Goal: Task Accomplishment & Management: Manage account settings

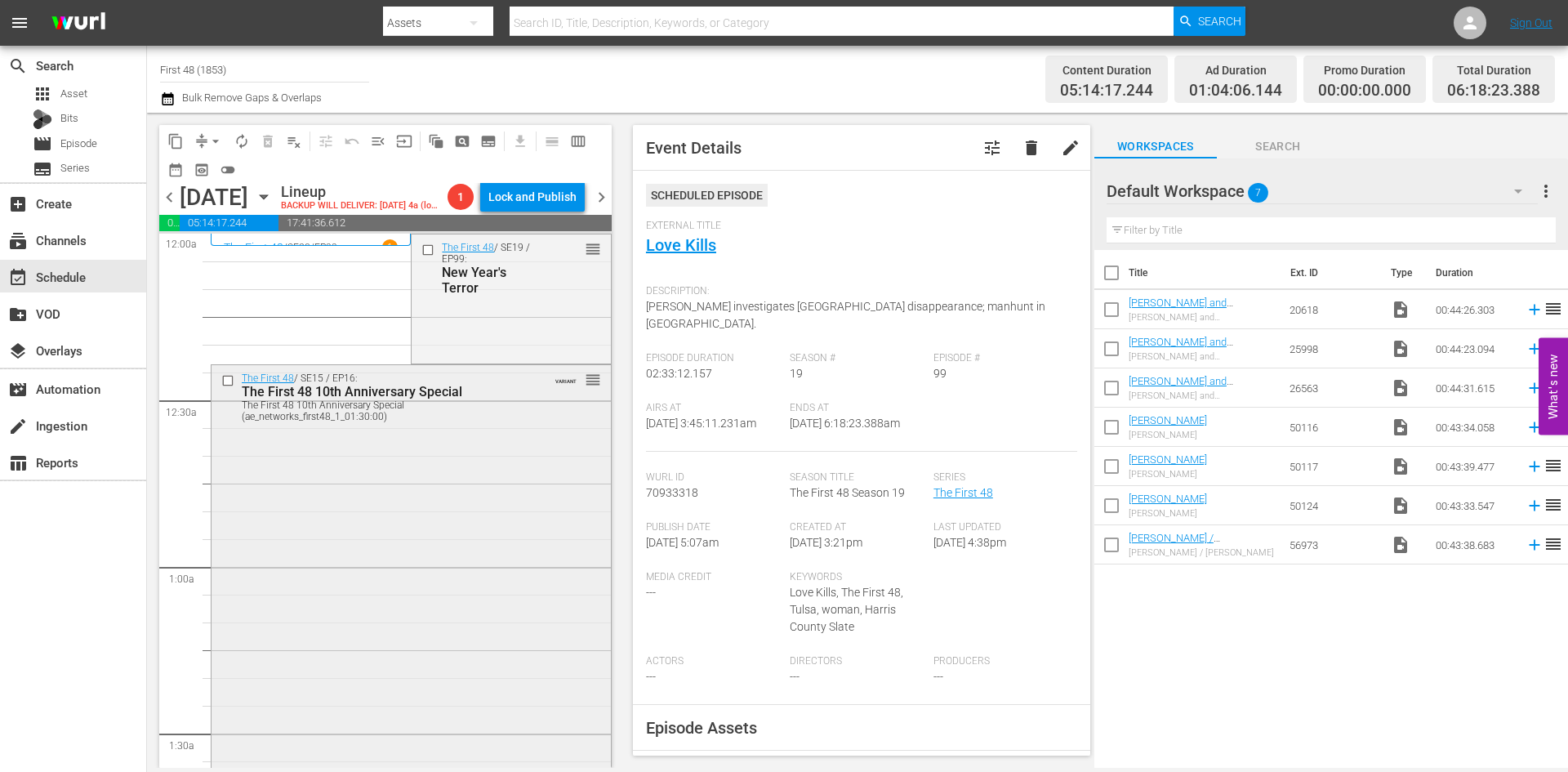
click at [505, 507] on div "The First 48 / SE15 / EP16: The First 48 10th Anniversary Special The First 48 …" at bounding box center [411, 644] width 399 height 559
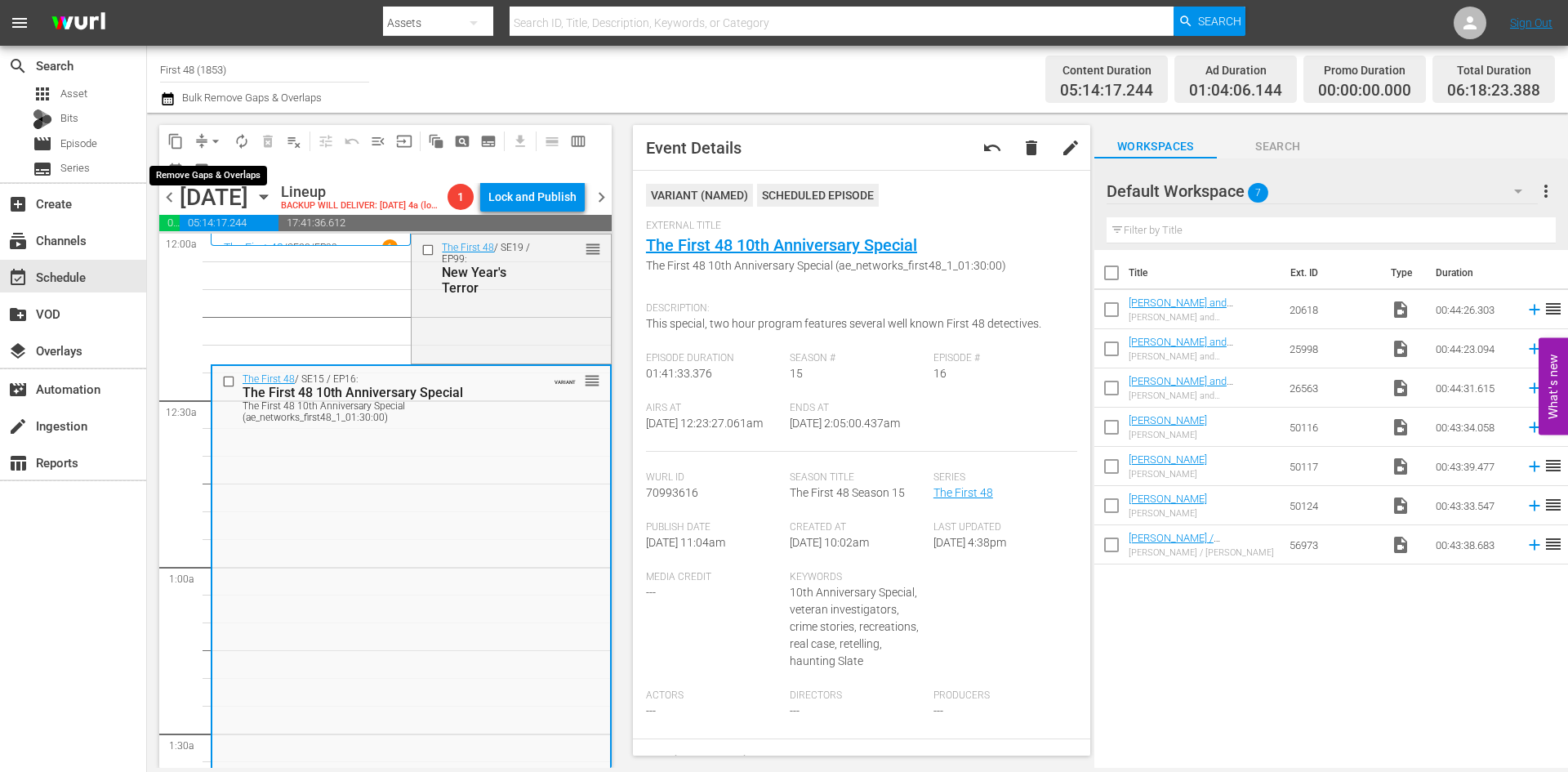
click at [214, 139] on span "arrow_drop_down" at bounding box center [216, 141] width 17 height 17
click at [235, 186] on li "Align to Midnight" at bounding box center [217, 174] width 172 height 27
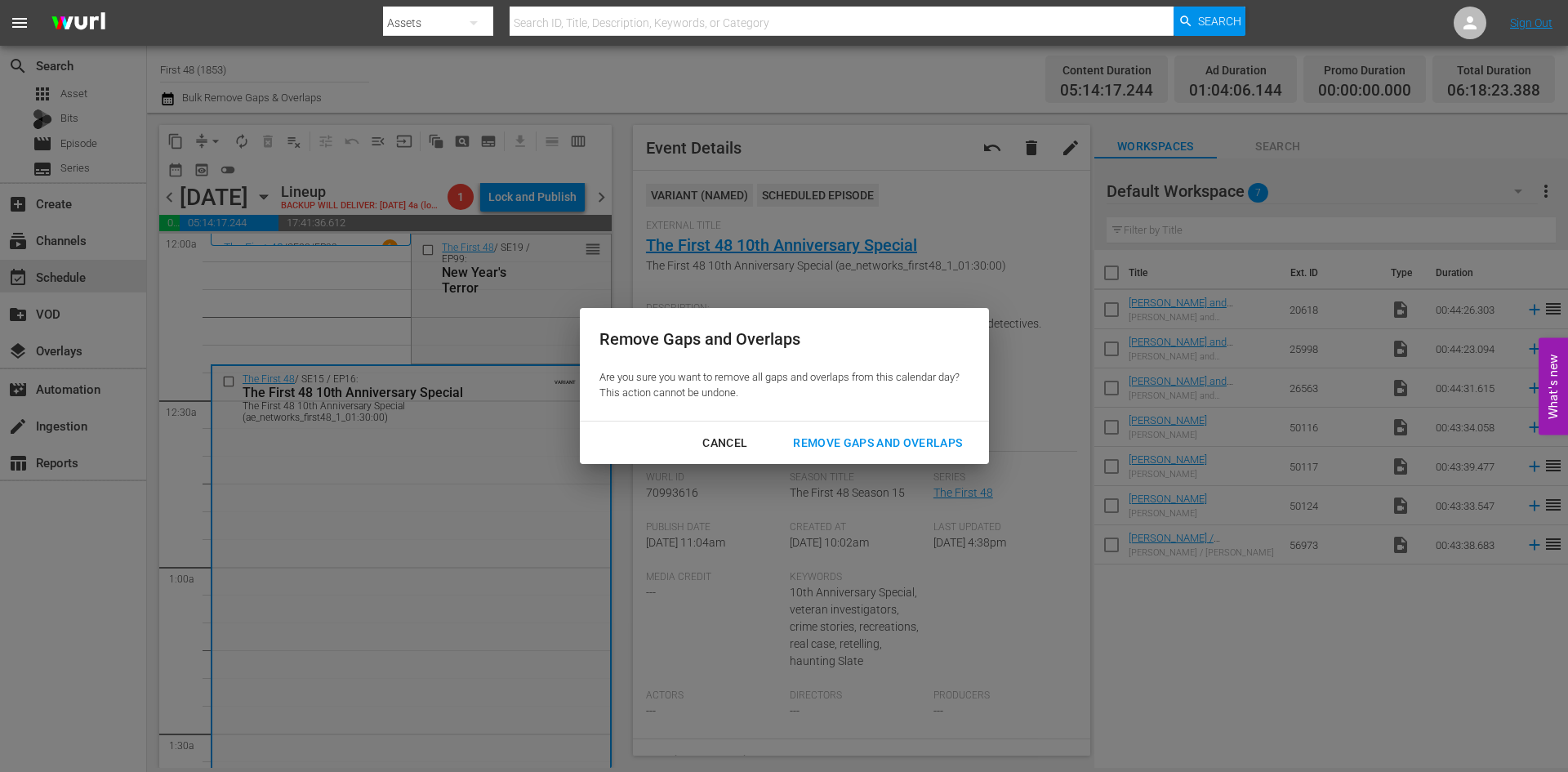
click at [833, 435] on div "Remove Gaps and Overlaps" at bounding box center [877, 443] width 195 height 21
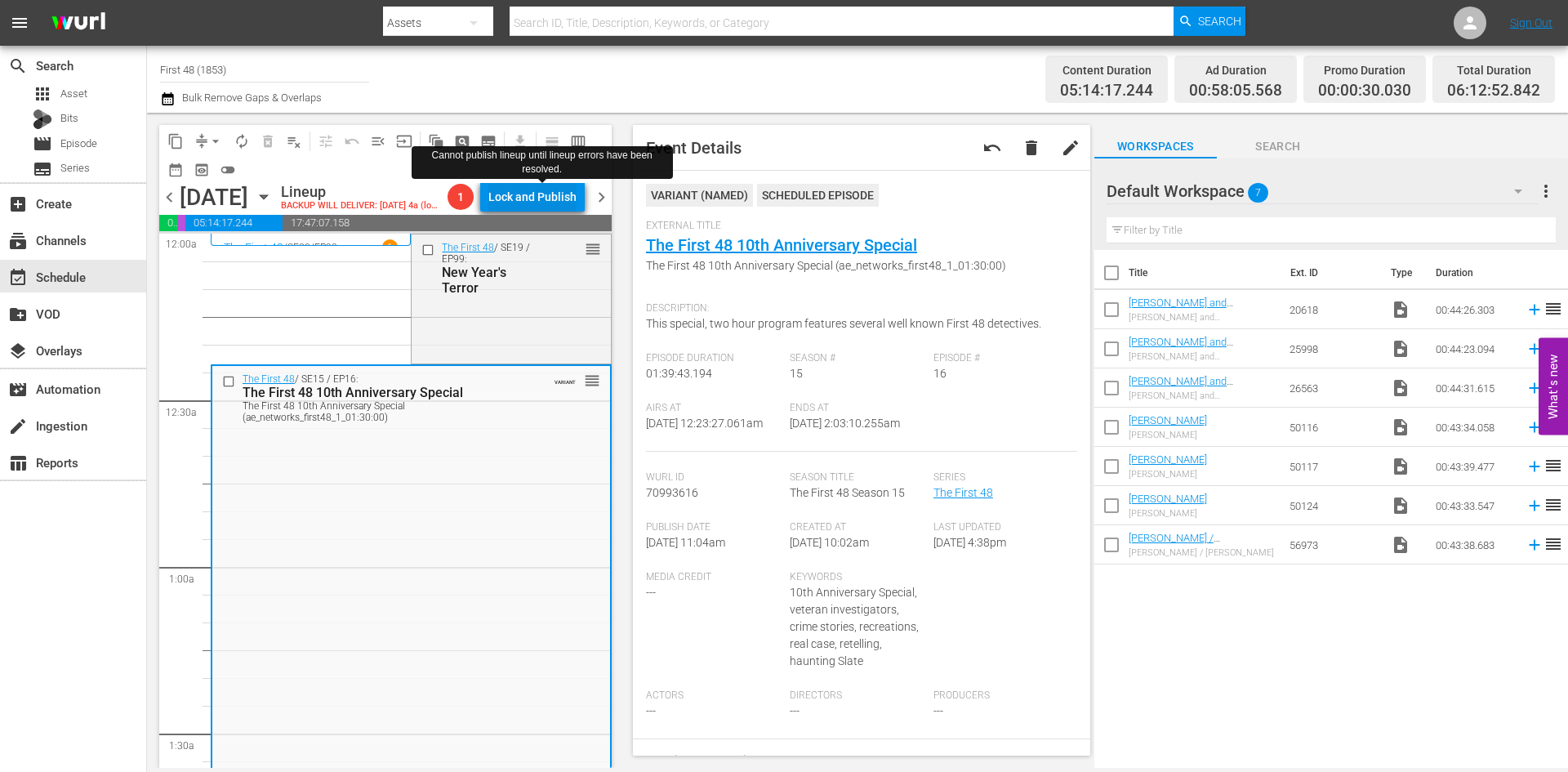
click at [530, 195] on div "Lock and Publish" at bounding box center [532, 197] width 88 height 30
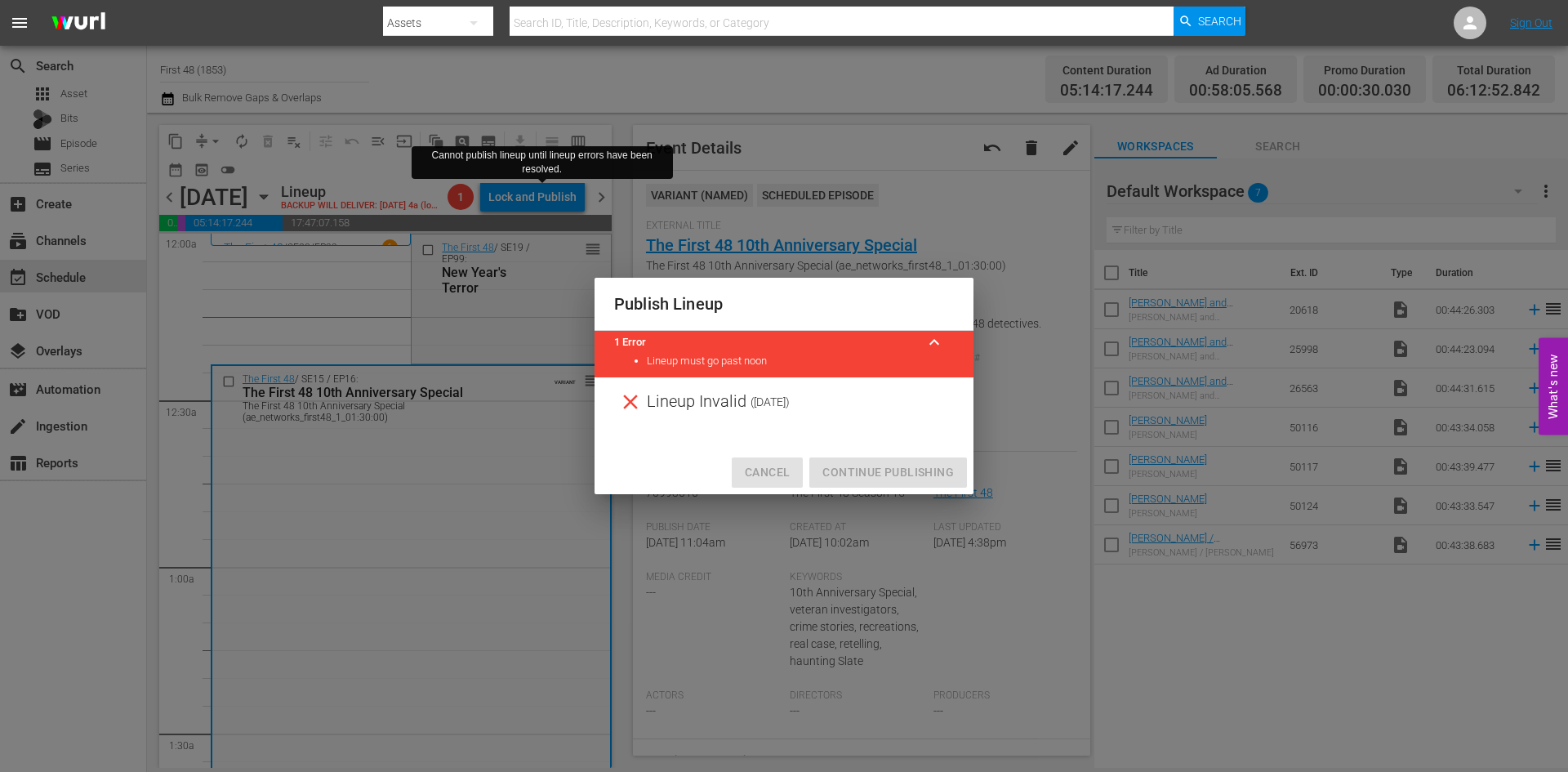
click at [758, 472] on span "Cancel" at bounding box center [767, 472] width 44 height 21
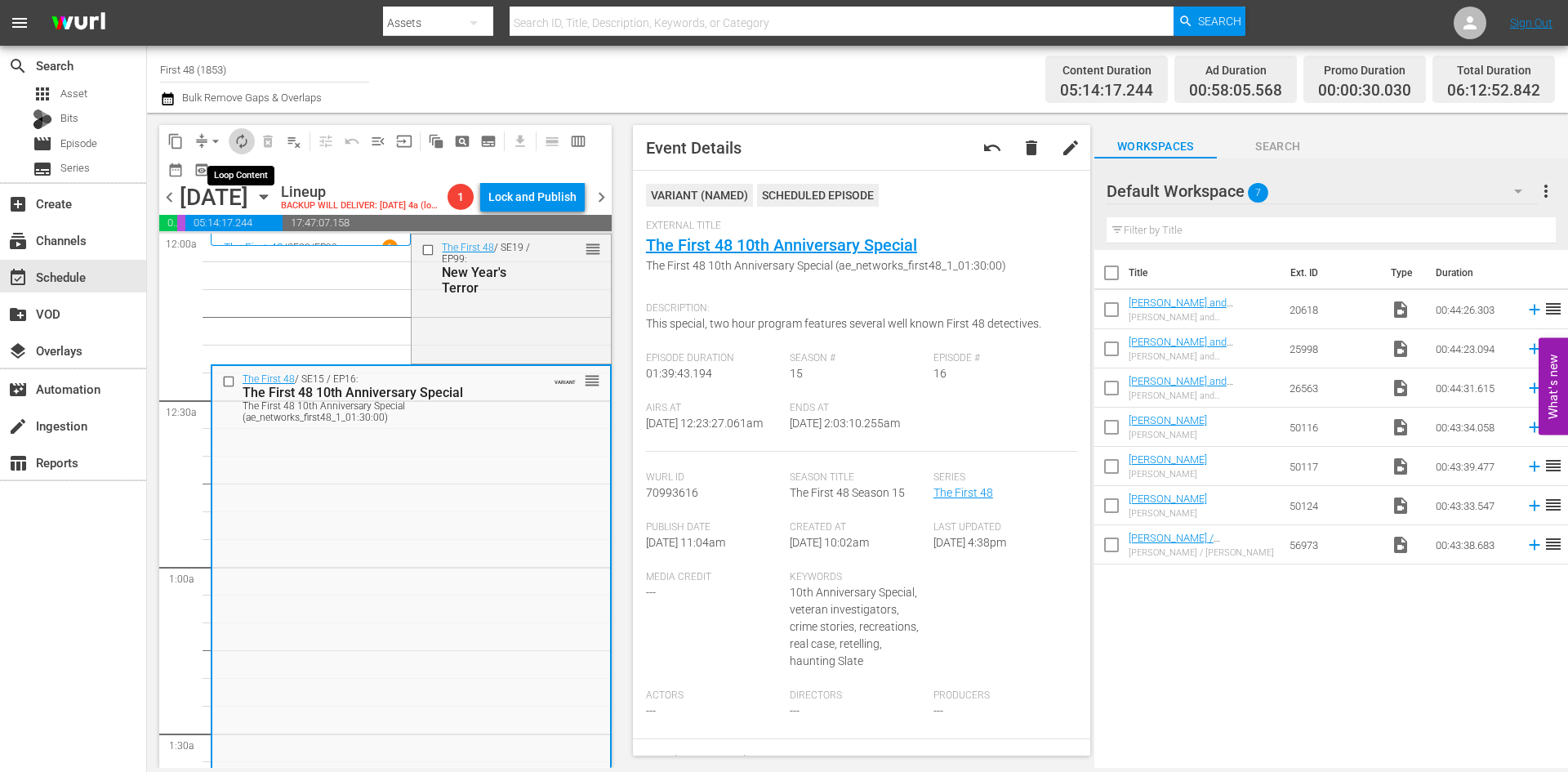
click at [241, 148] on span "autorenew_outlined" at bounding box center [241, 141] width 17 height 17
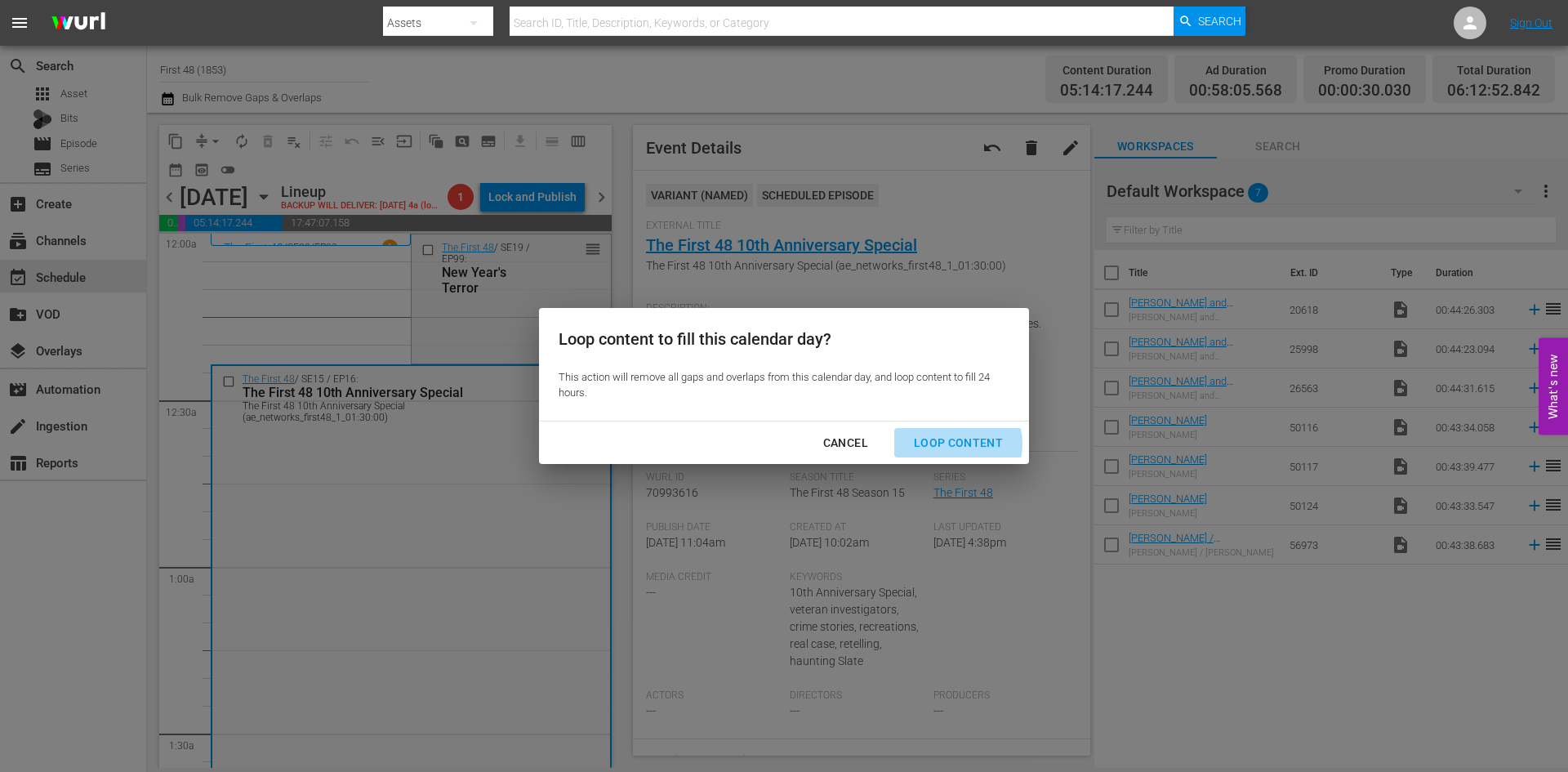
click at [952, 444] on div "Loop Content" at bounding box center [958, 443] width 116 height 21
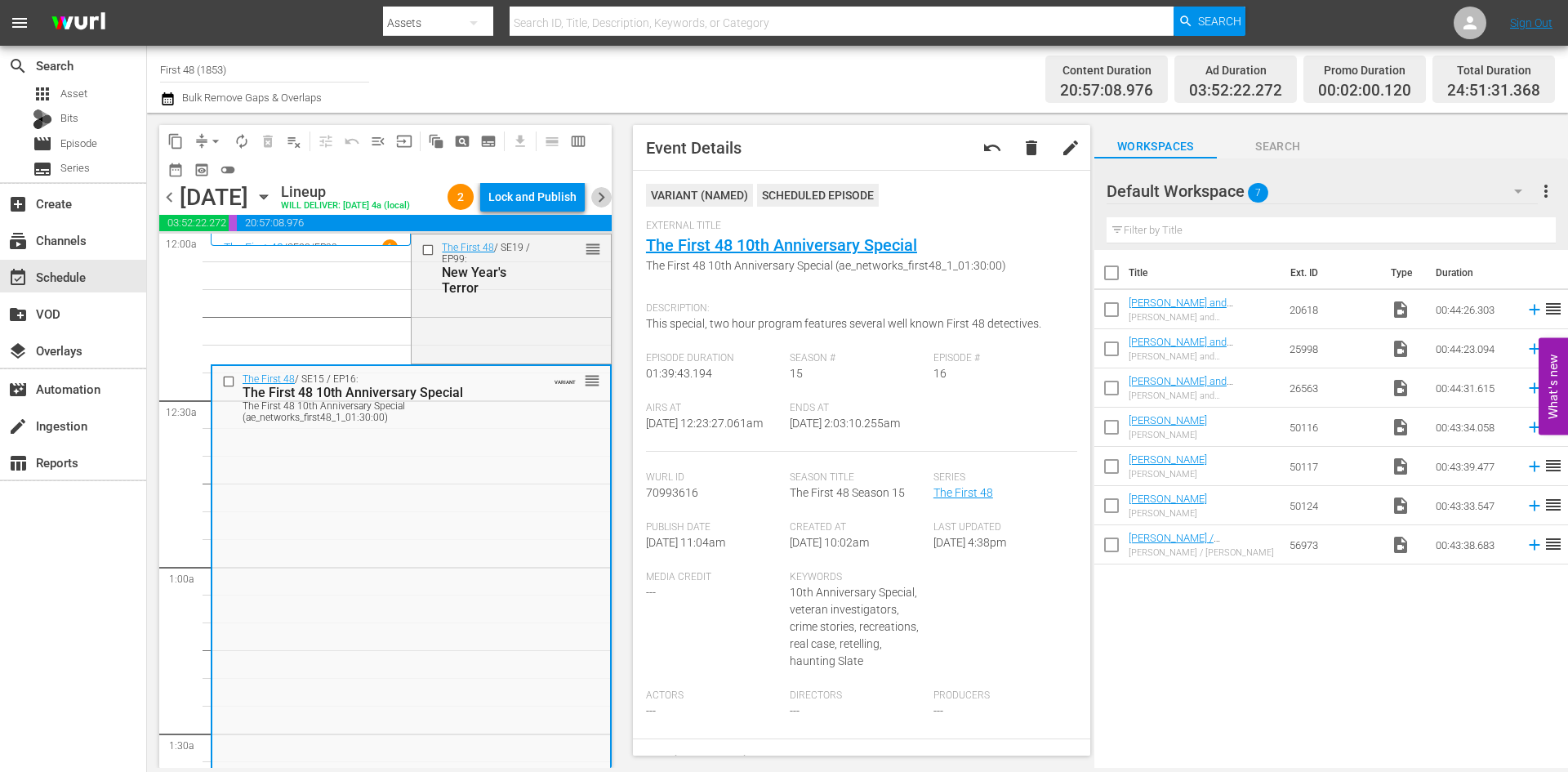
click at [604, 207] on span "chevron_right" at bounding box center [601, 197] width 21 height 21
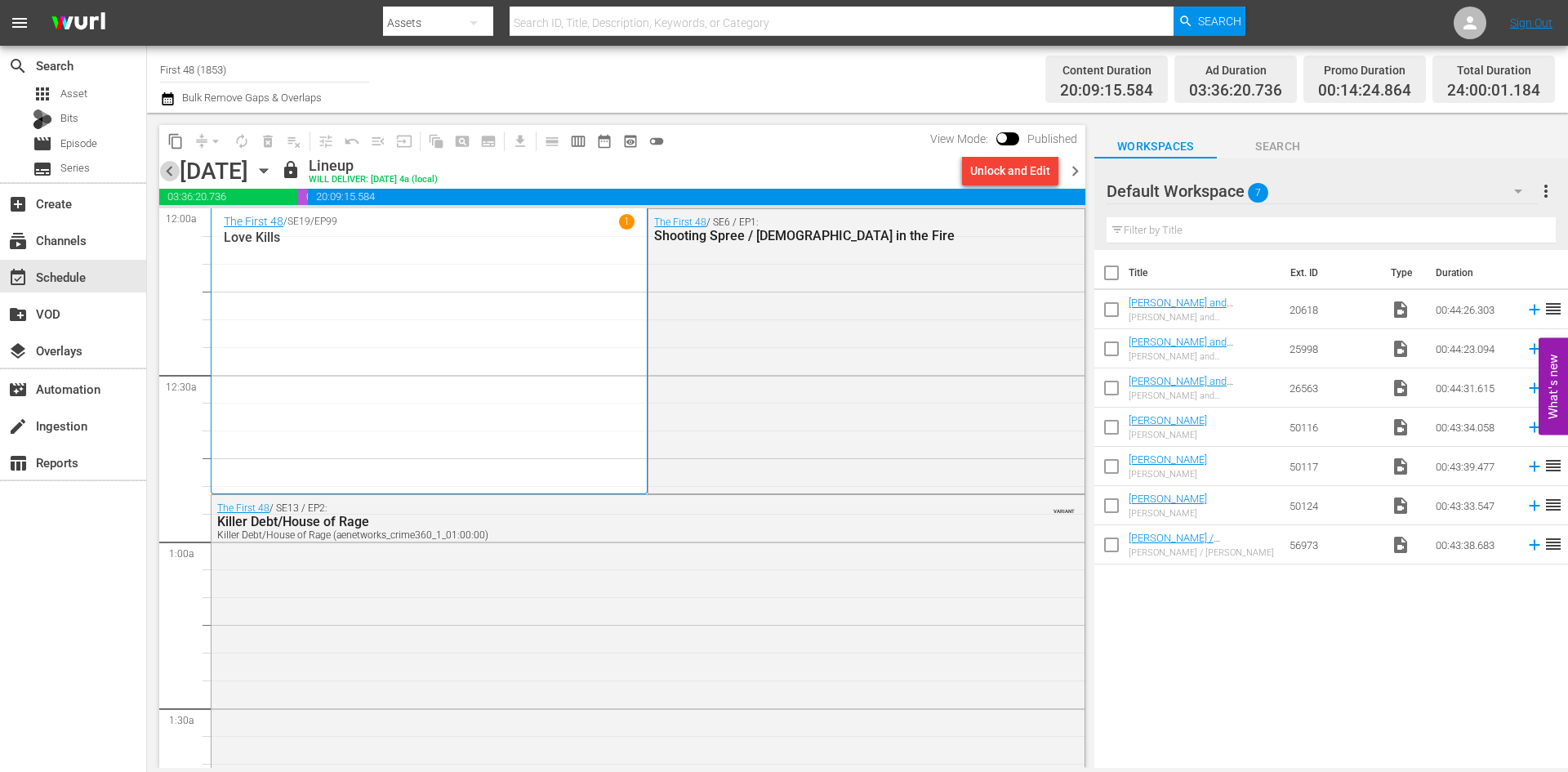
click at [175, 168] on span "chevron_left" at bounding box center [169, 171] width 21 height 21
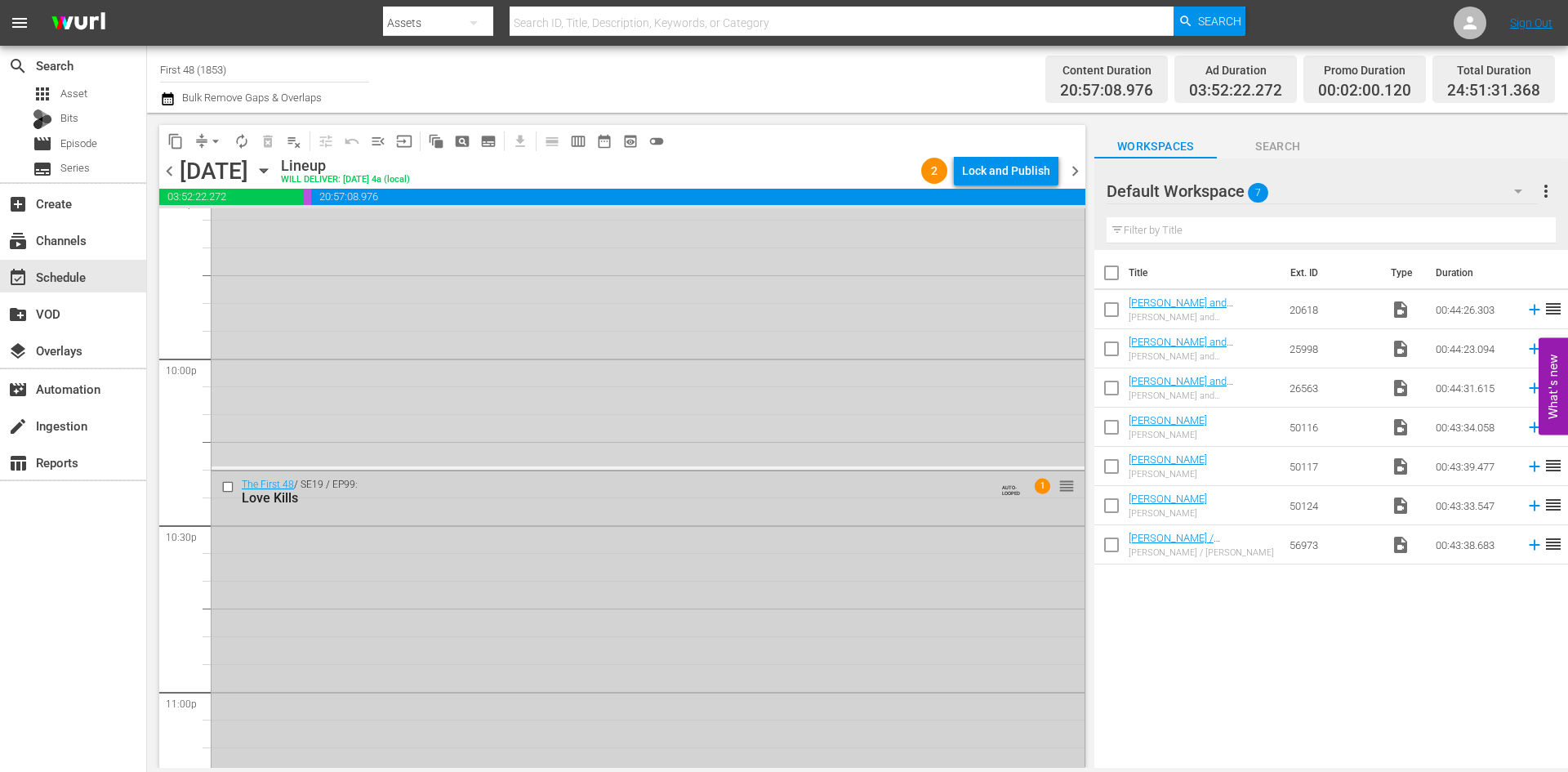
scroll to position [7153, 0]
click at [226, 518] on input "checkbox" at bounding box center [229, 516] width 17 height 14
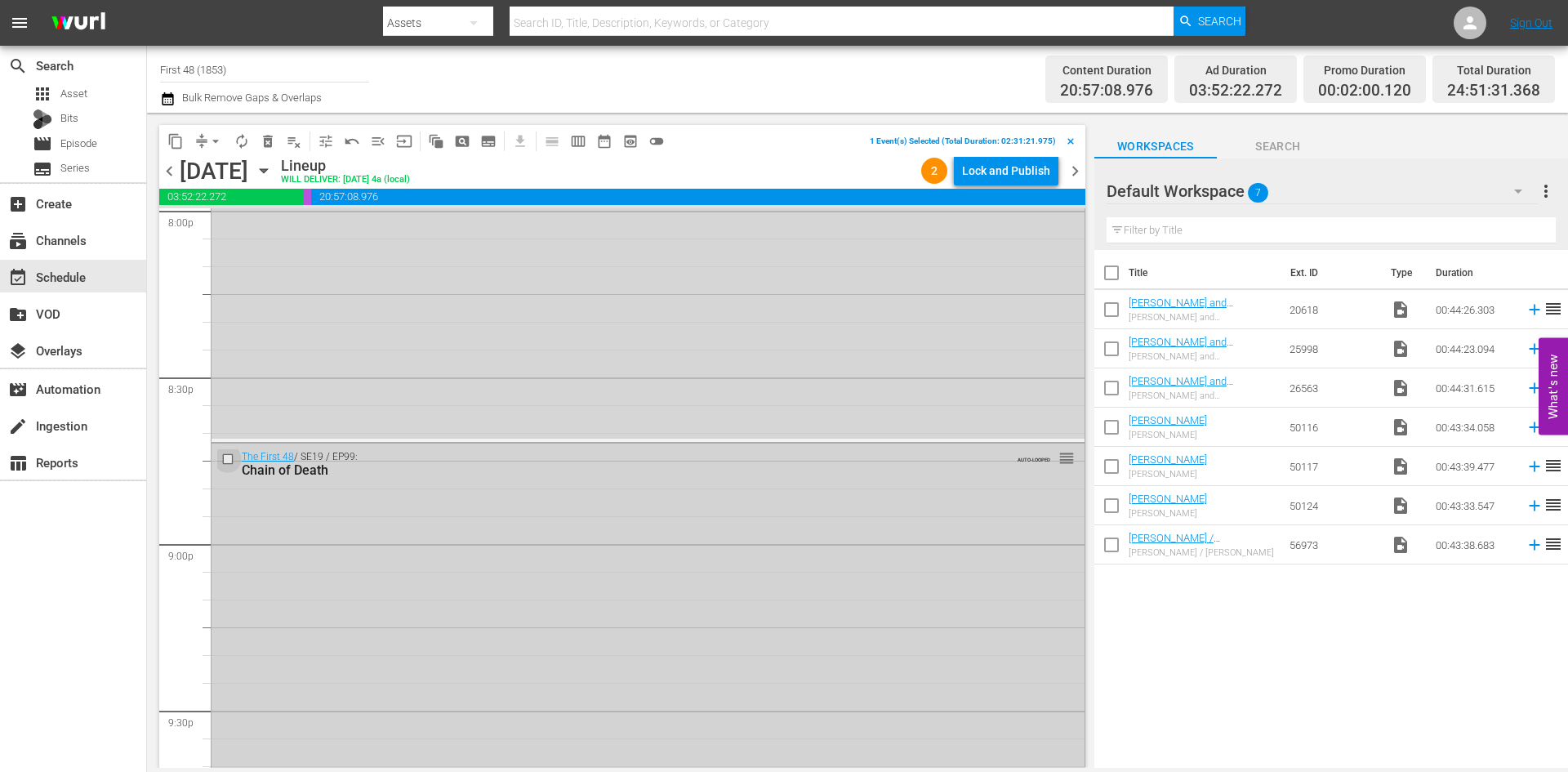
click at [226, 457] on input "checkbox" at bounding box center [229, 460] width 17 height 14
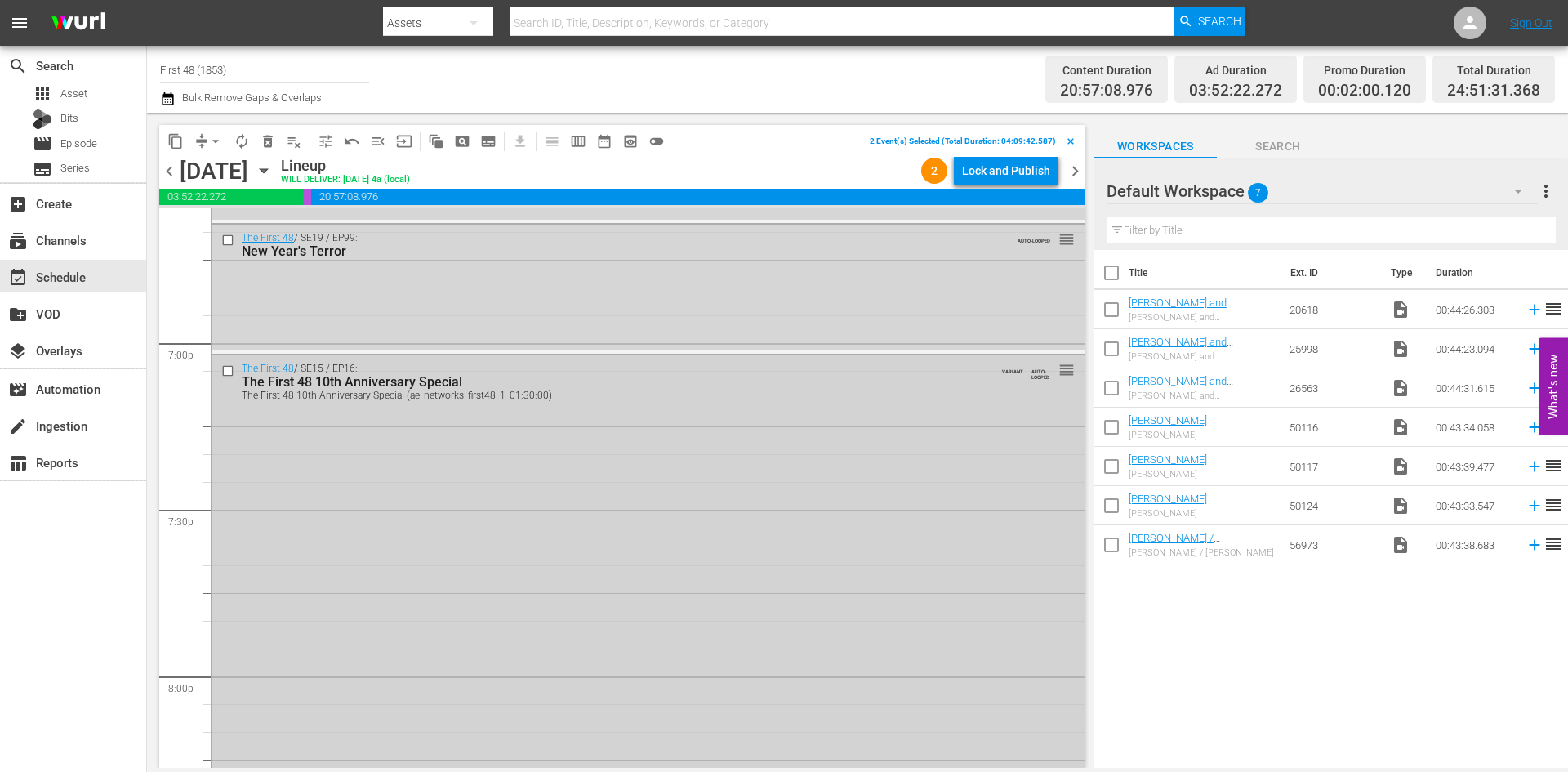
scroll to position [6172, 0]
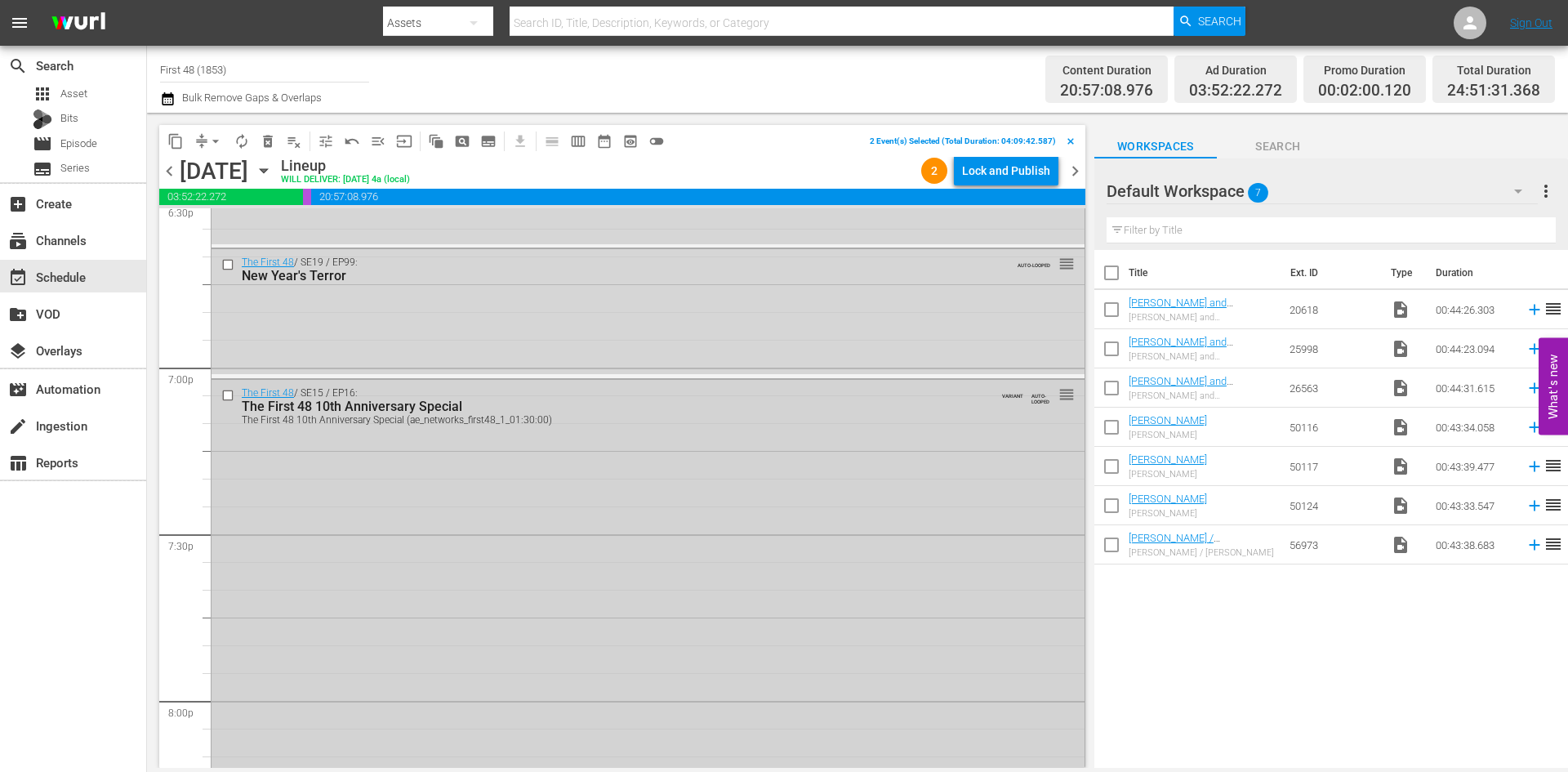
click at [227, 396] on input "checkbox" at bounding box center [229, 394] width 17 height 14
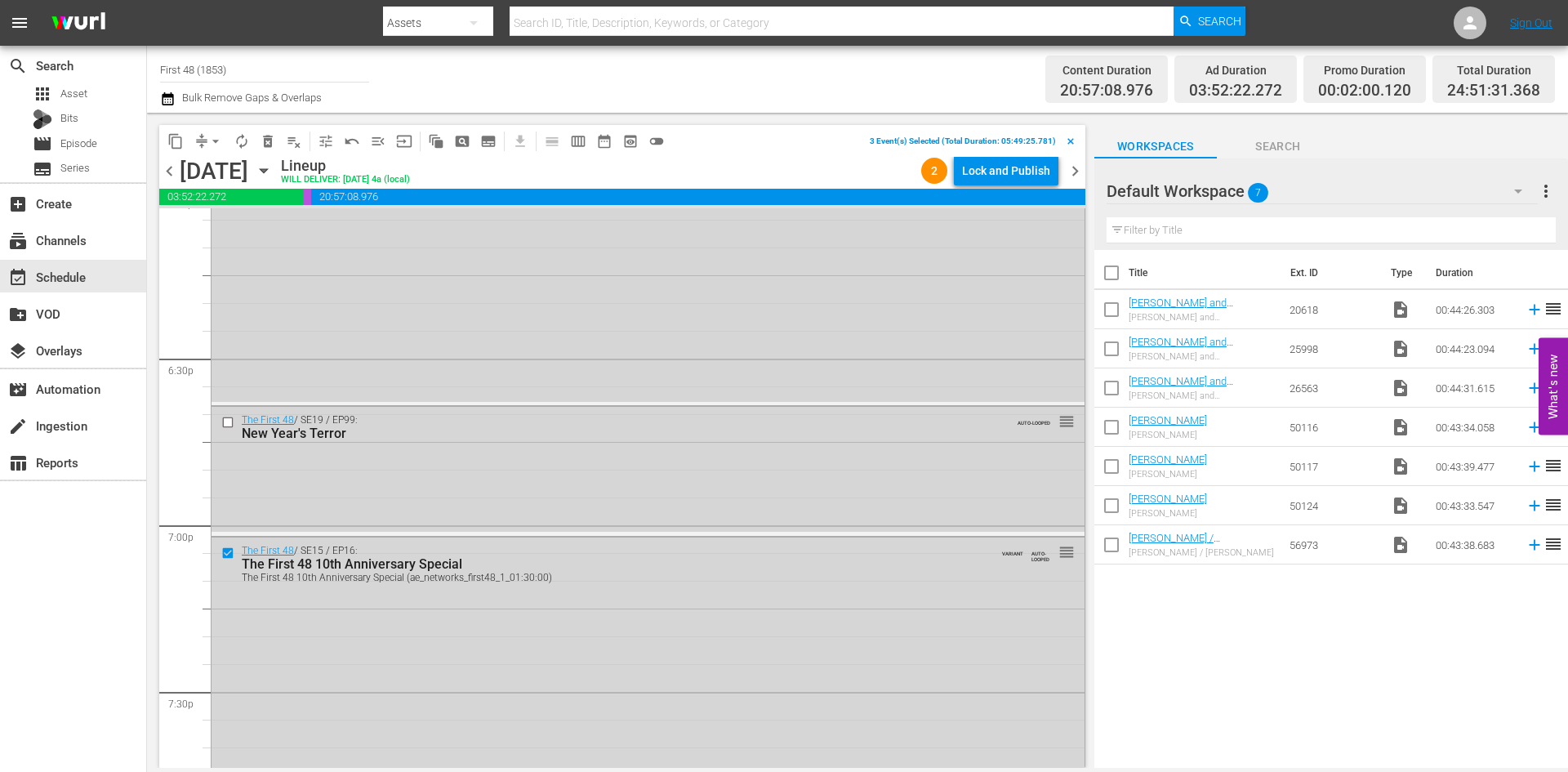
scroll to position [6009, 0]
click at [226, 429] on input "checkbox" at bounding box center [229, 428] width 17 height 14
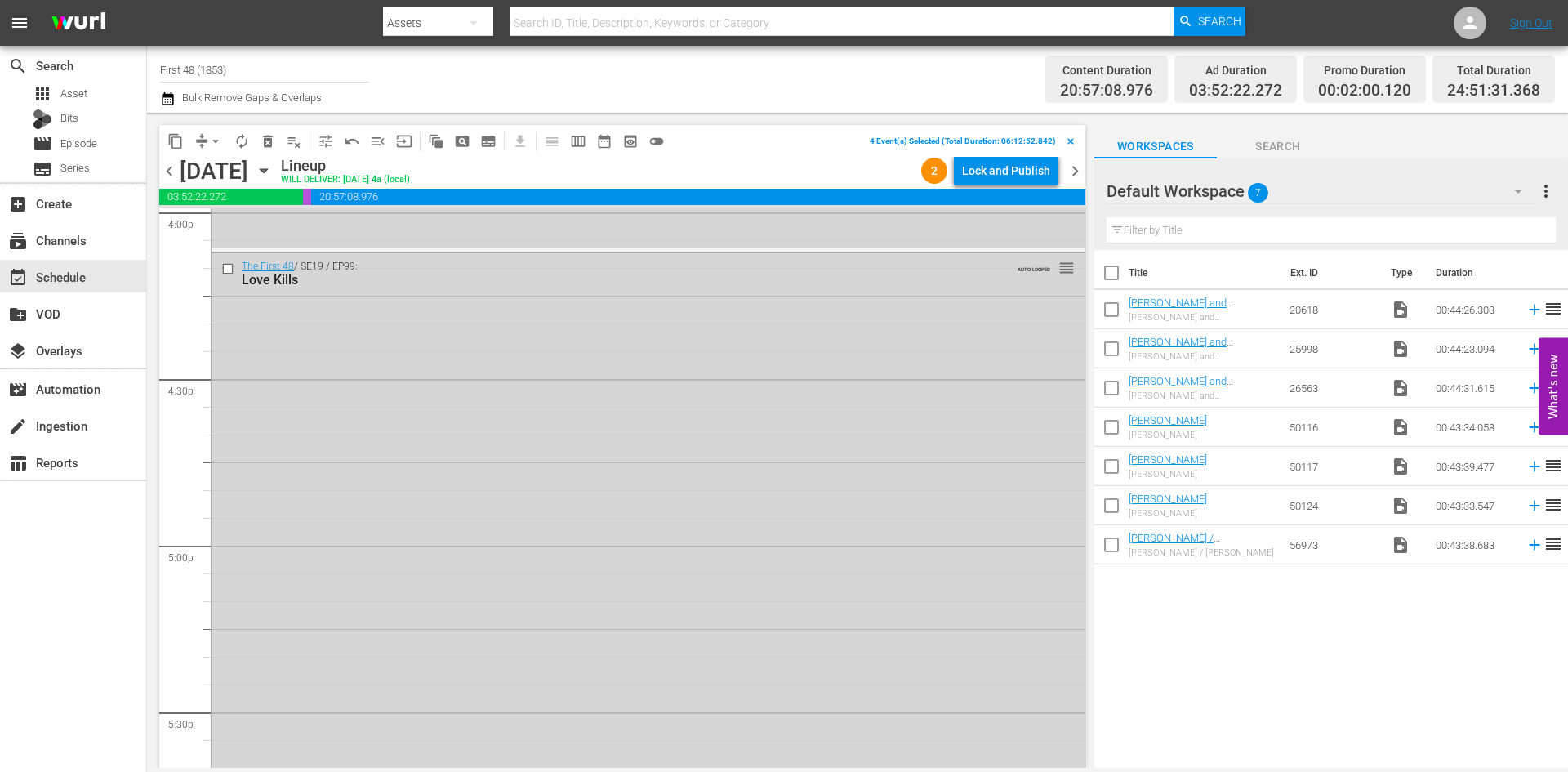
scroll to position [5192, 0]
click at [227, 402] on input "checkbox" at bounding box center [229, 404] width 17 height 14
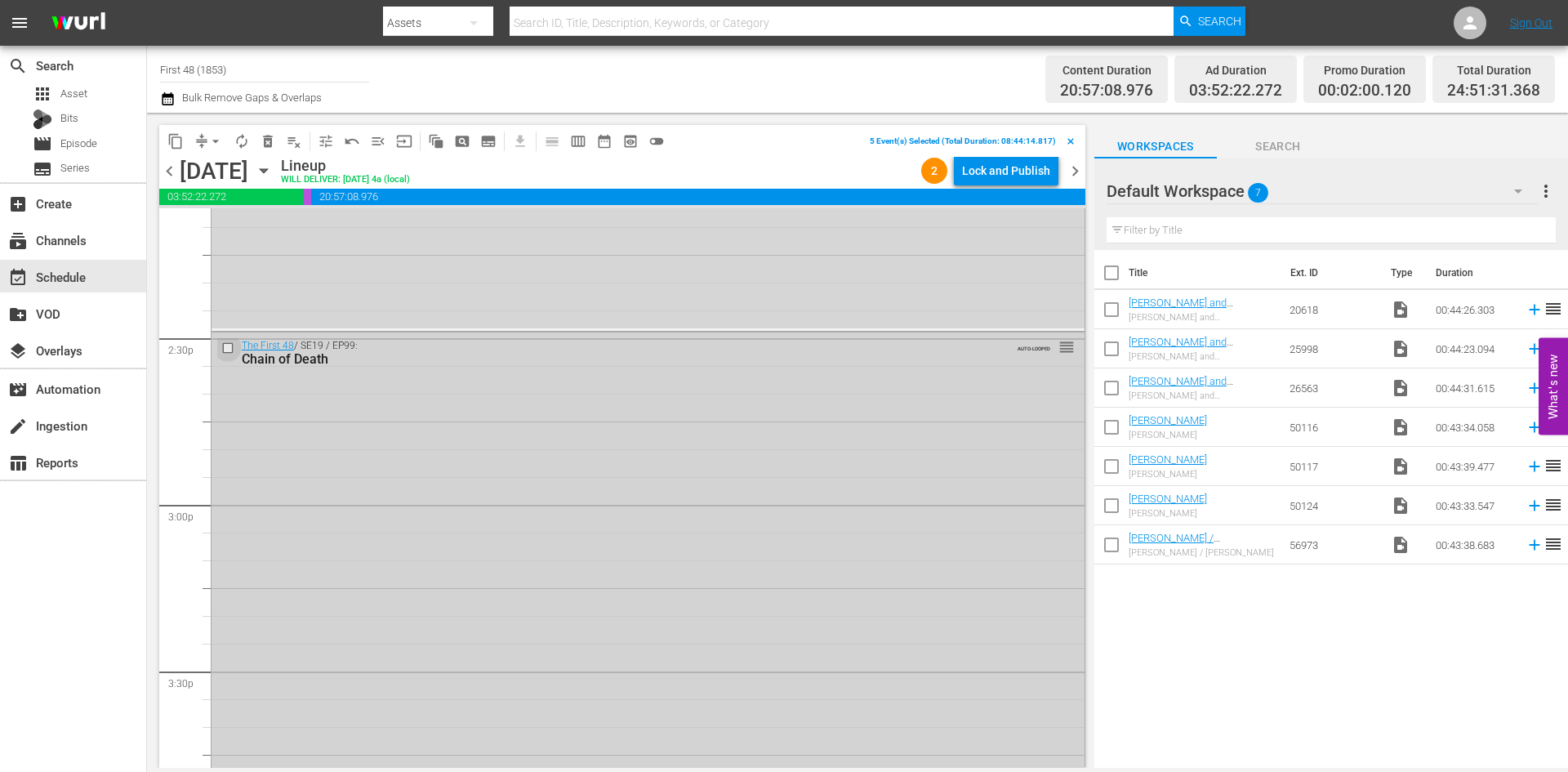
click at [228, 350] on input "checkbox" at bounding box center [229, 348] width 17 height 14
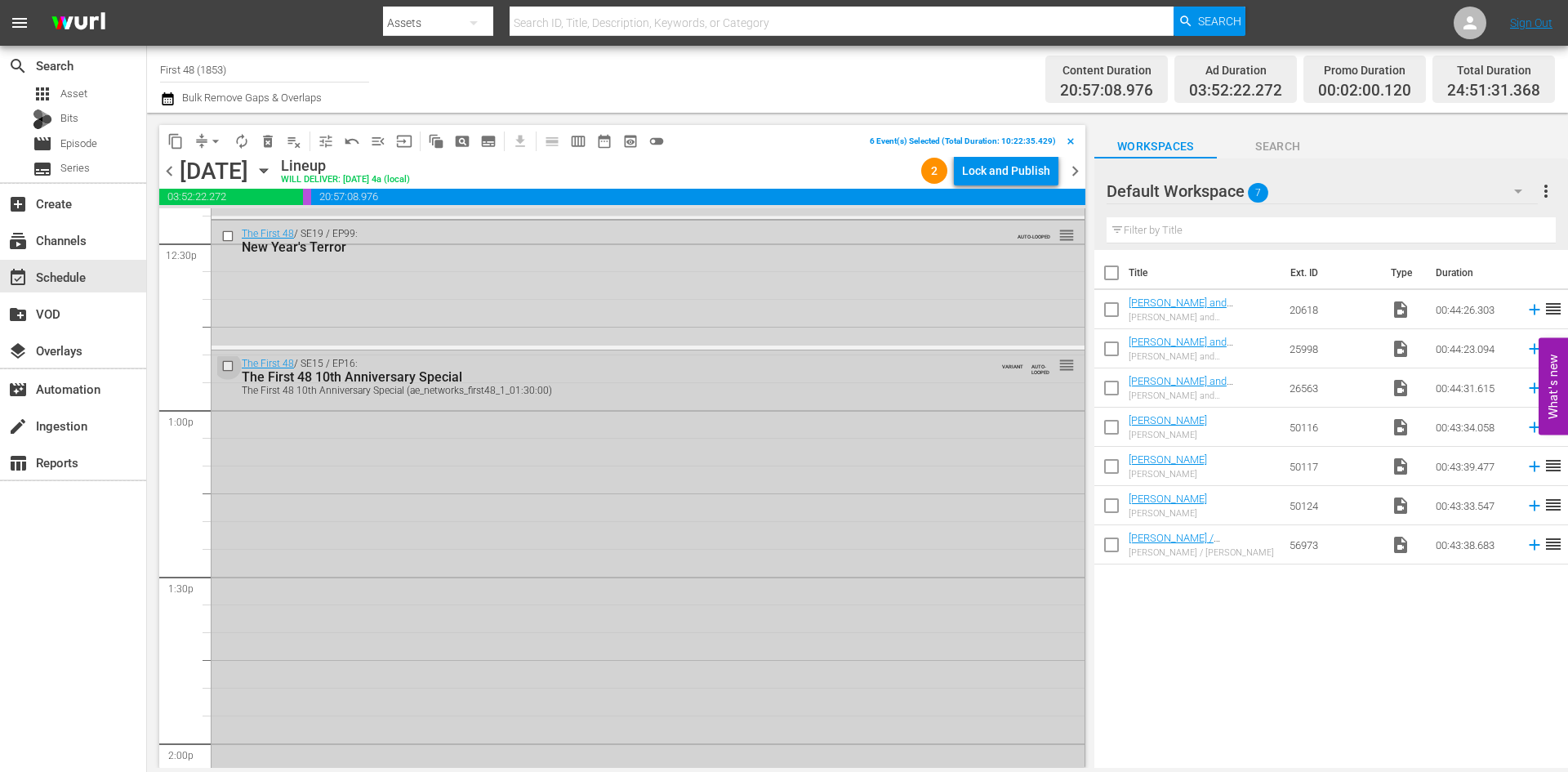
click at [228, 366] on input "checkbox" at bounding box center [229, 367] width 17 height 14
click at [228, 234] on input "checkbox" at bounding box center [229, 235] width 17 height 14
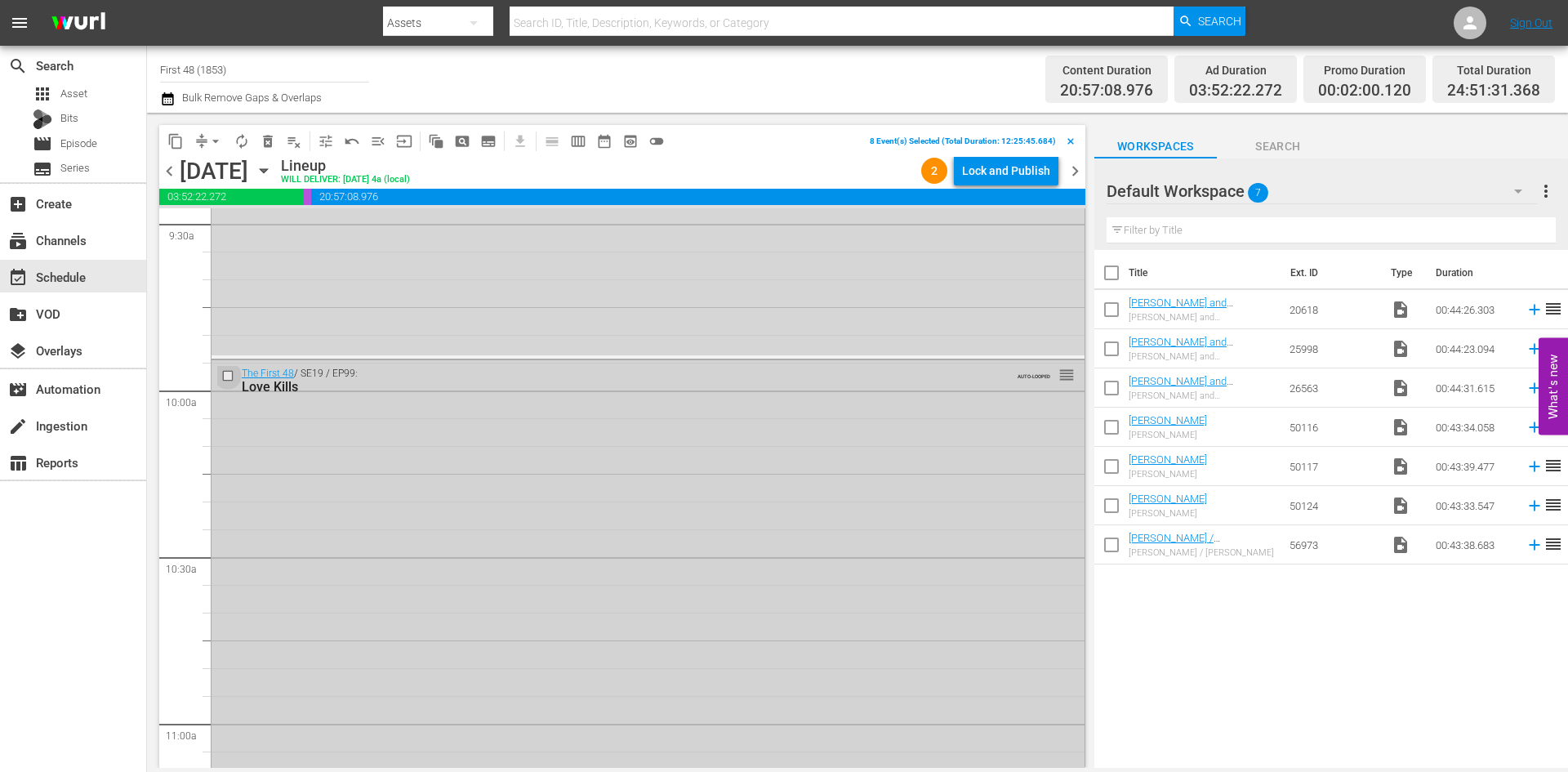
click at [228, 377] on input "checkbox" at bounding box center [229, 376] width 17 height 14
click at [228, 399] on input "checkbox" at bounding box center [229, 401] width 17 height 14
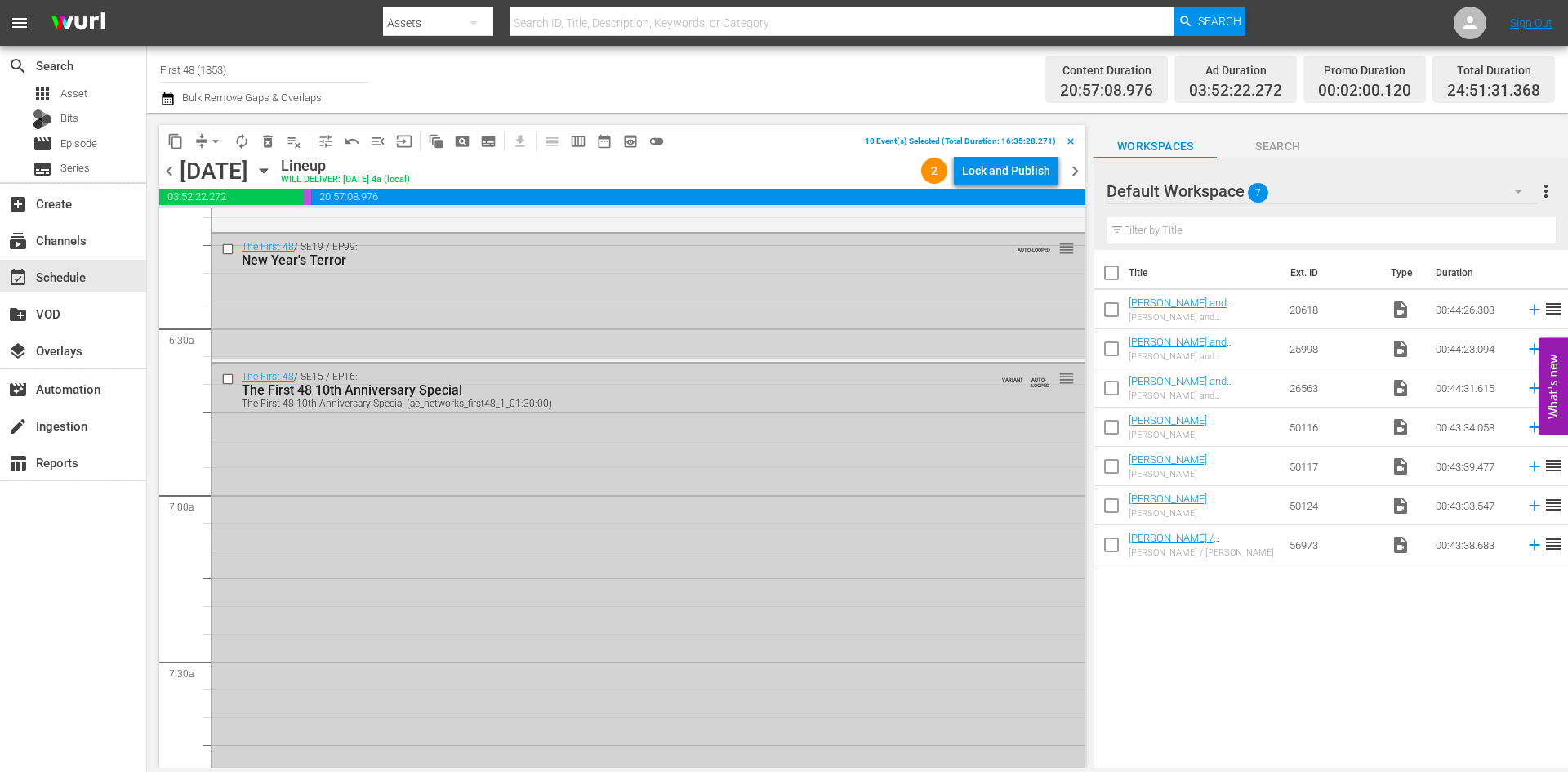
scroll to position [2007, 0]
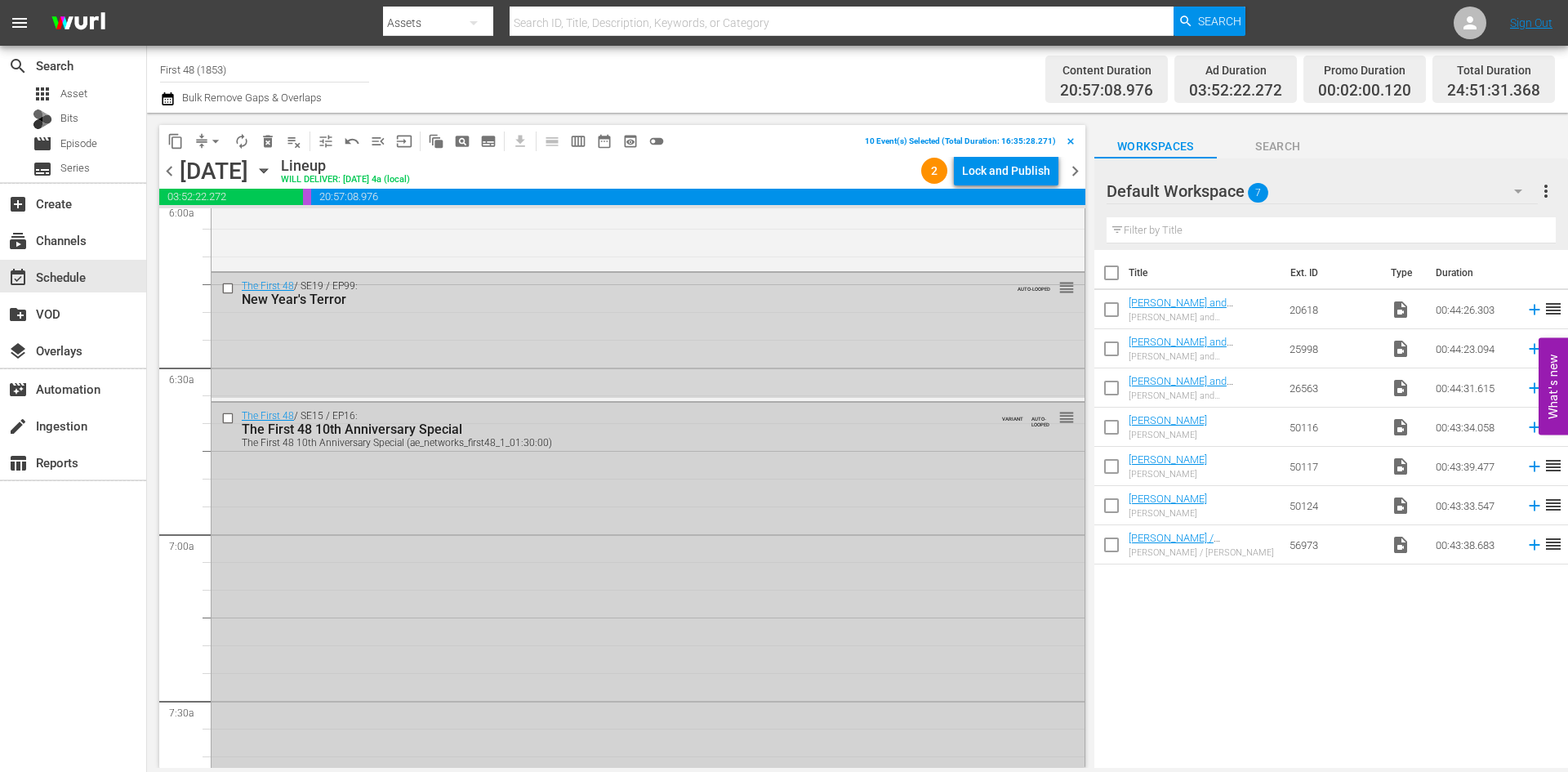
click at [224, 414] on input "checkbox" at bounding box center [229, 418] width 17 height 14
click at [228, 285] on input "checkbox" at bounding box center [229, 288] width 17 height 14
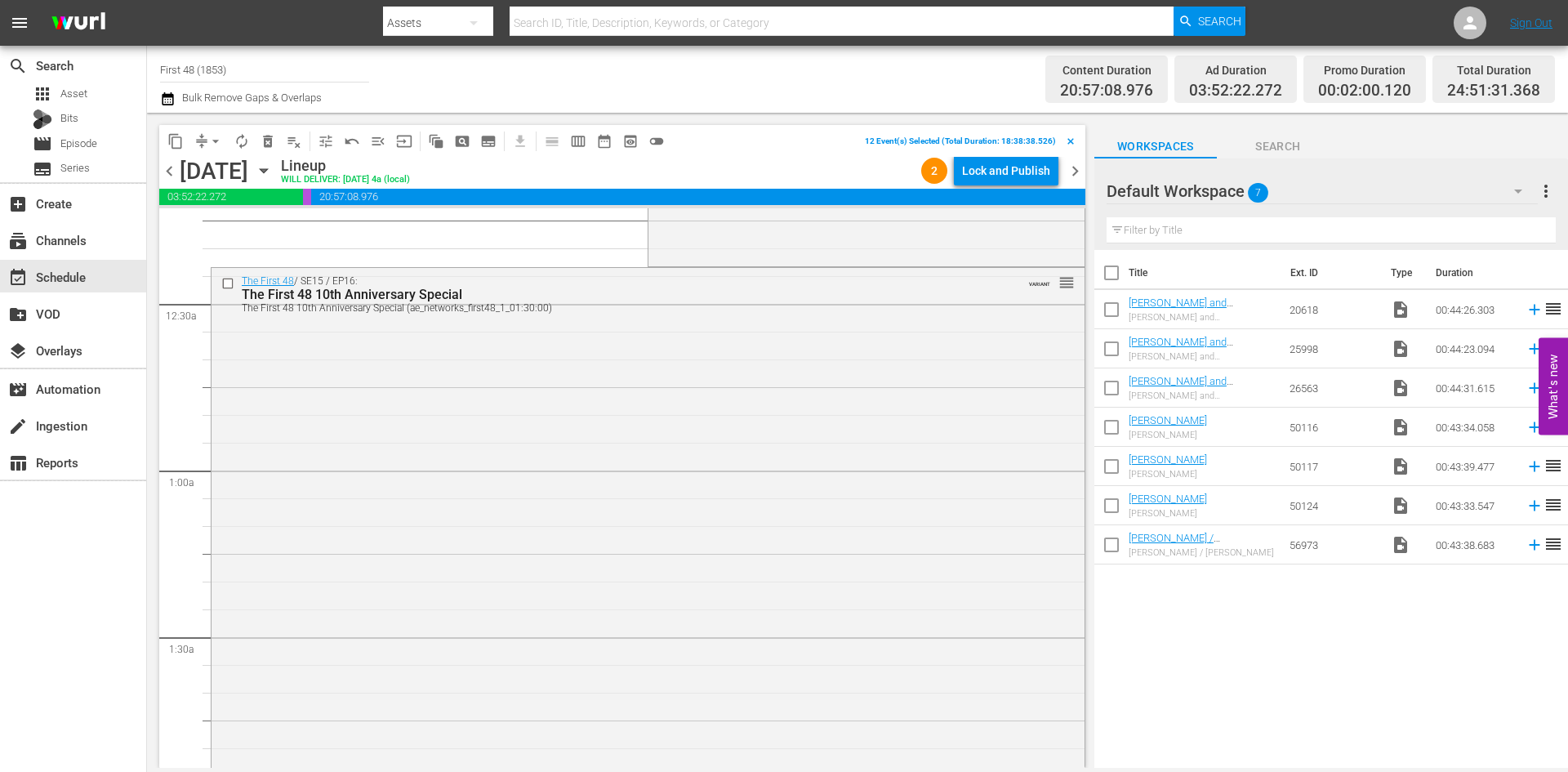
scroll to position [0, 0]
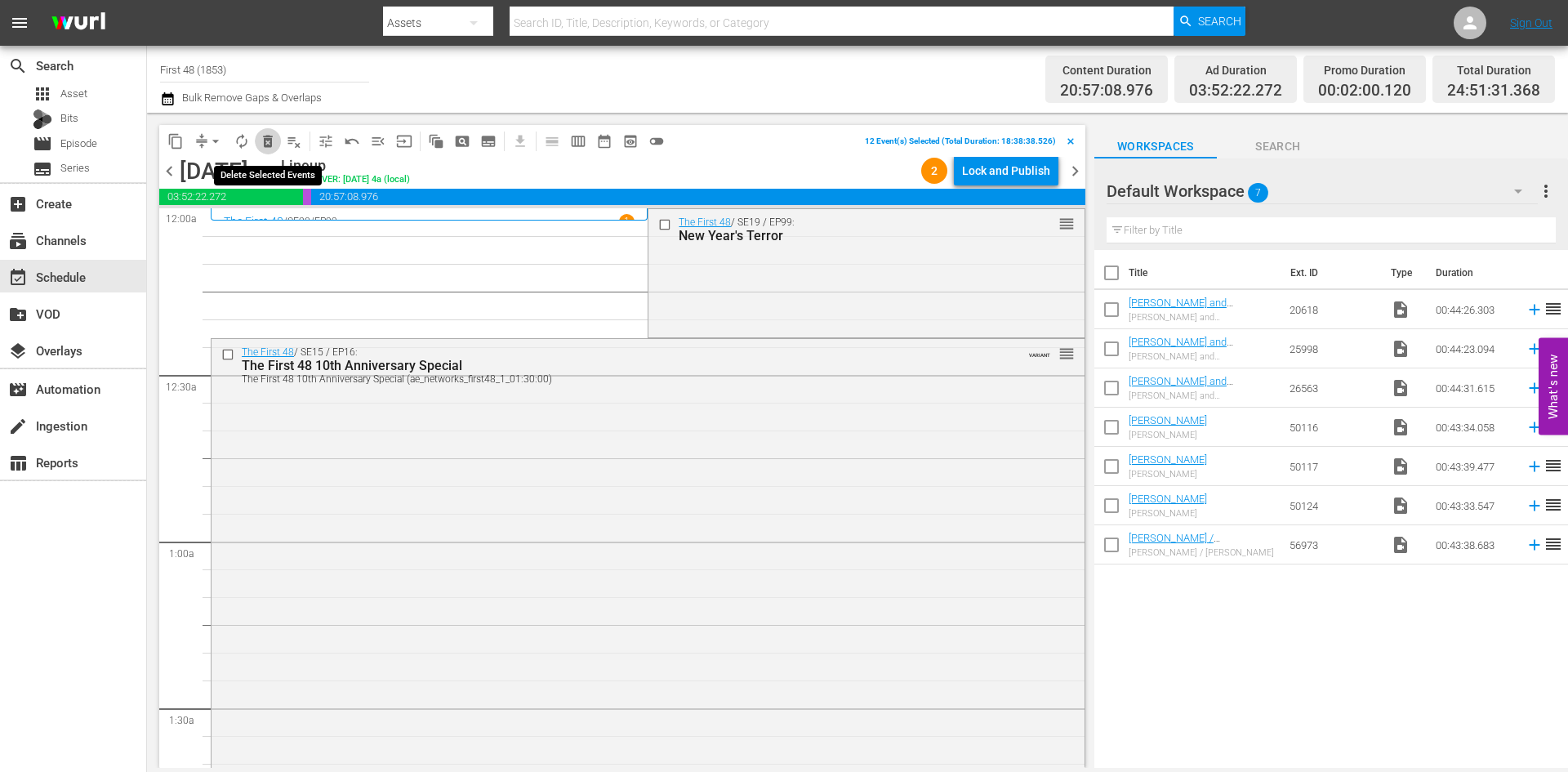
click at [271, 137] on span "delete_forever_outlined" at bounding box center [268, 141] width 17 height 17
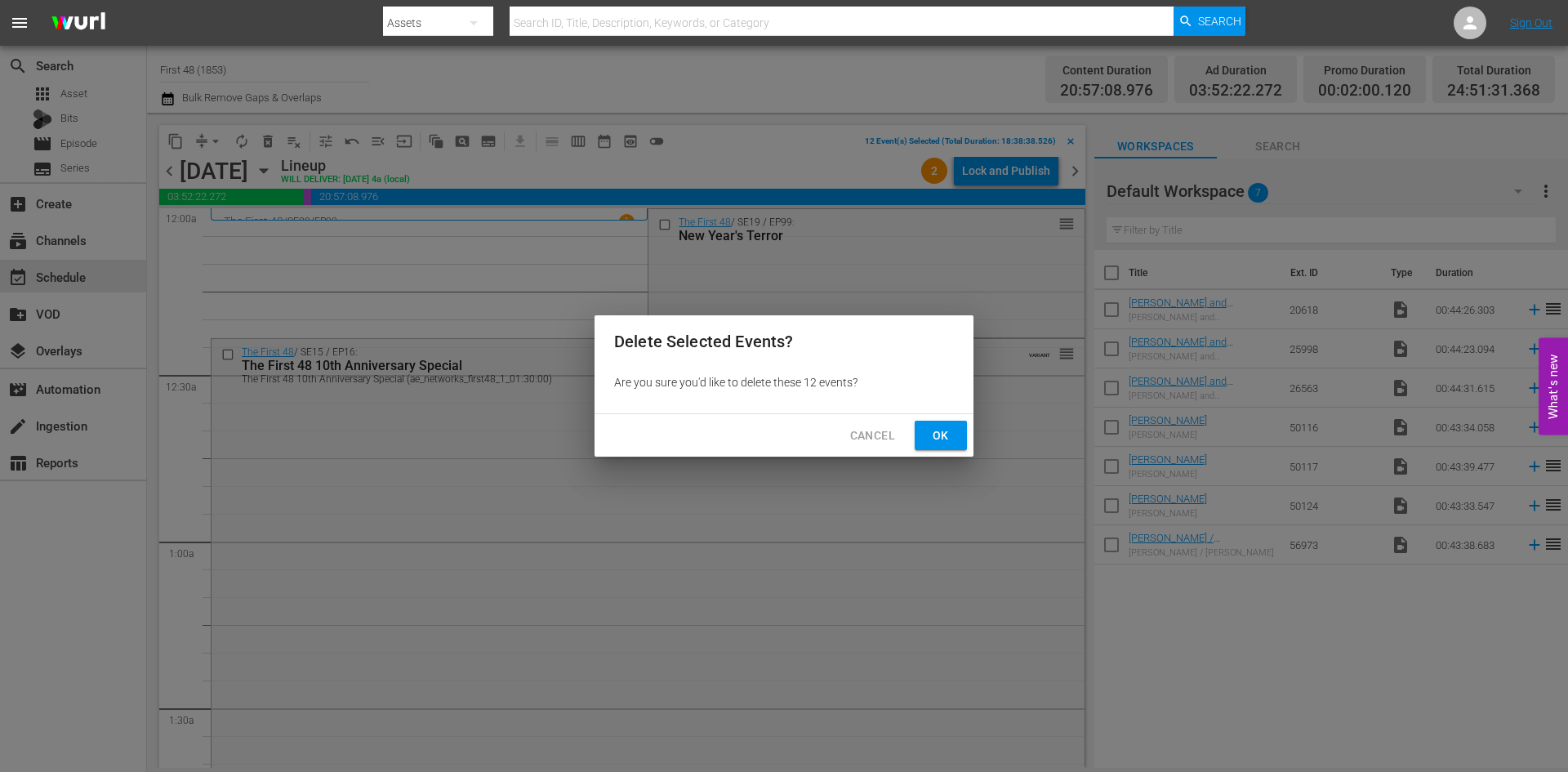
click at [928, 430] on span "Ok" at bounding box center [941, 435] width 26 height 21
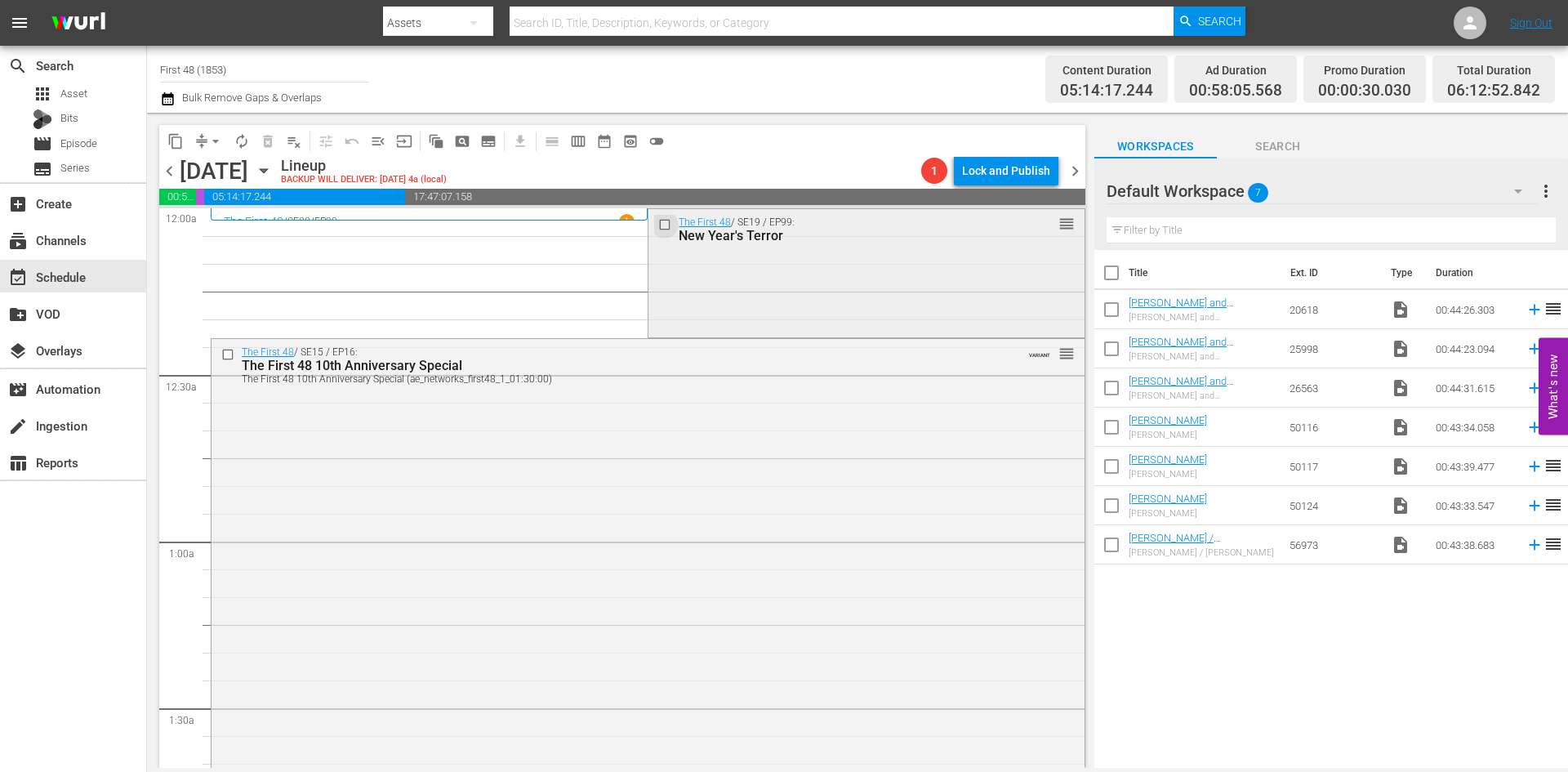
click at [658, 222] on input "checkbox" at bounding box center [666, 224] width 17 height 14
click at [269, 134] on span "delete_forever_outlined" at bounding box center [268, 141] width 17 height 17
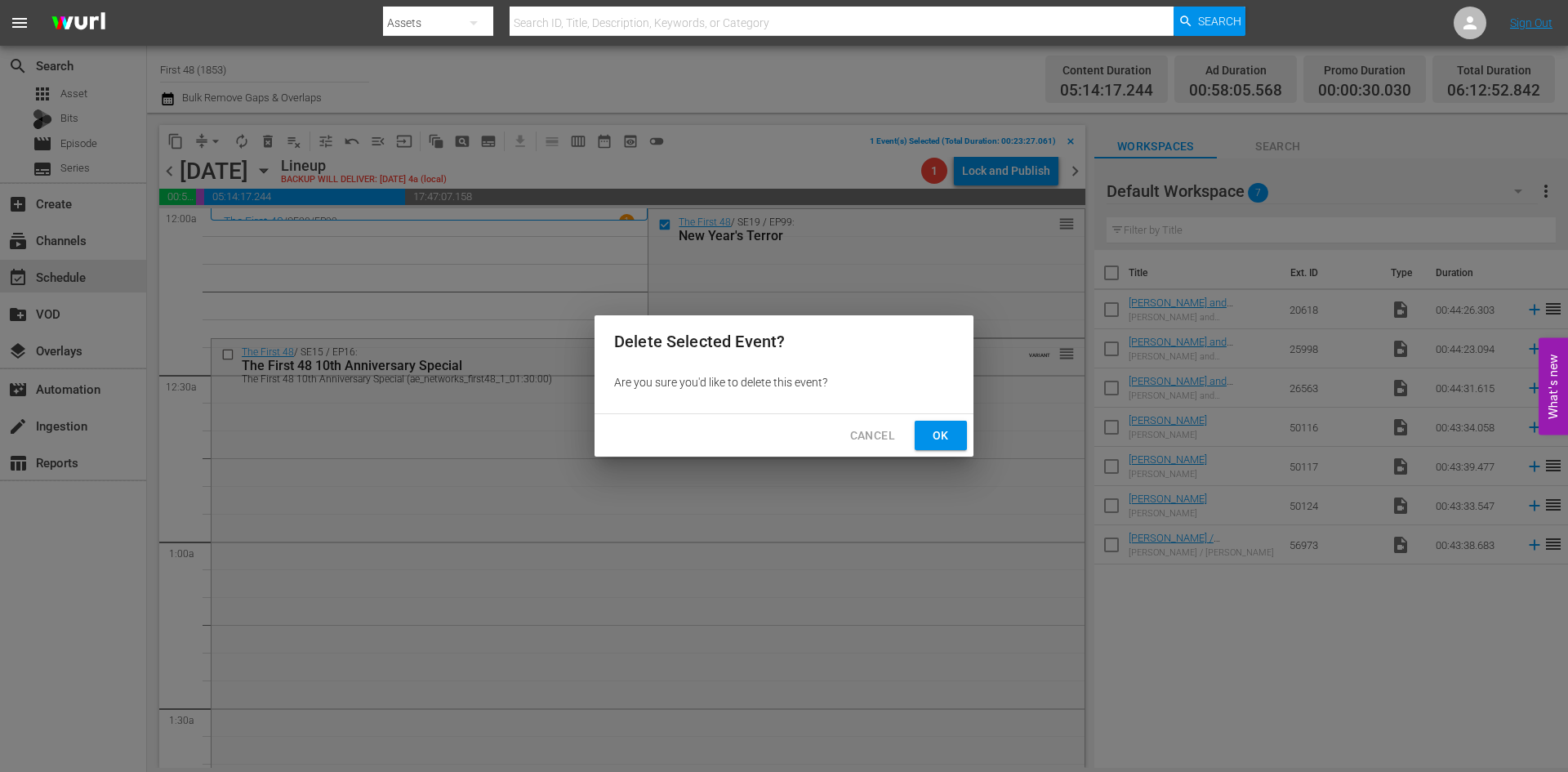
click at [943, 426] on span "Ok" at bounding box center [941, 435] width 26 height 21
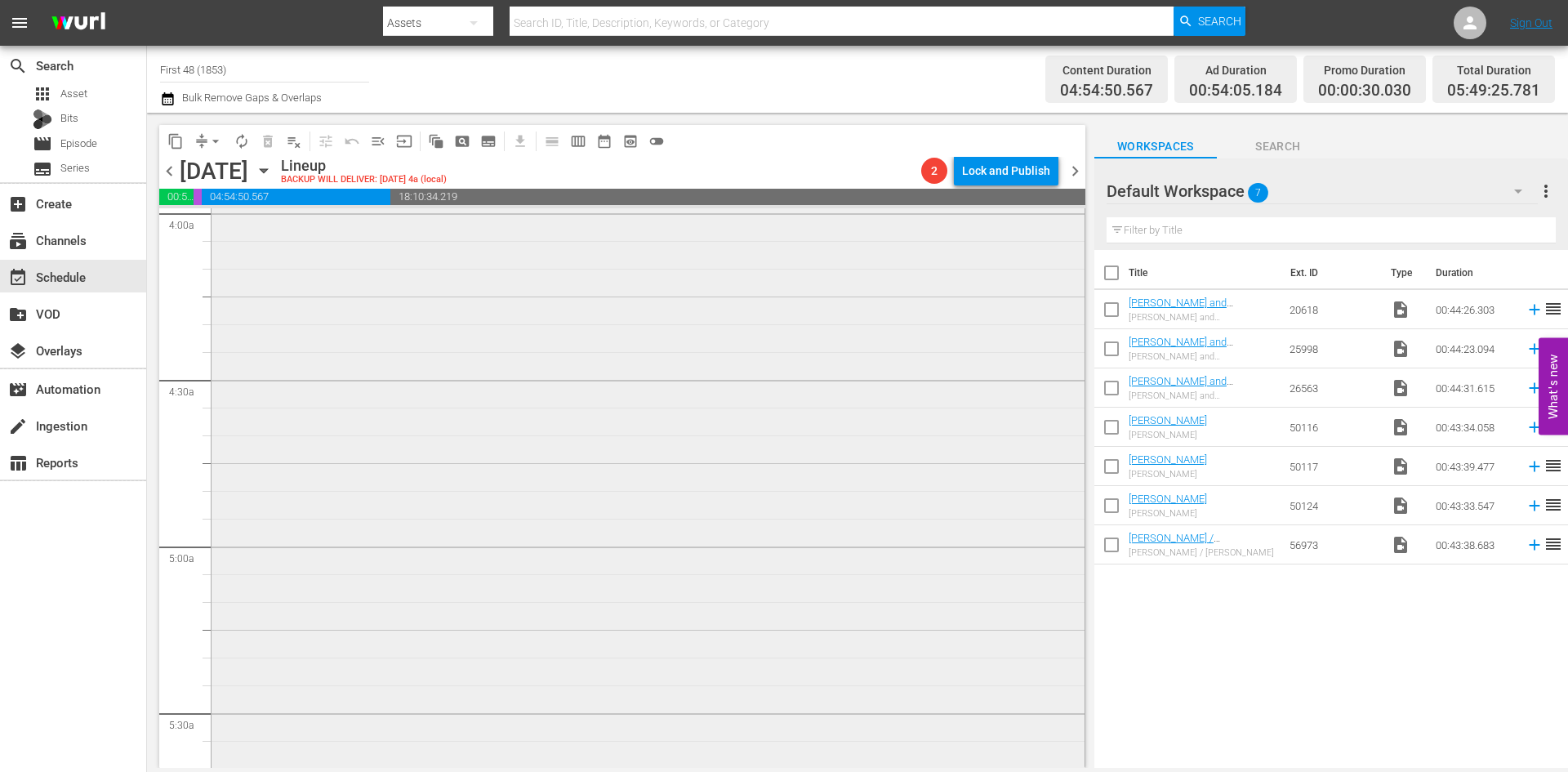
scroll to position [1307, 0]
click at [214, 141] on span "arrow_drop_down" at bounding box center [216, 141] width 17 height 17
click at [200, 179] on li "Align to Midnight" at bounding box center [217, 174] width 172 height 27
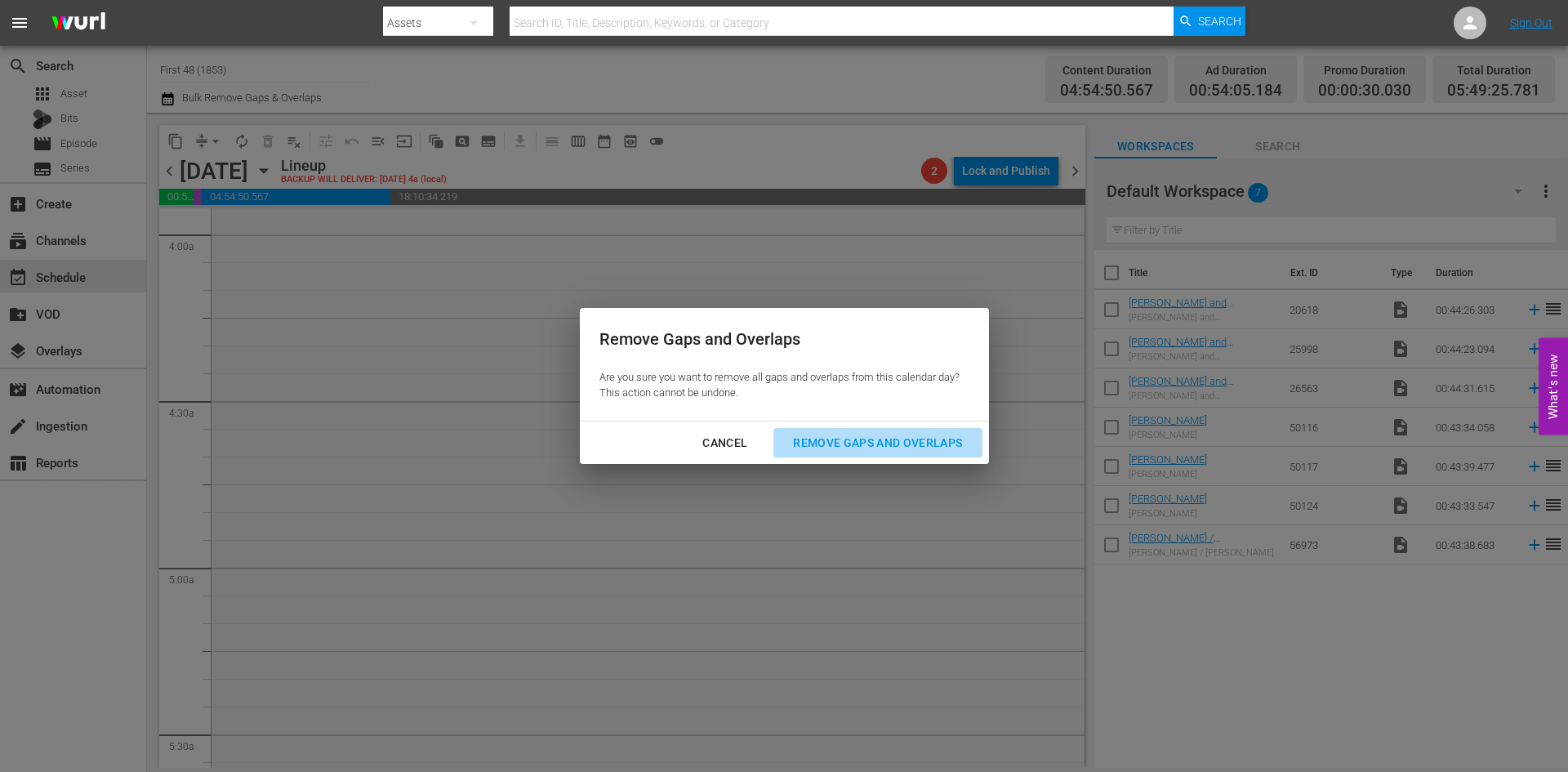
click at [812, 437] on div "Remove Gaps and Overlaps" at bounding box center [877, 443] width 195 height 21
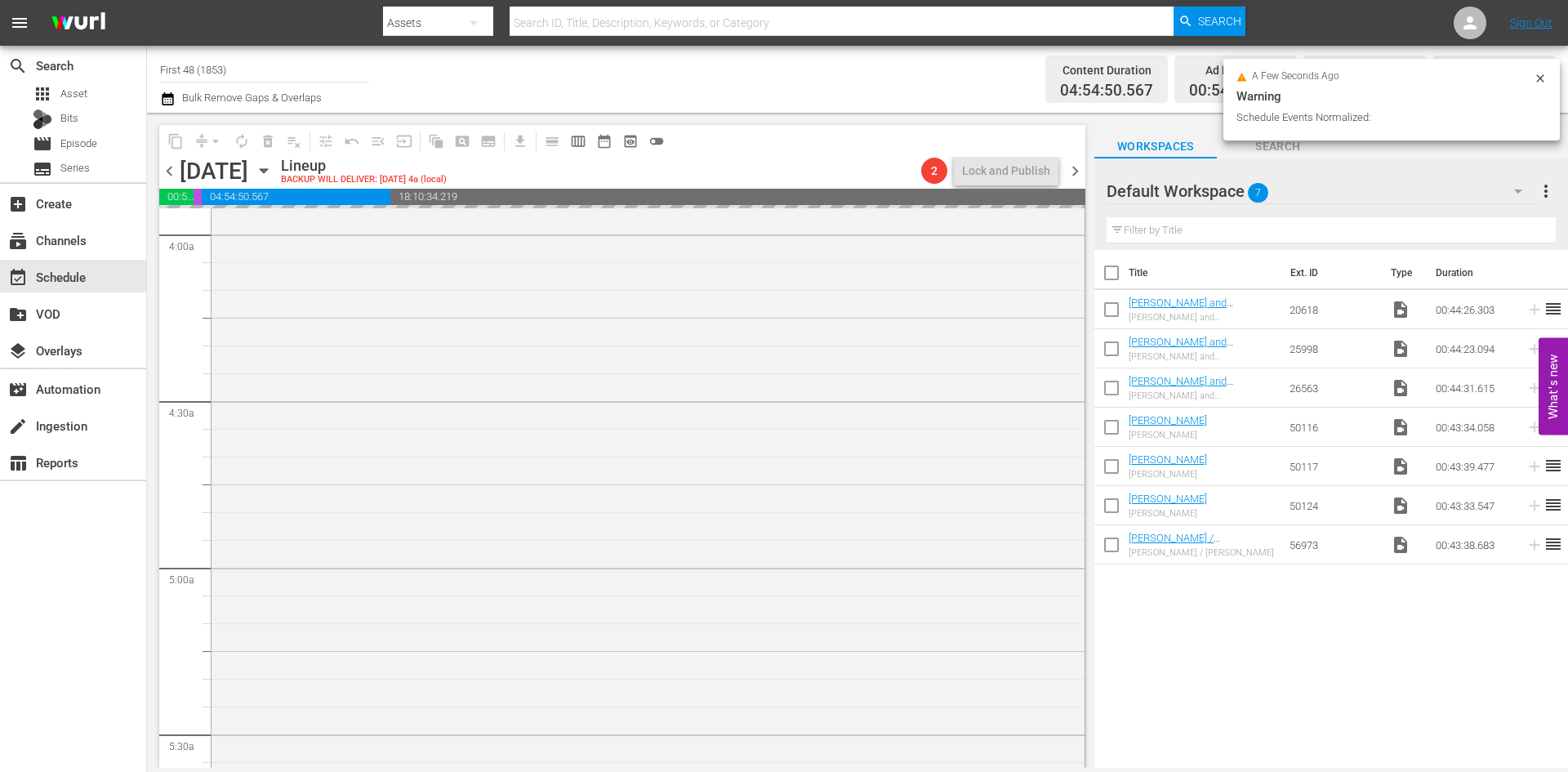
scroll to position [1334, 0]
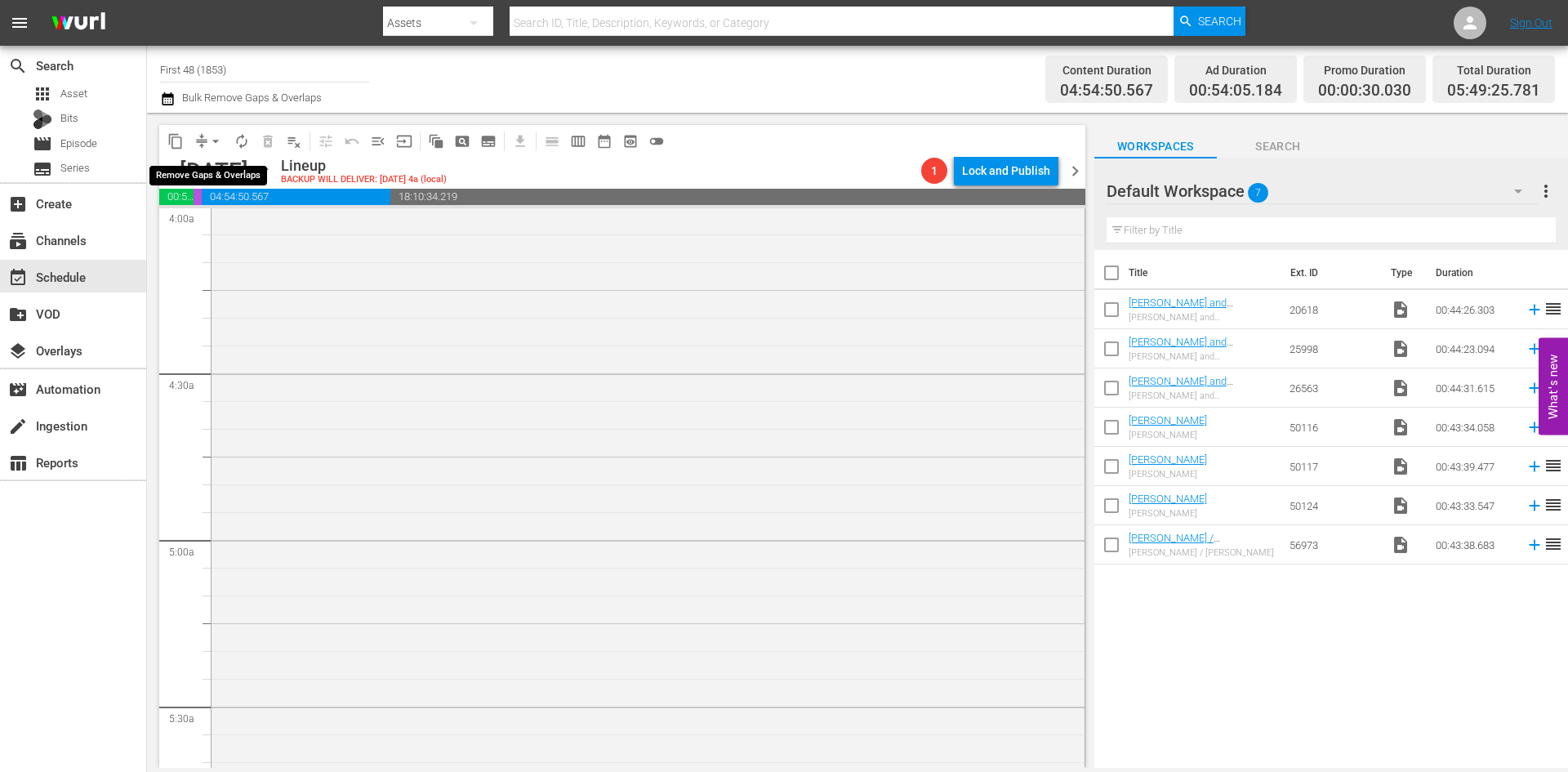
click at [218, 137] on span "arrow_drop_down" at bounding box center [216, 141] width 17 height 17
click at [216, 174] on li "Align to Midnight" at bounding box center [217, 174] width 172 height 27
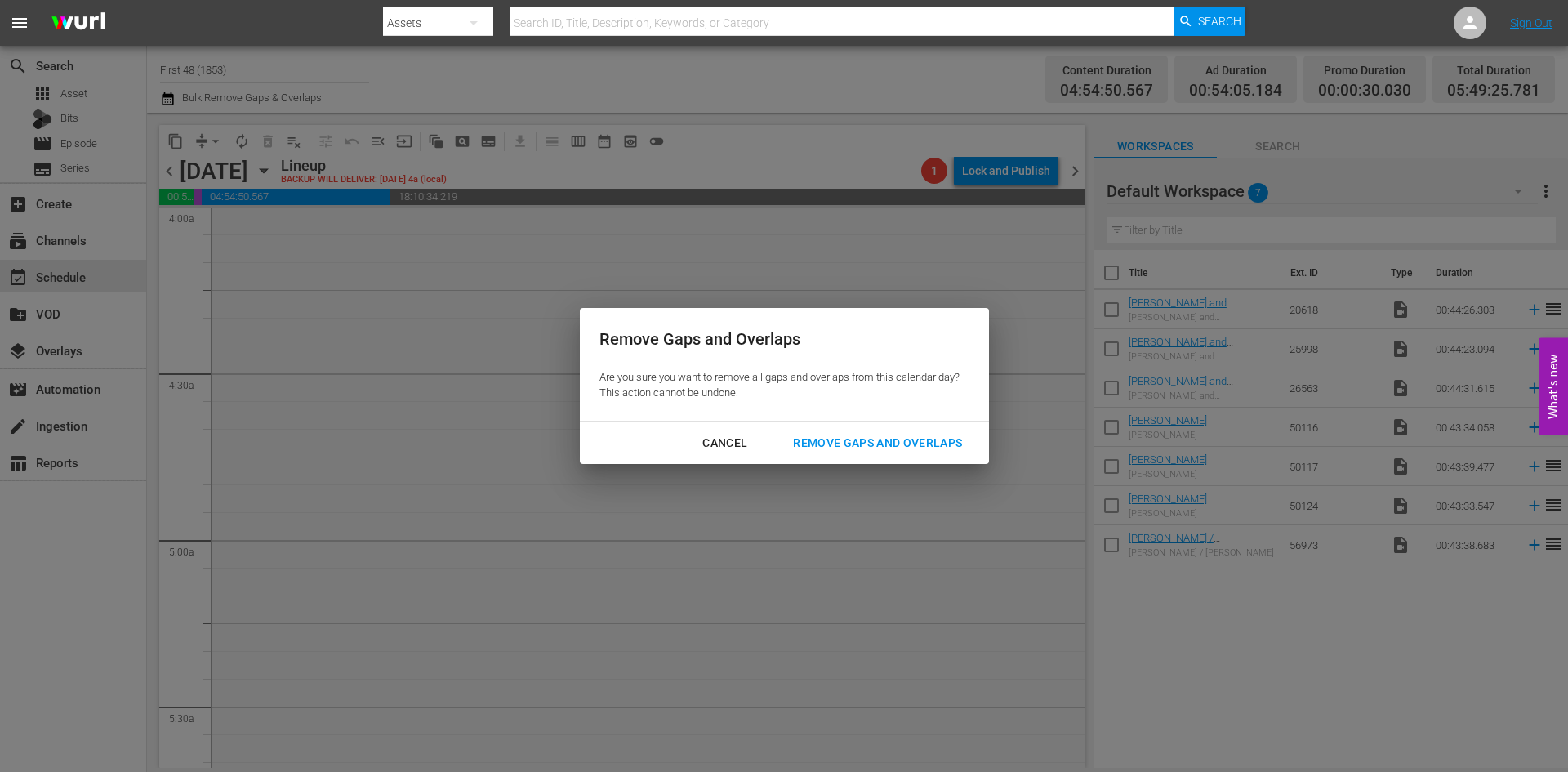
click at [854, 449] on div "Remove Gaps and Overlaps" at bounding box center [877, 443] width 195 height 21
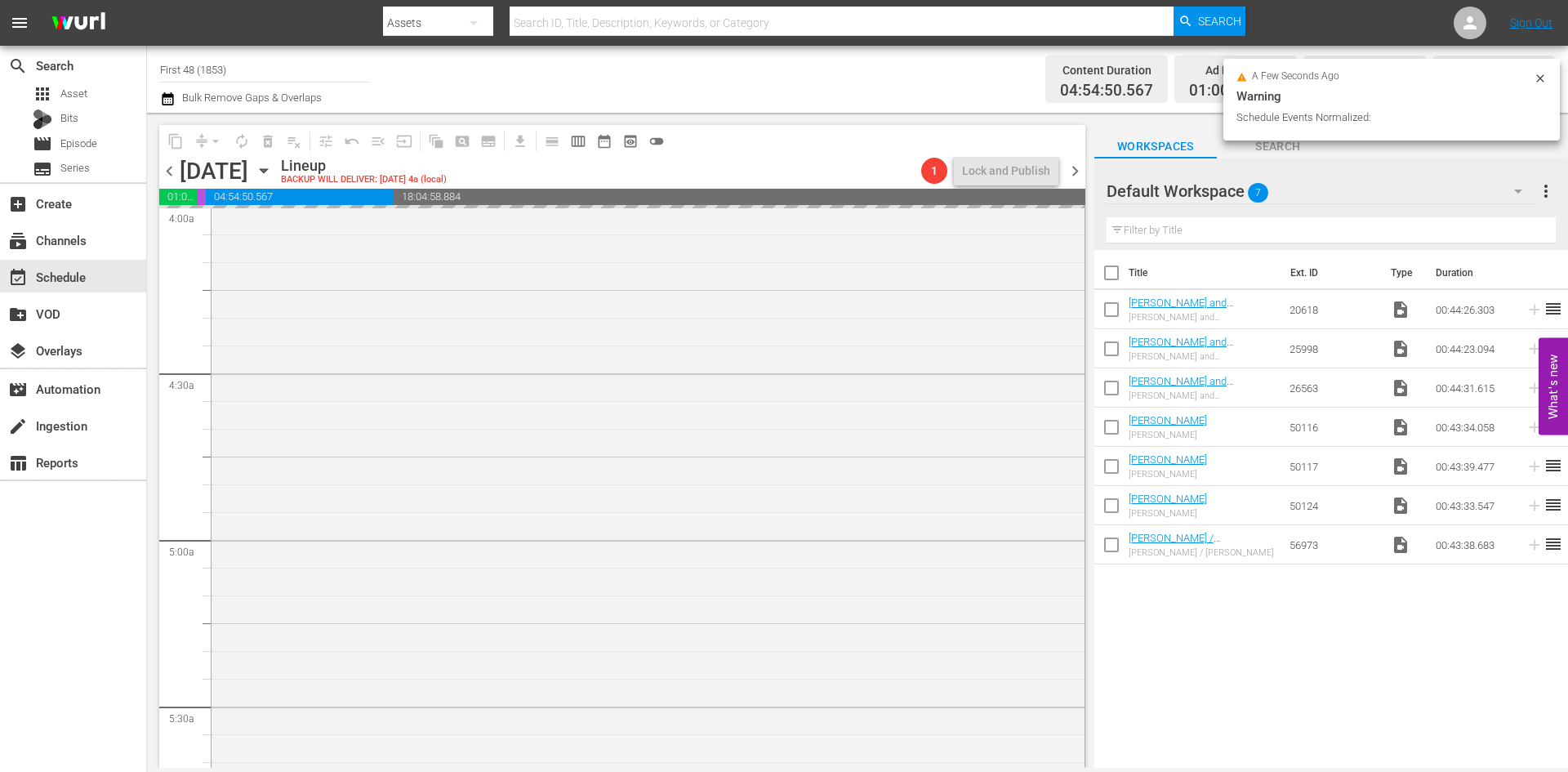
scroll to position [1307, 0]
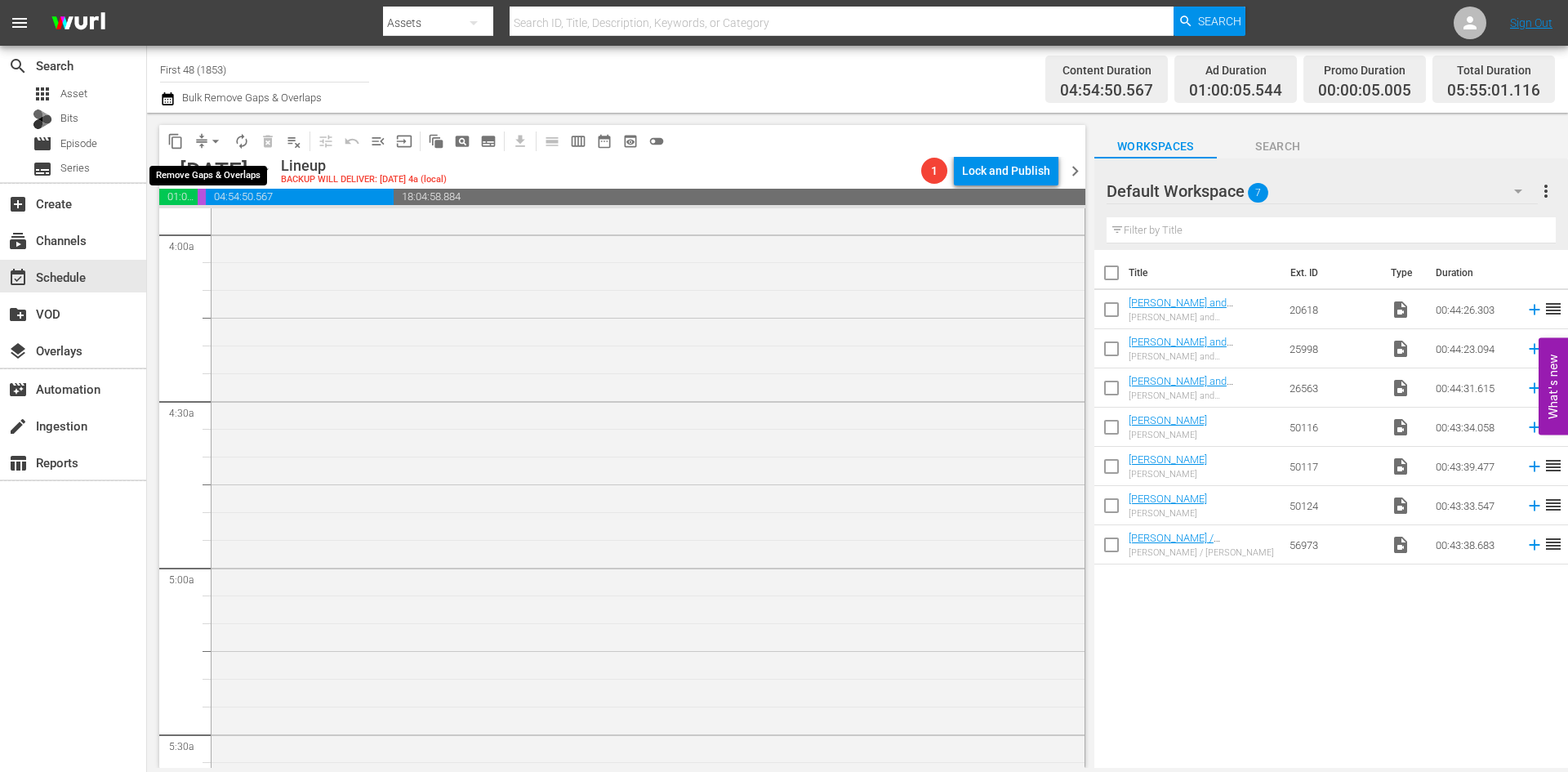
click at [215, 141] on span "arrow_drop_down" at bounding box center [216, 141] width 17 height 17
click at [209, 183] on li "Align to Midnight" at bounding box center [217, 174] width 172 height 27
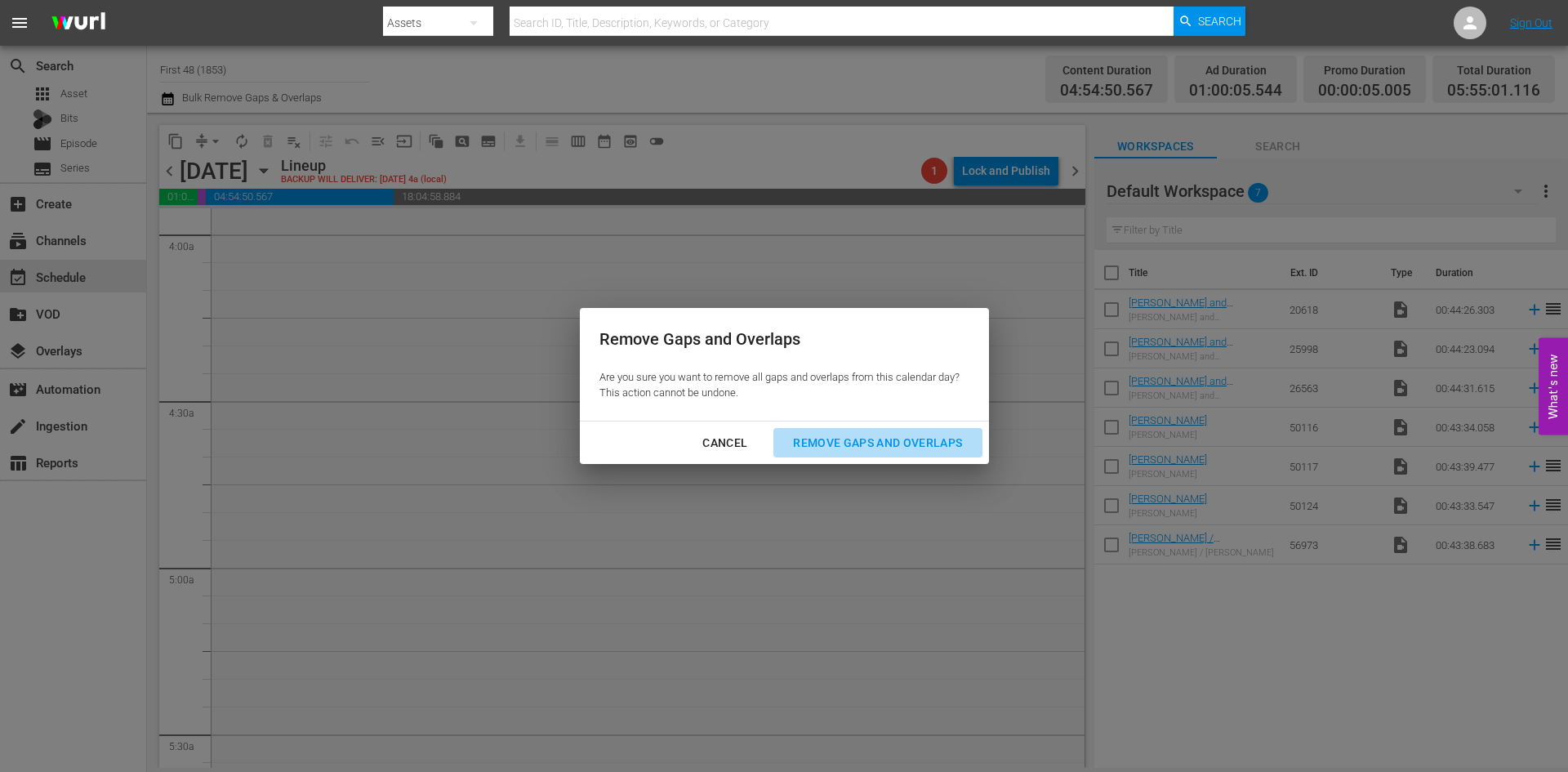
click at [864, 438] on div "Remove Gaps and Overlaps" at bounding box center [877, 443] width 195 height 21
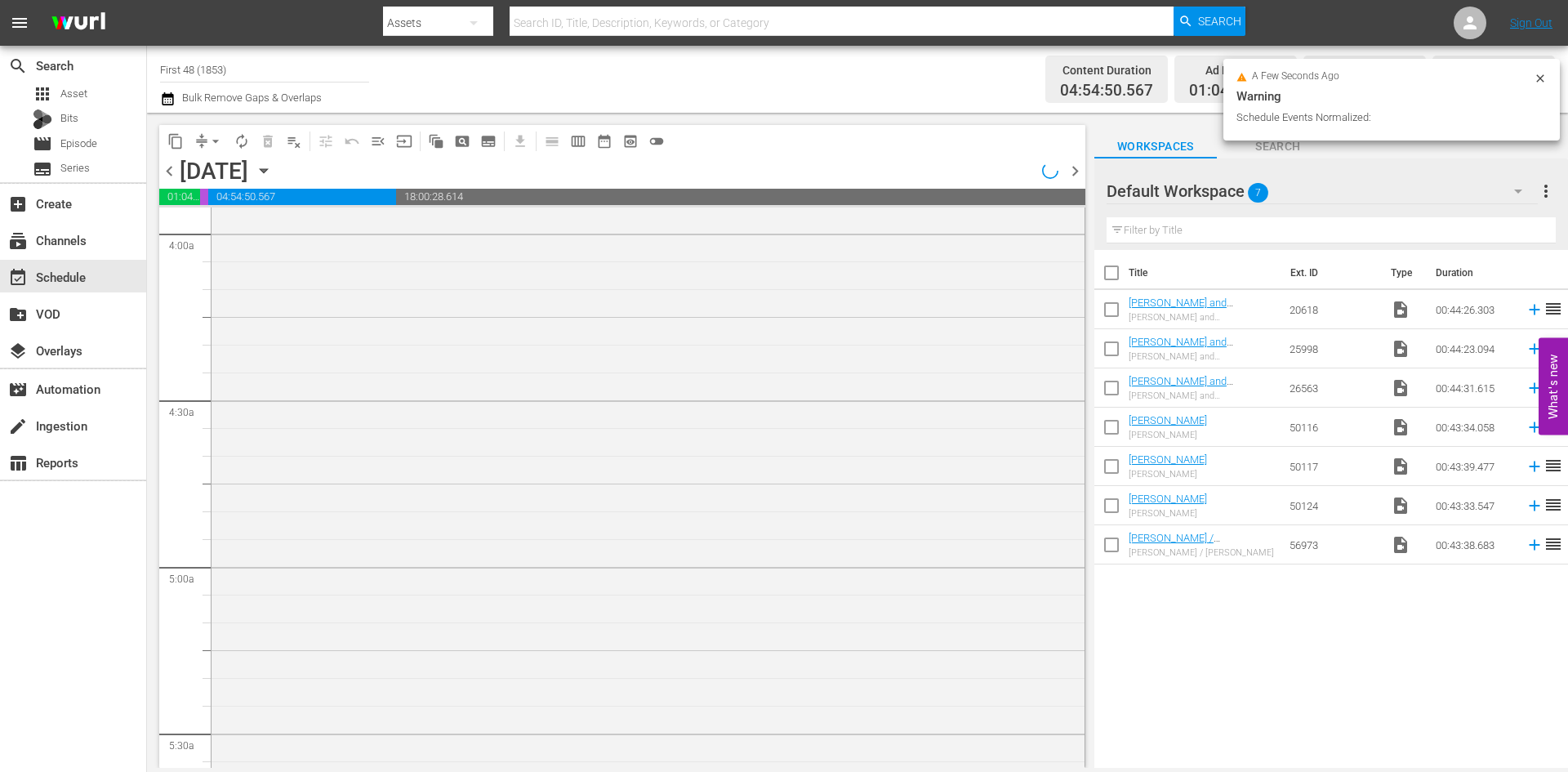
scroll to position [1334, 0]
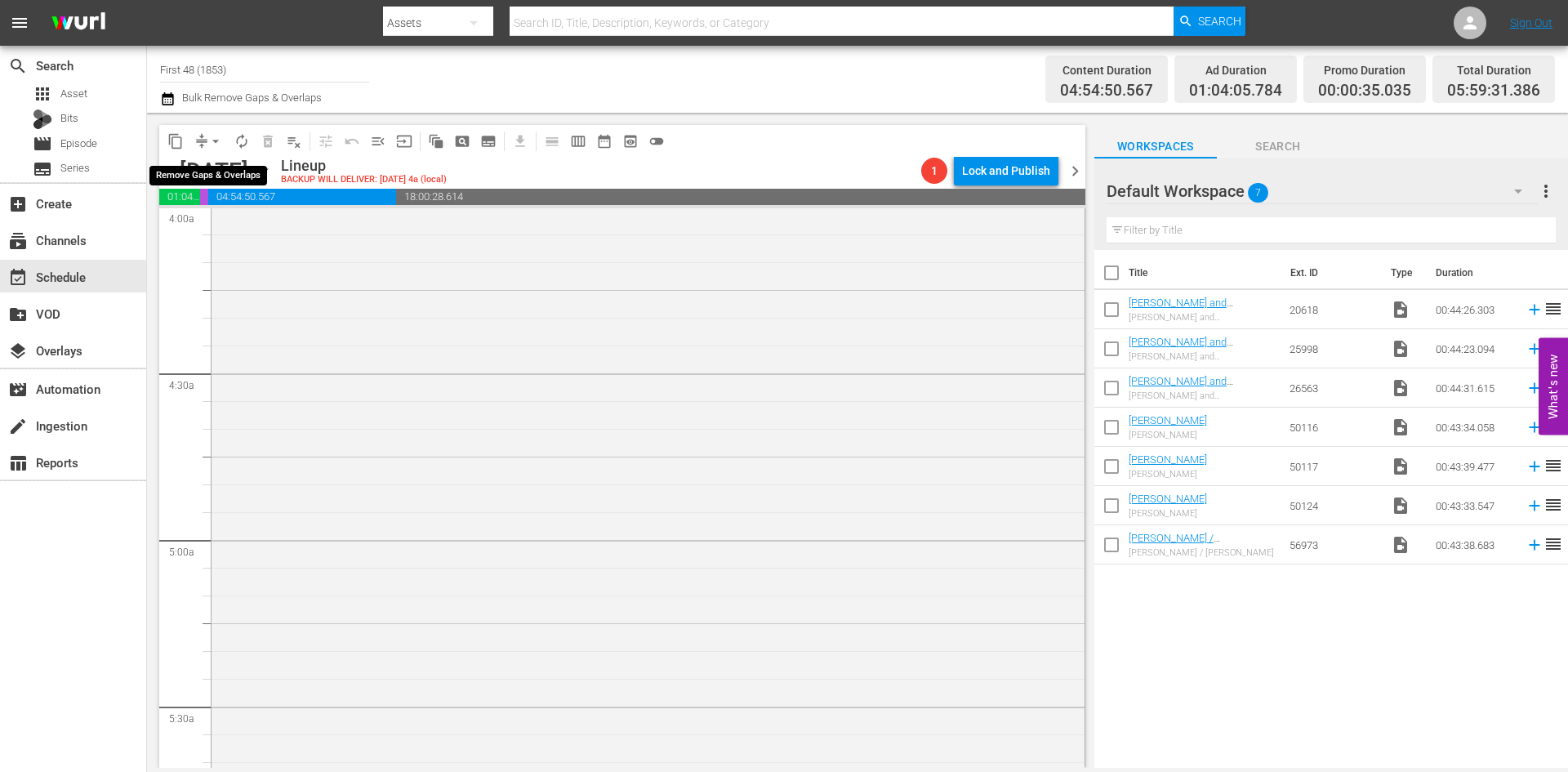
click at [212, 143] on span "arrow_drop_down" at bounding box center [216, 141] width 17 height 17
click at [214, 176] on li "Align to Midnight" at bounding box center [217, 174] width 172 height 27
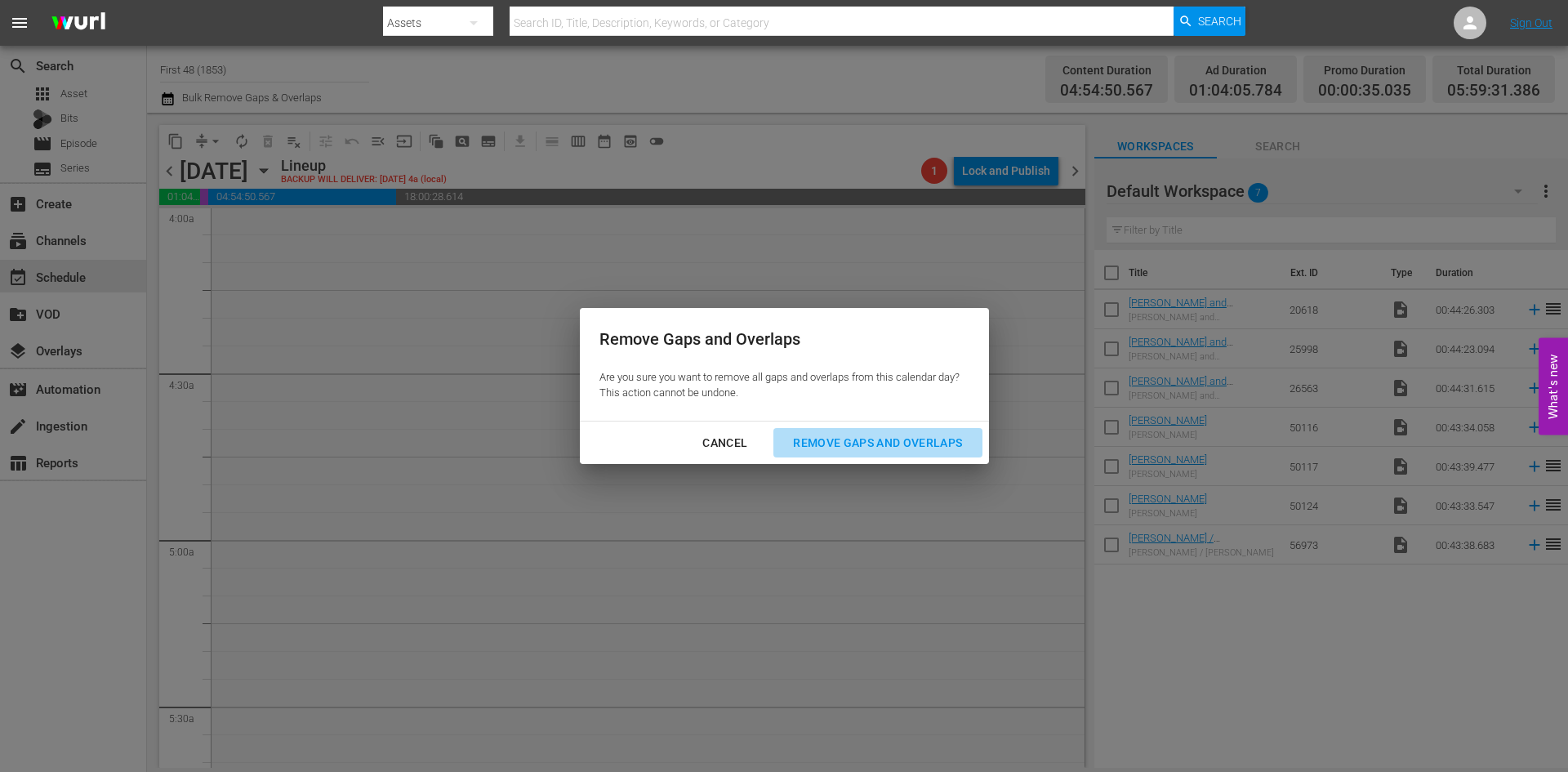
click at [874, 445] on div "Remove Gaps and Overlaps" at bounding box center [877, 443] width 195 height 21
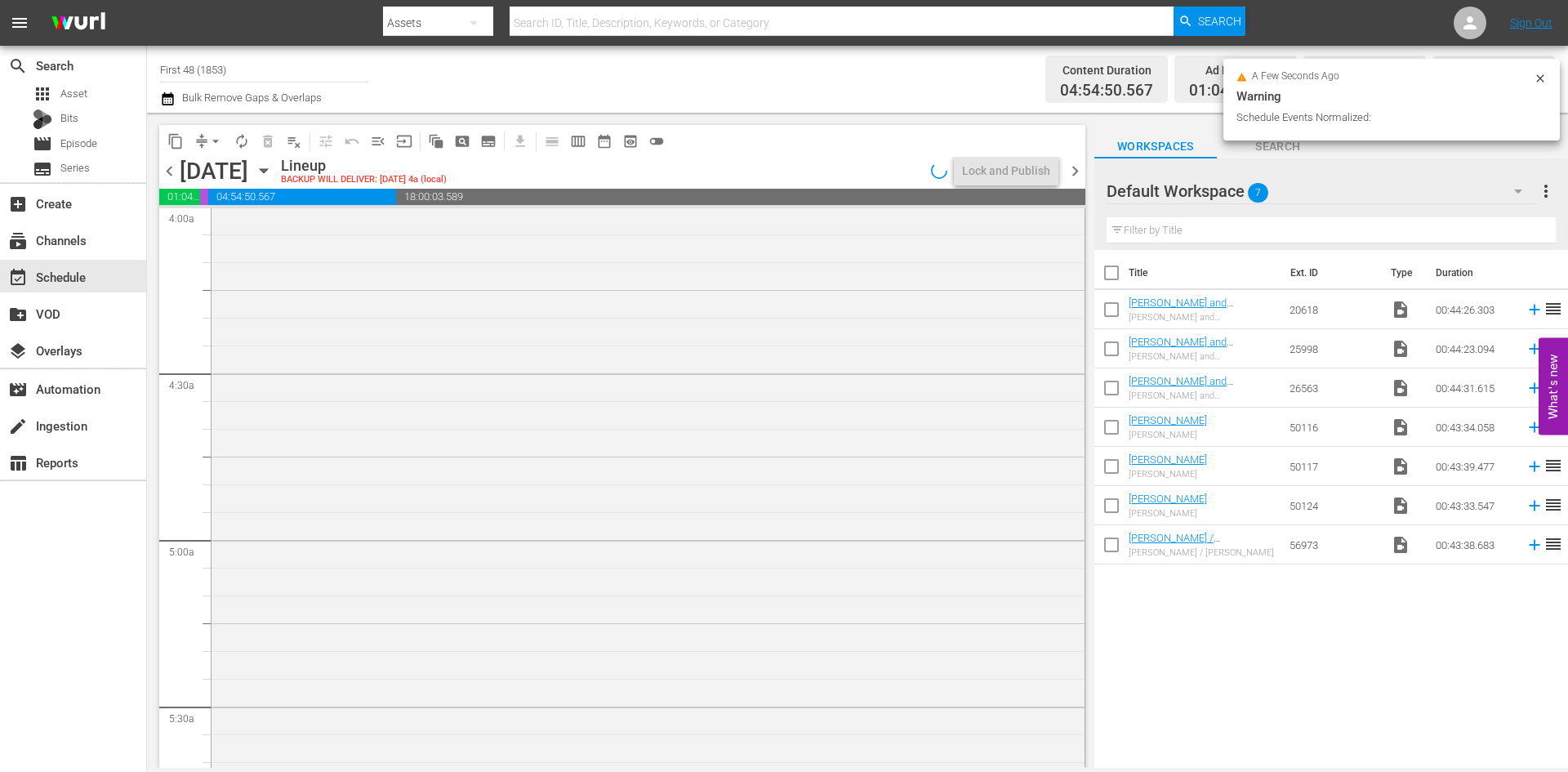
scroll to position [1307, 0]
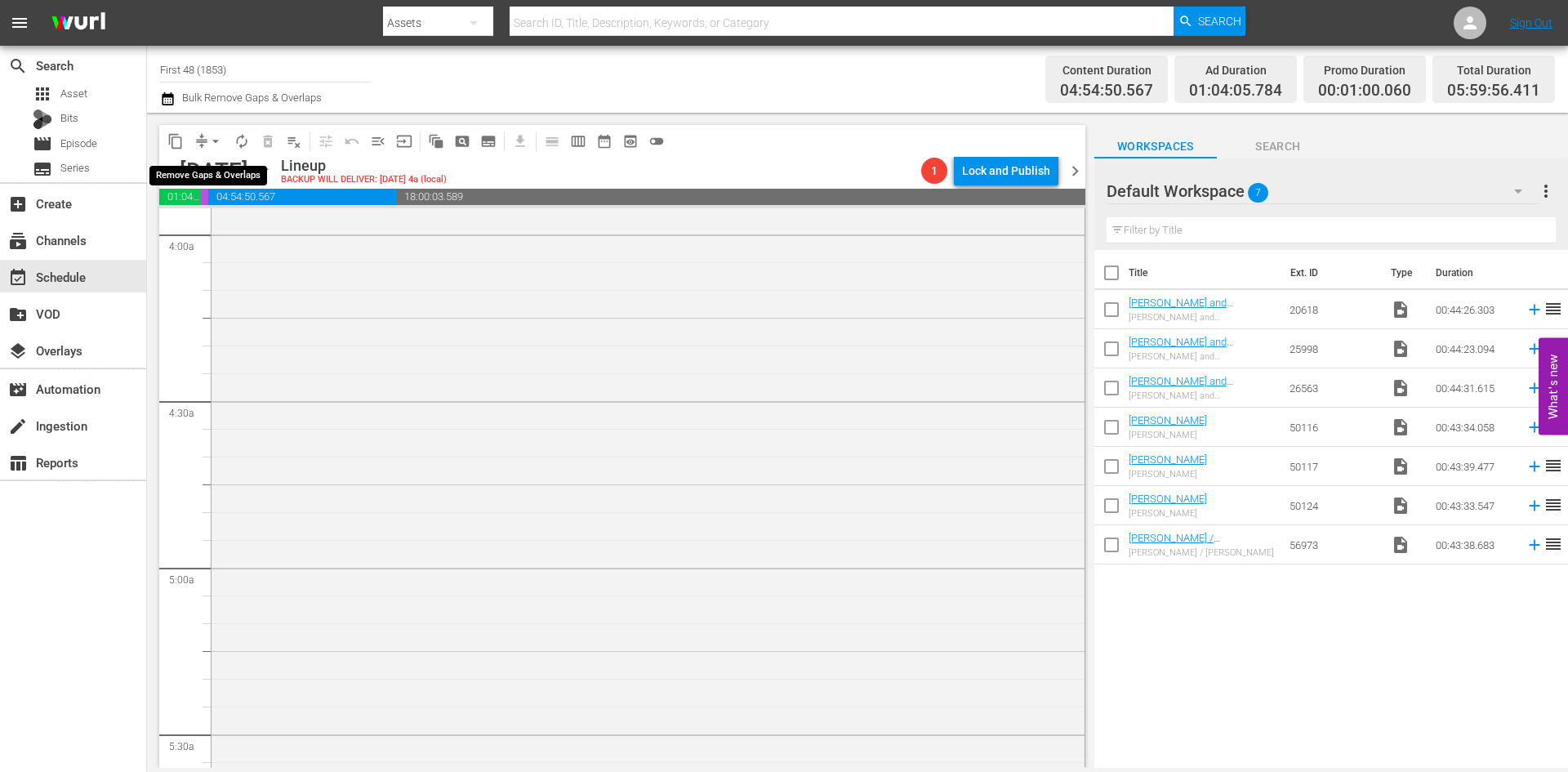
click at [214, 143] on span "arrow_drop_down" at bounding box center [216, 141] width 17 height 17
click at [209, 173] on li "Align to Midnight" at bounding box center [217, 174] width 172 height 27
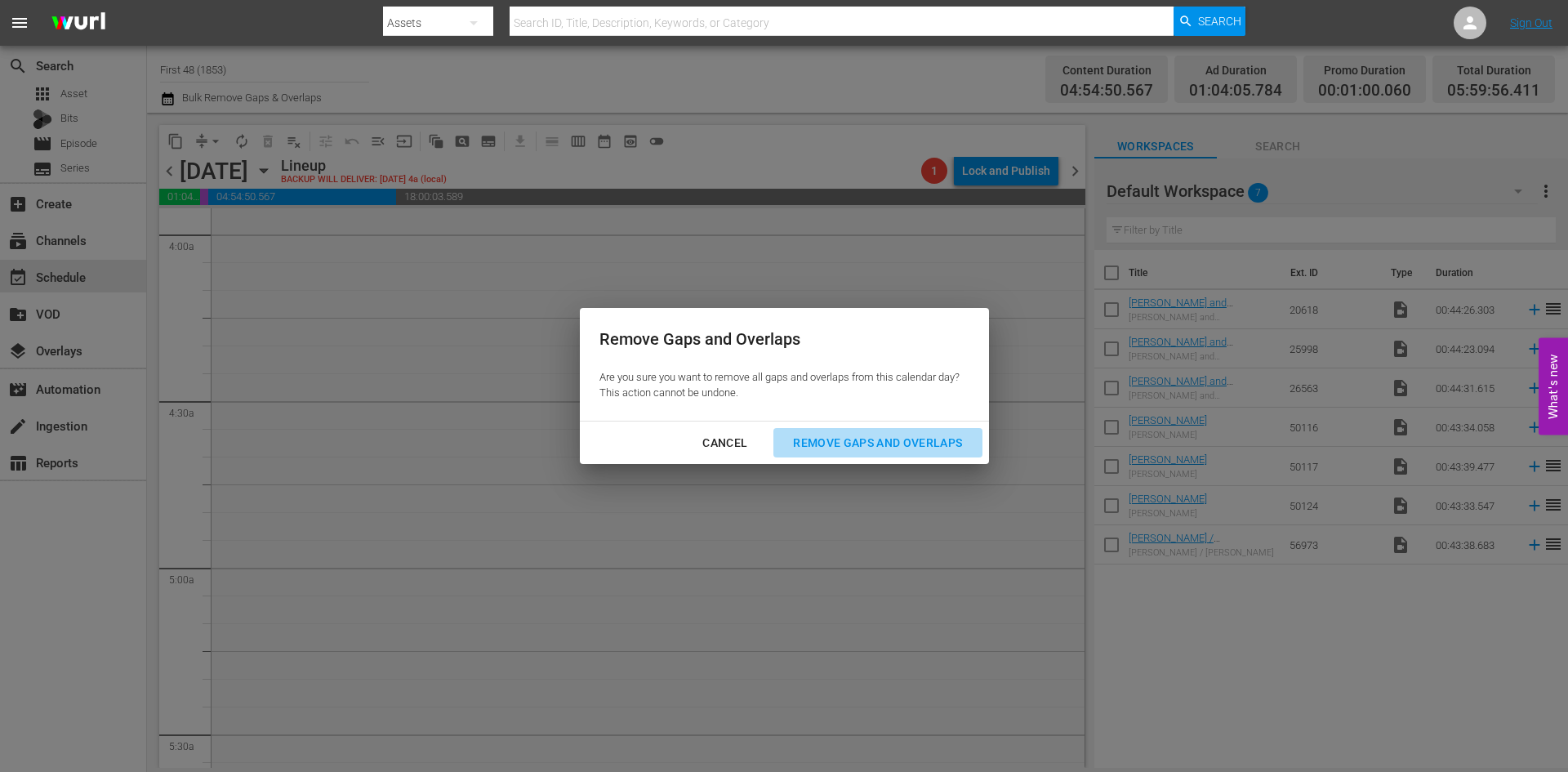
click at [899, 449] on div "Remove Gaps and Overlaps" at bounding box center [877, 443] width 195 height 21
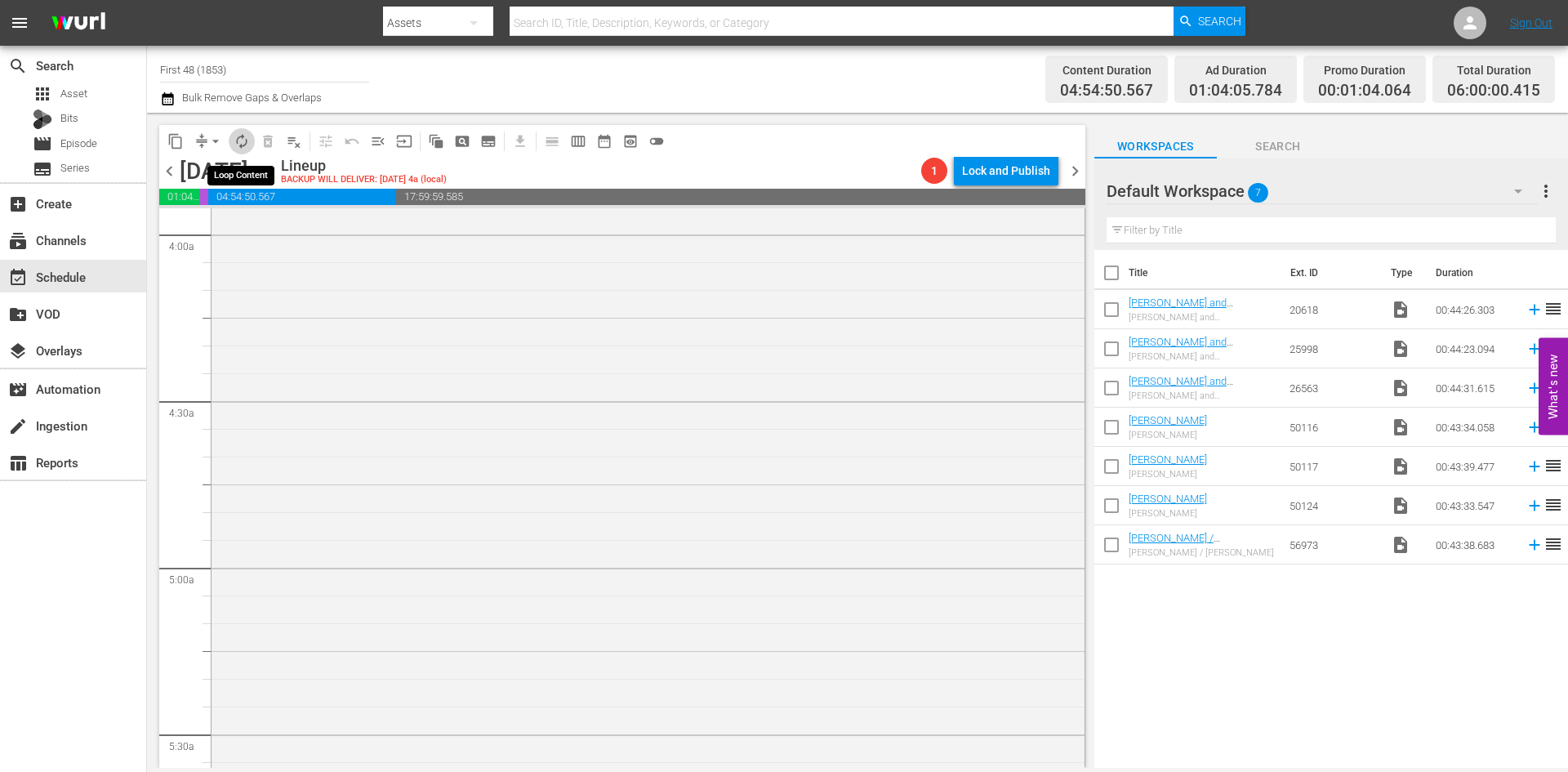
click at [234, 141] on span "autorenew_outlined" at bounding box center [241, 141] width 17 height 17
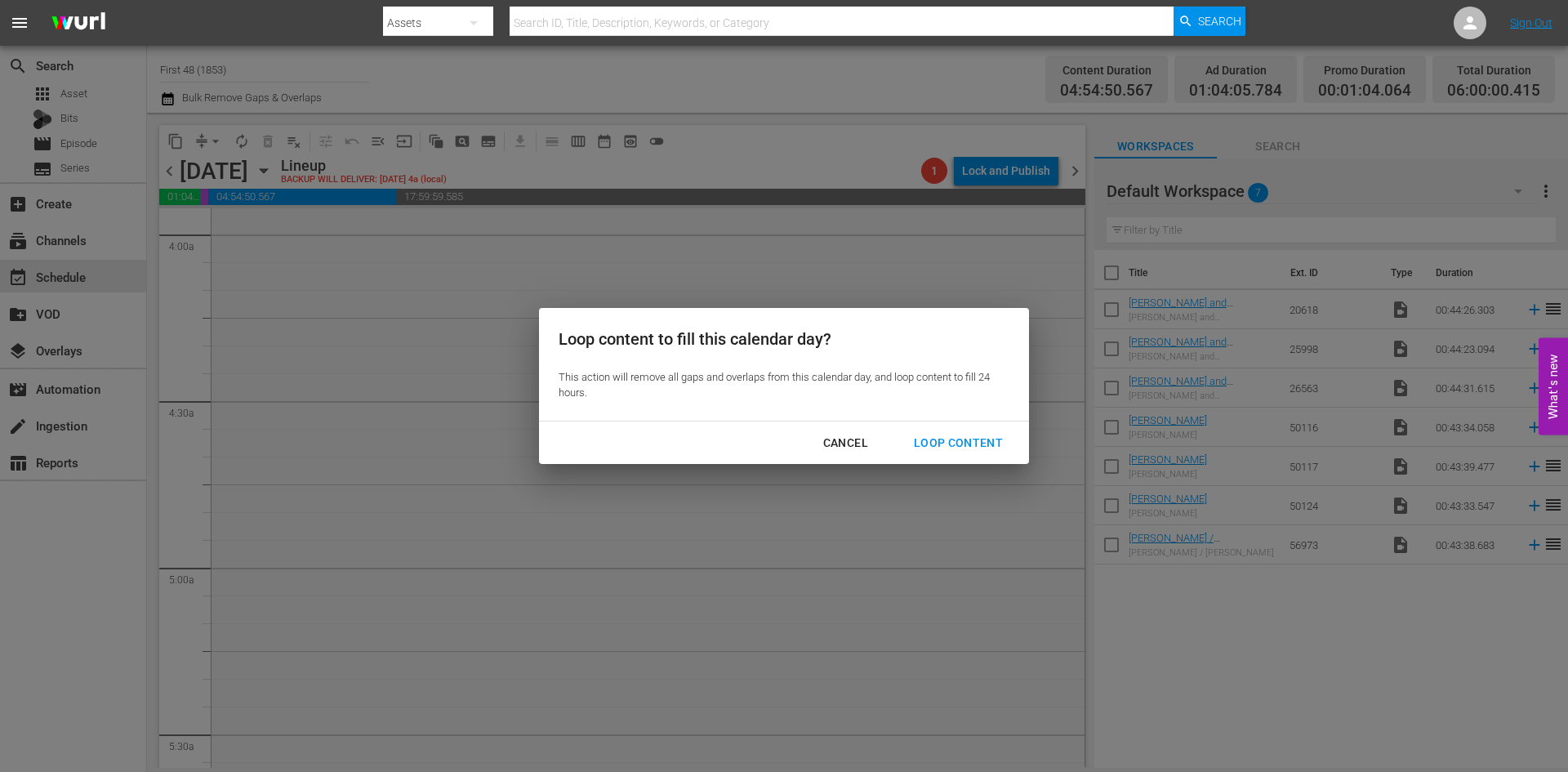
click at [962, 439] on div "Loop Content" at bounding box center [958, 443] width 116 height 21
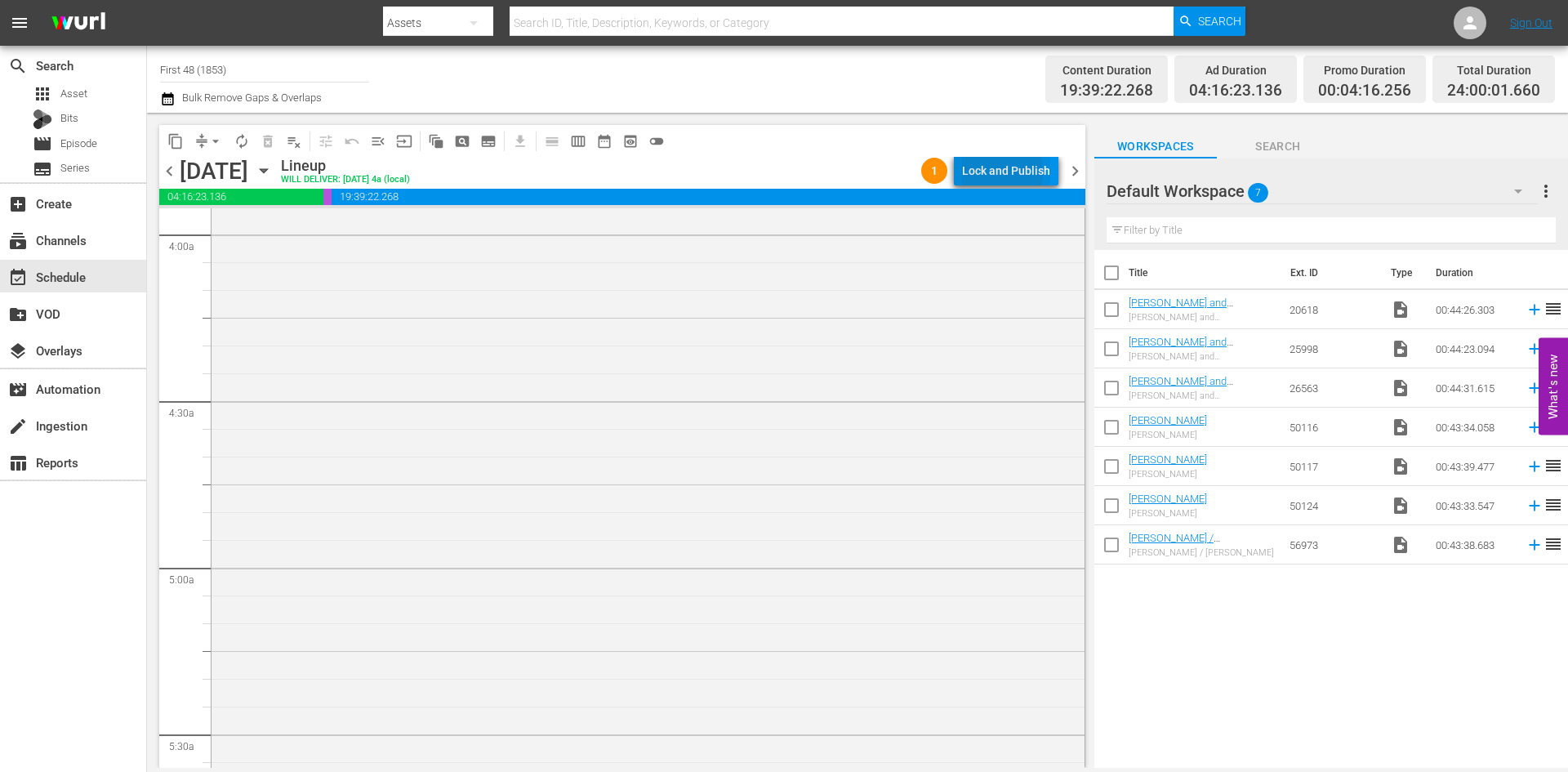
click at [994, 172] on div "Lock and Publish" at bounding box center [1005, 171] width 88 height 30
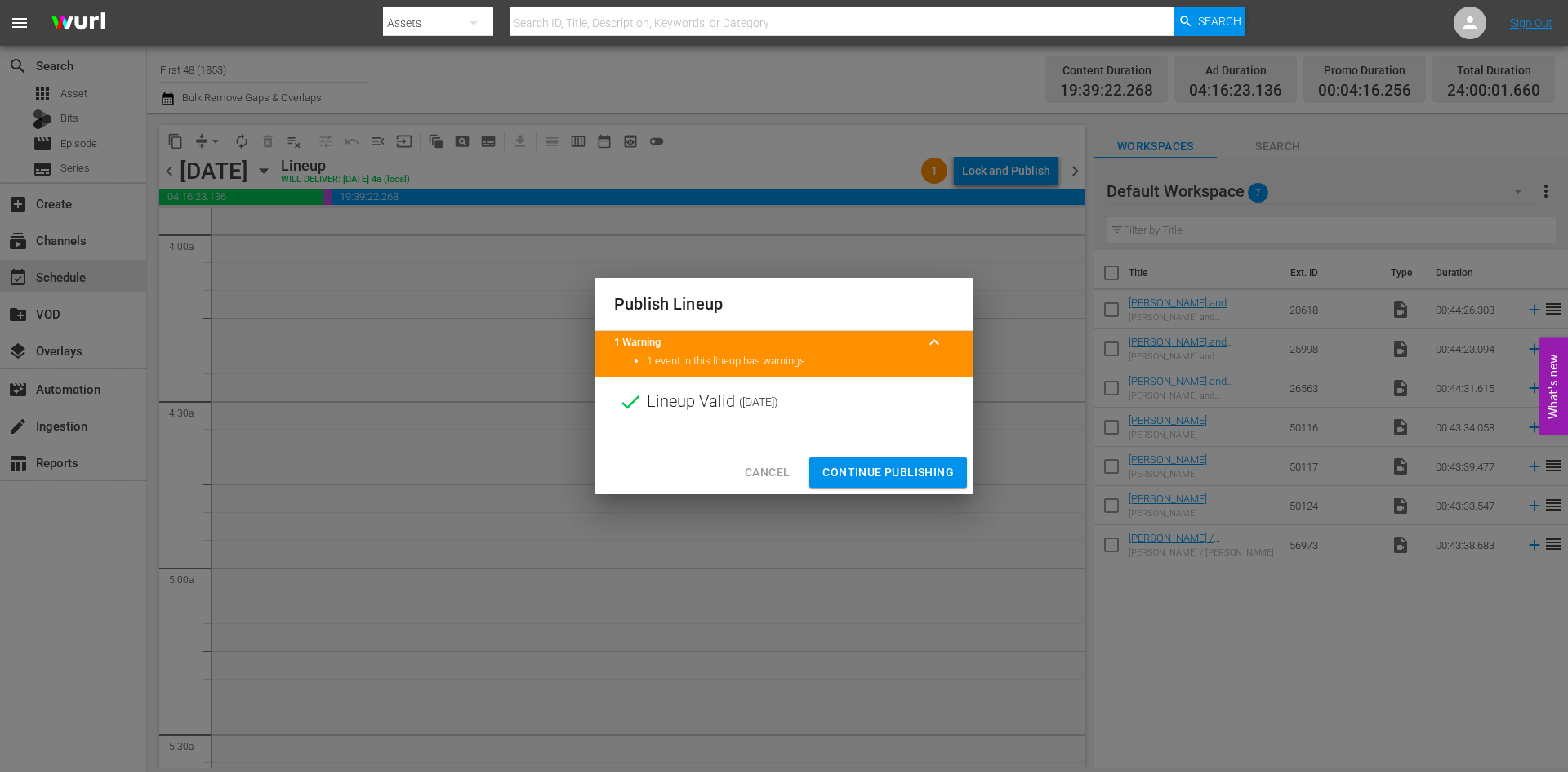
click at [872, 471] on span "Continue Publishing" at bounding box center [888, 472] width 131 height 21
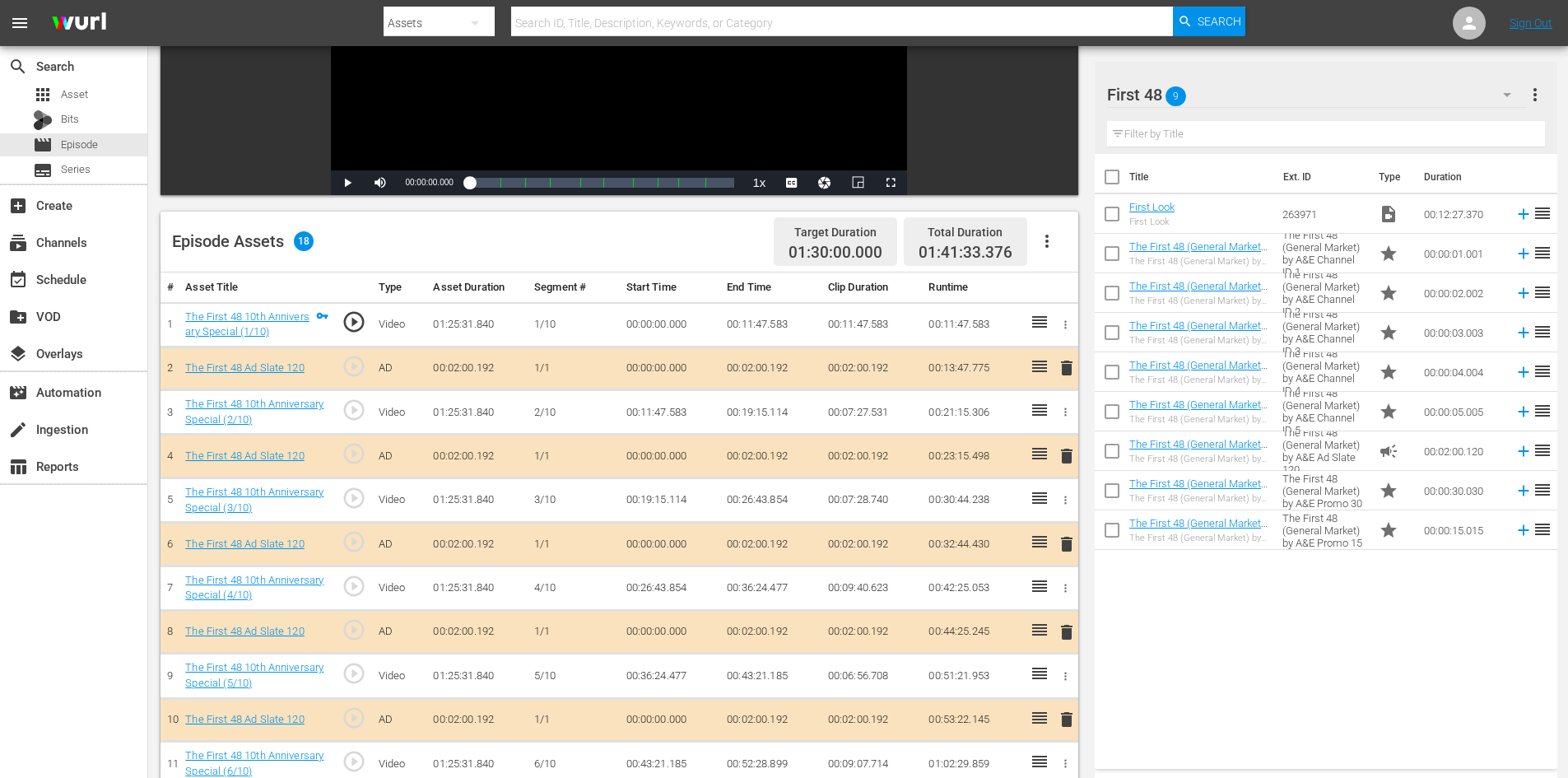
scroll to position [350, 0]
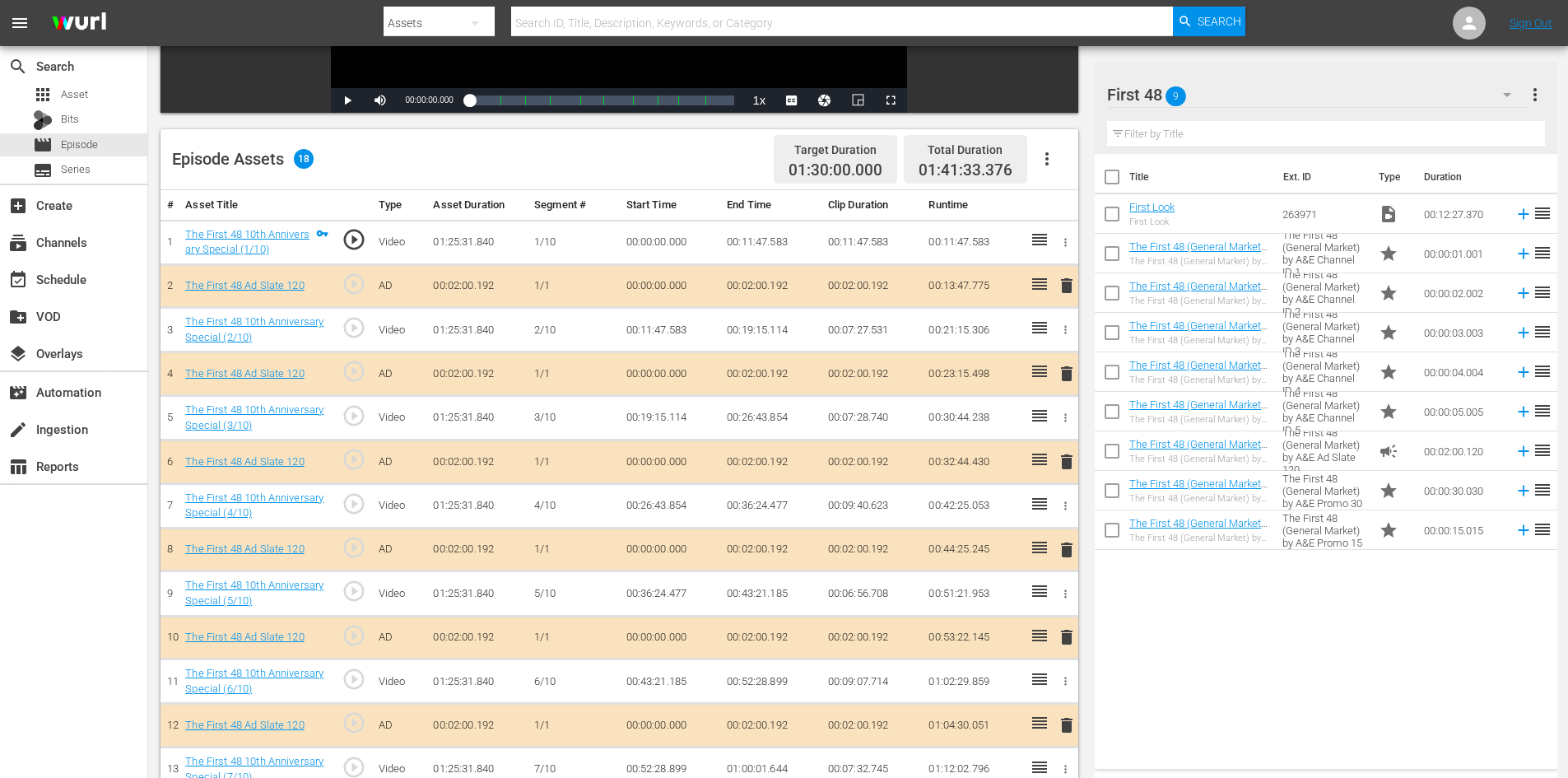
click at [1064, 462] on span "delete" at bounding box center [1067, 462] width 20 height 20
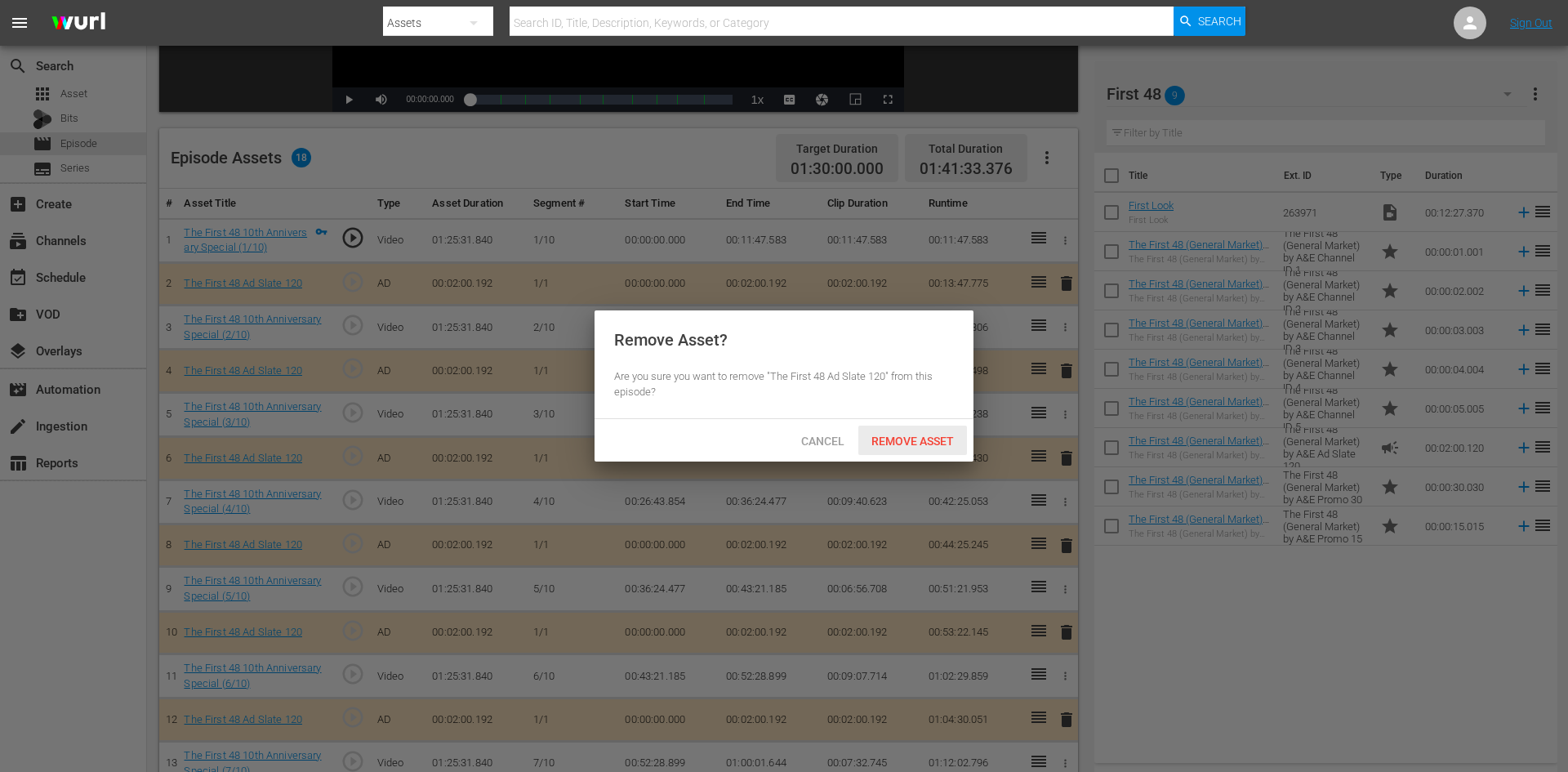
click at [926, 443] on span "Remove Asset" at bounding box center [913, 441] width 109 height 13
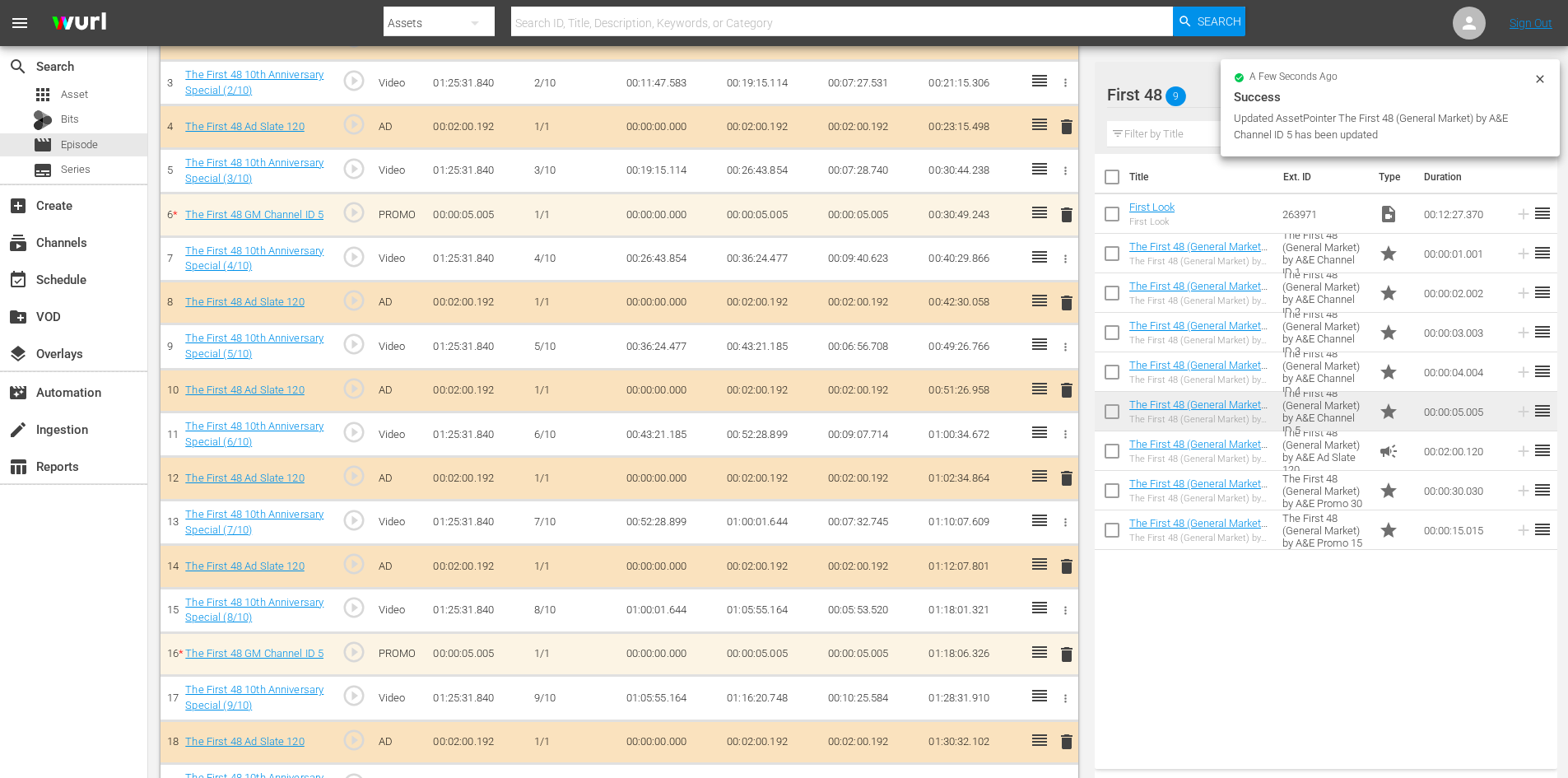
scroll to position [597, 0]
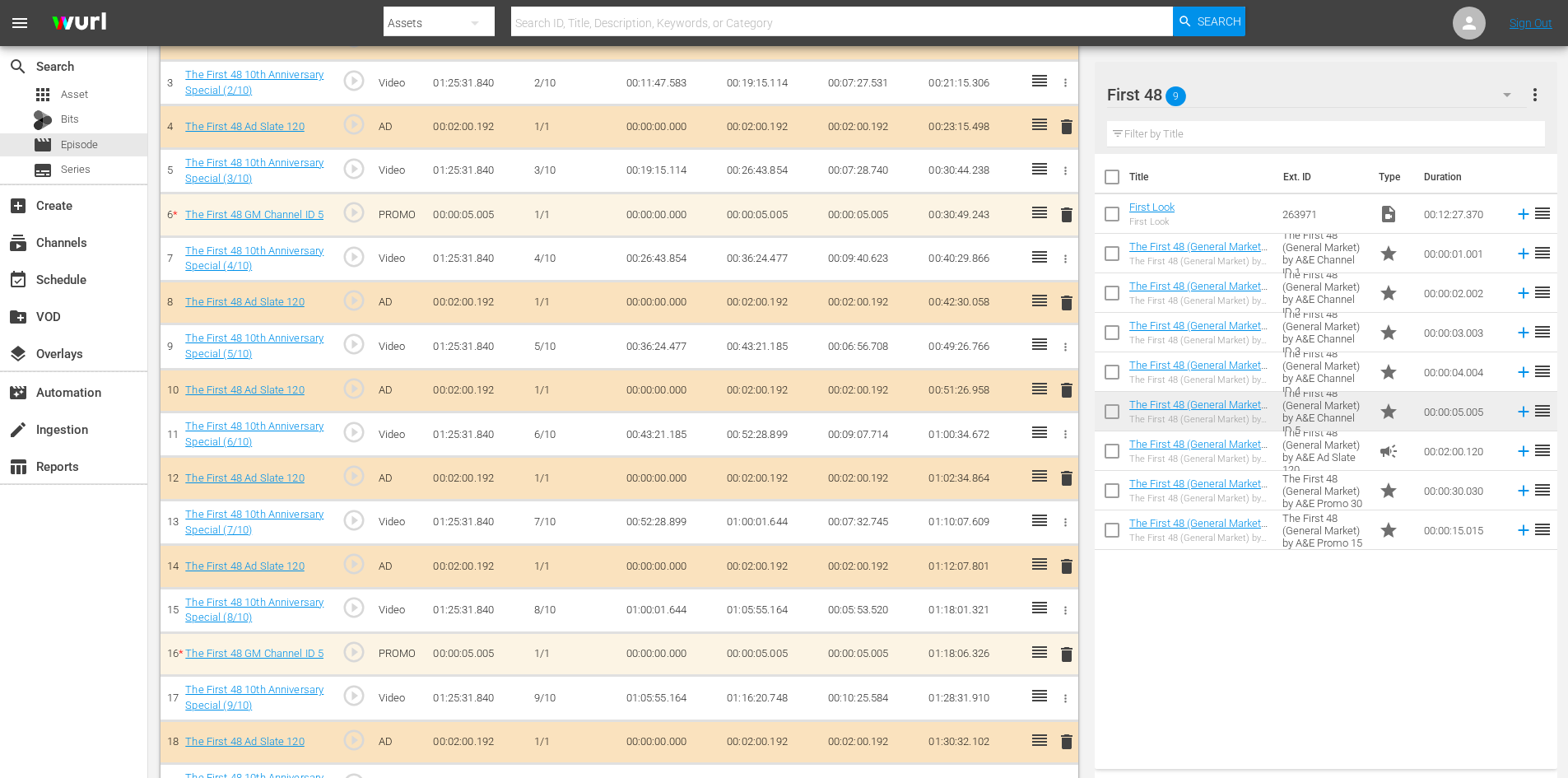
click at [1069, 215] on span "delete" at bounding box center [1067, 215] width 20 height 20
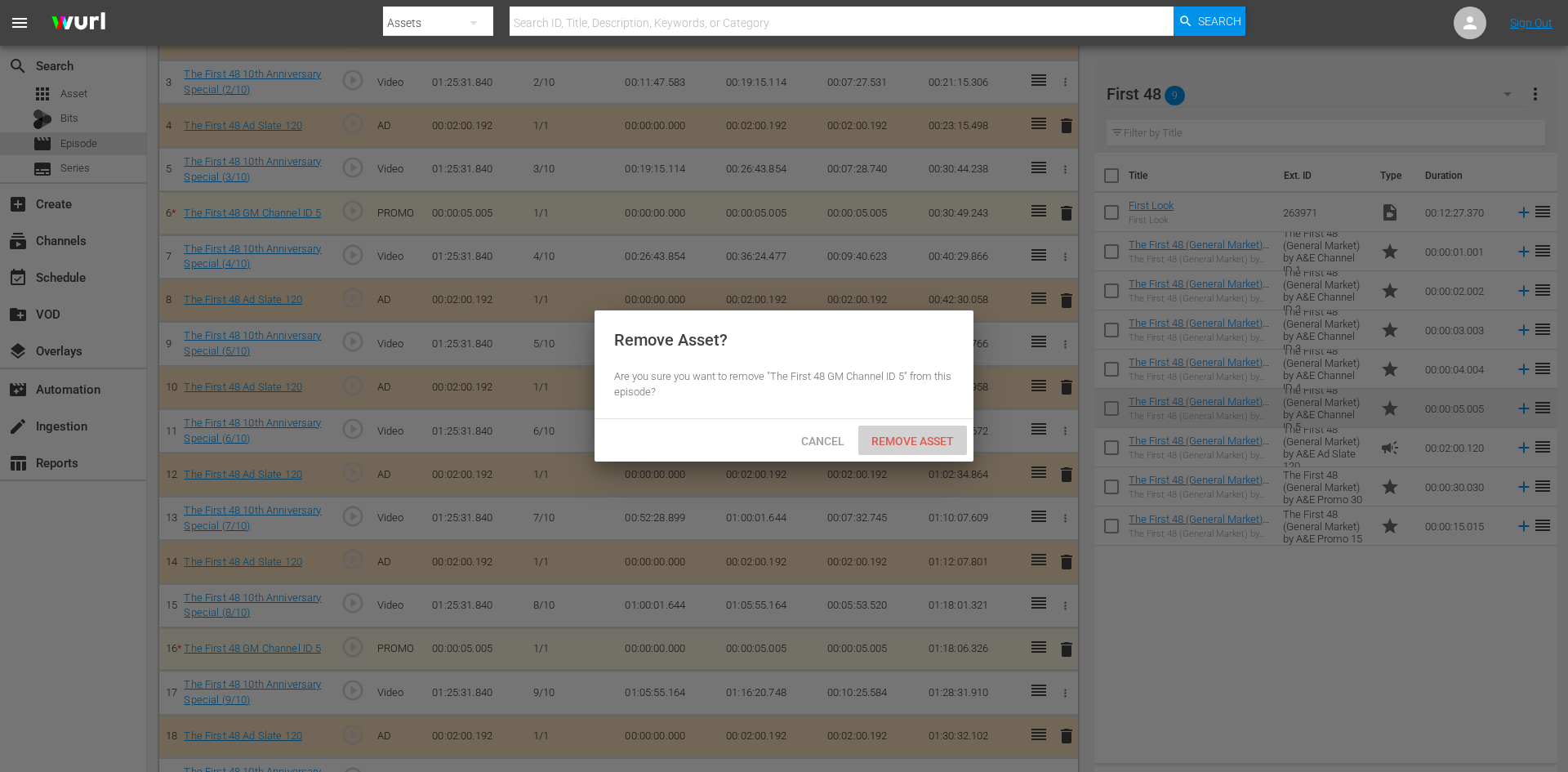
click at [941, 442] on span "Remove Asset" at bounding box center [913, 441] width 109 height 13
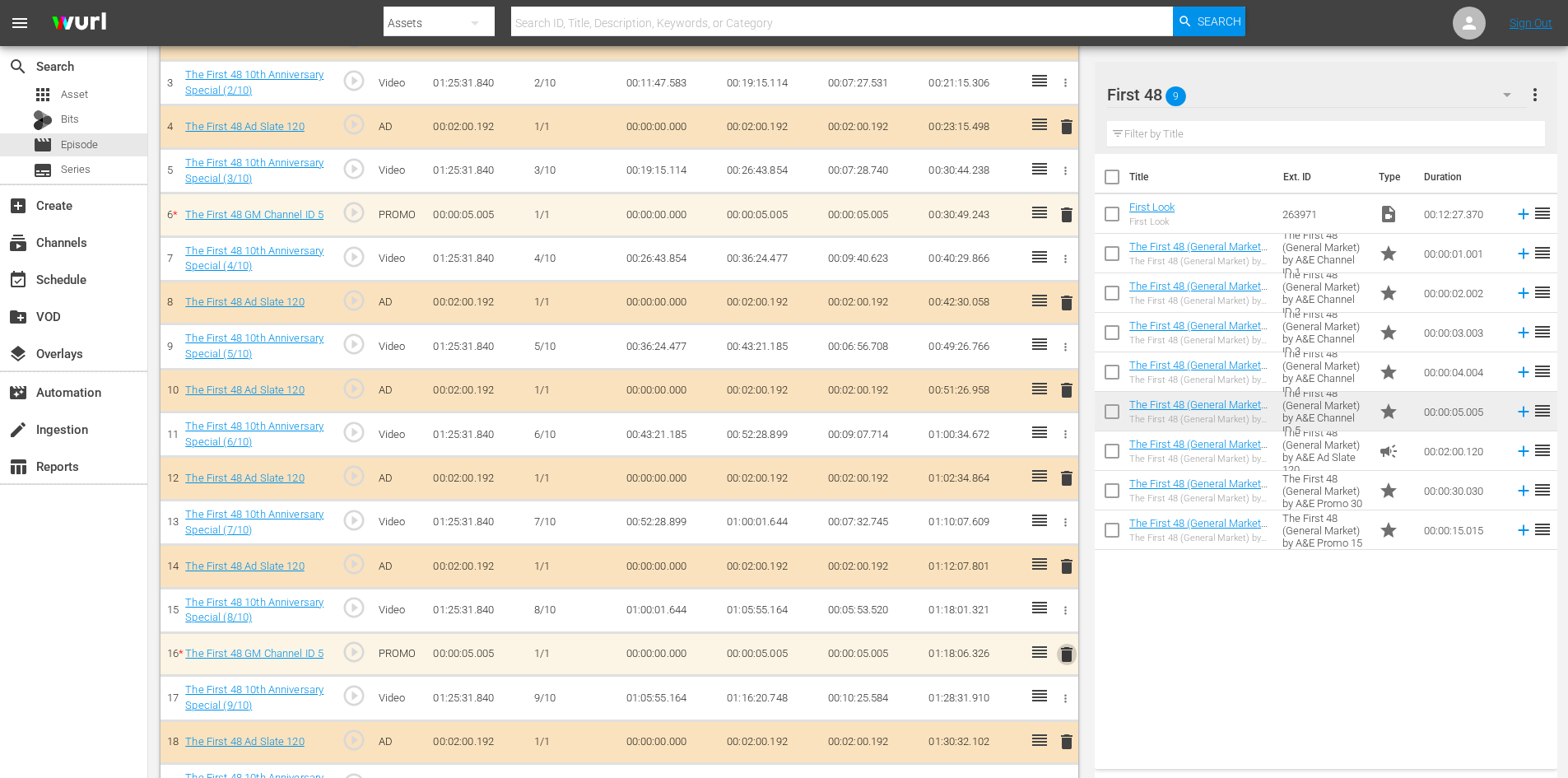
click at [1067, 651] on span "delete" at bounding box center [1067, 654] width 20 height 20
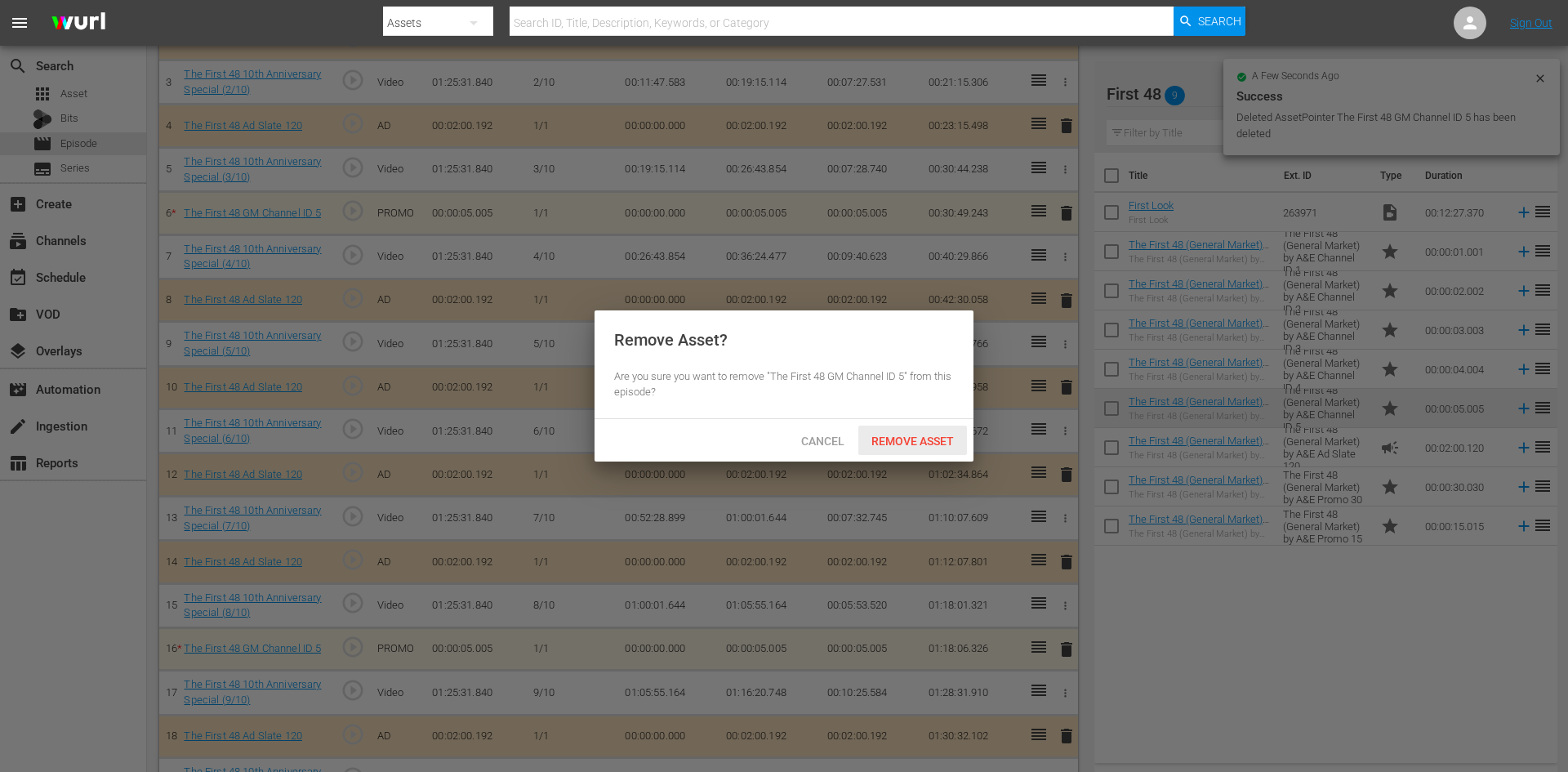
click at [916, 436] on span "Remove Asset" at bounding box center [913, 441] width 109 height 13
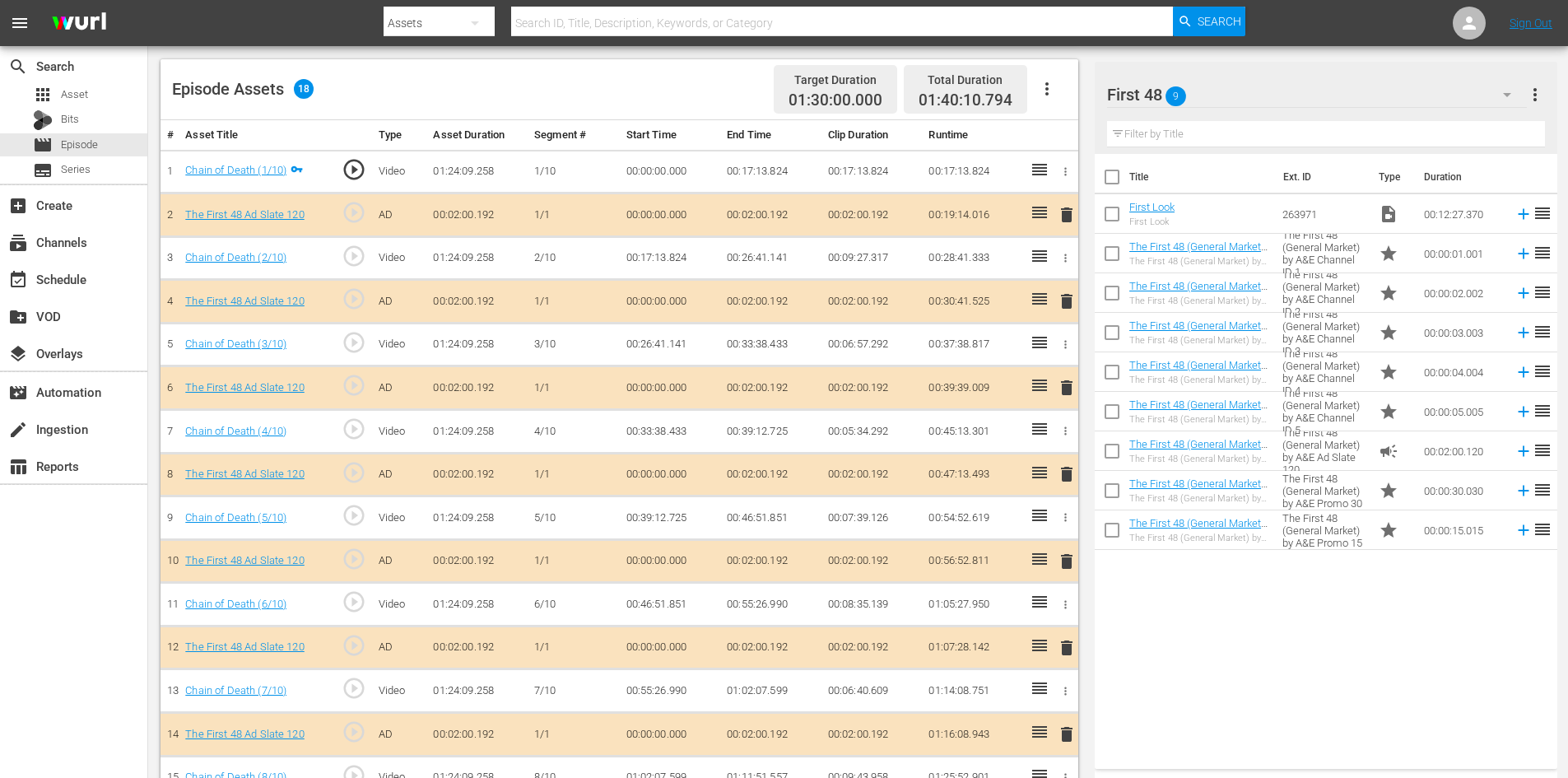
scroll to position [337, 0]
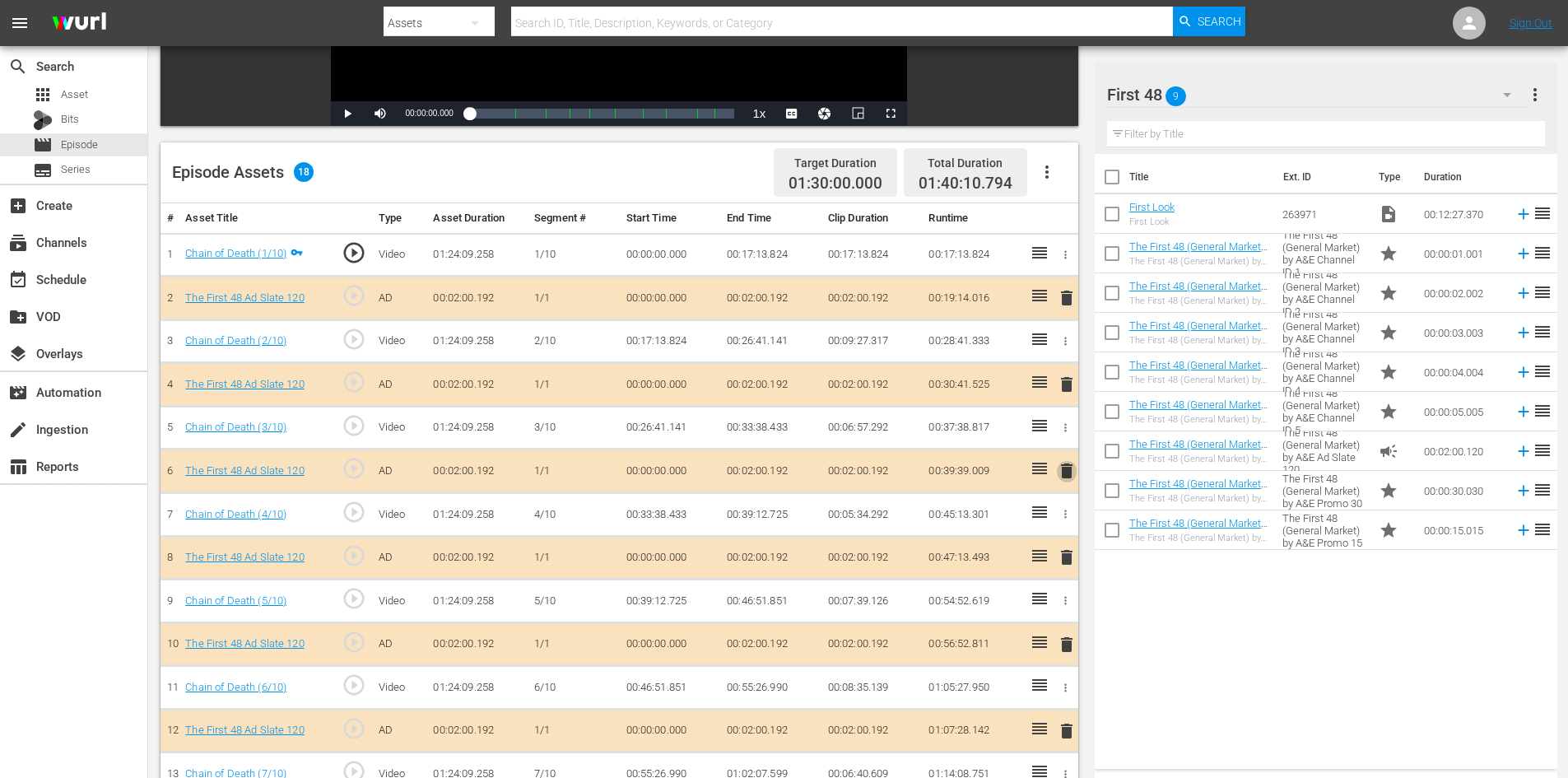
click at [1064, 472] on span "delete" at bounding box center [1067, 471] width 20 height 20
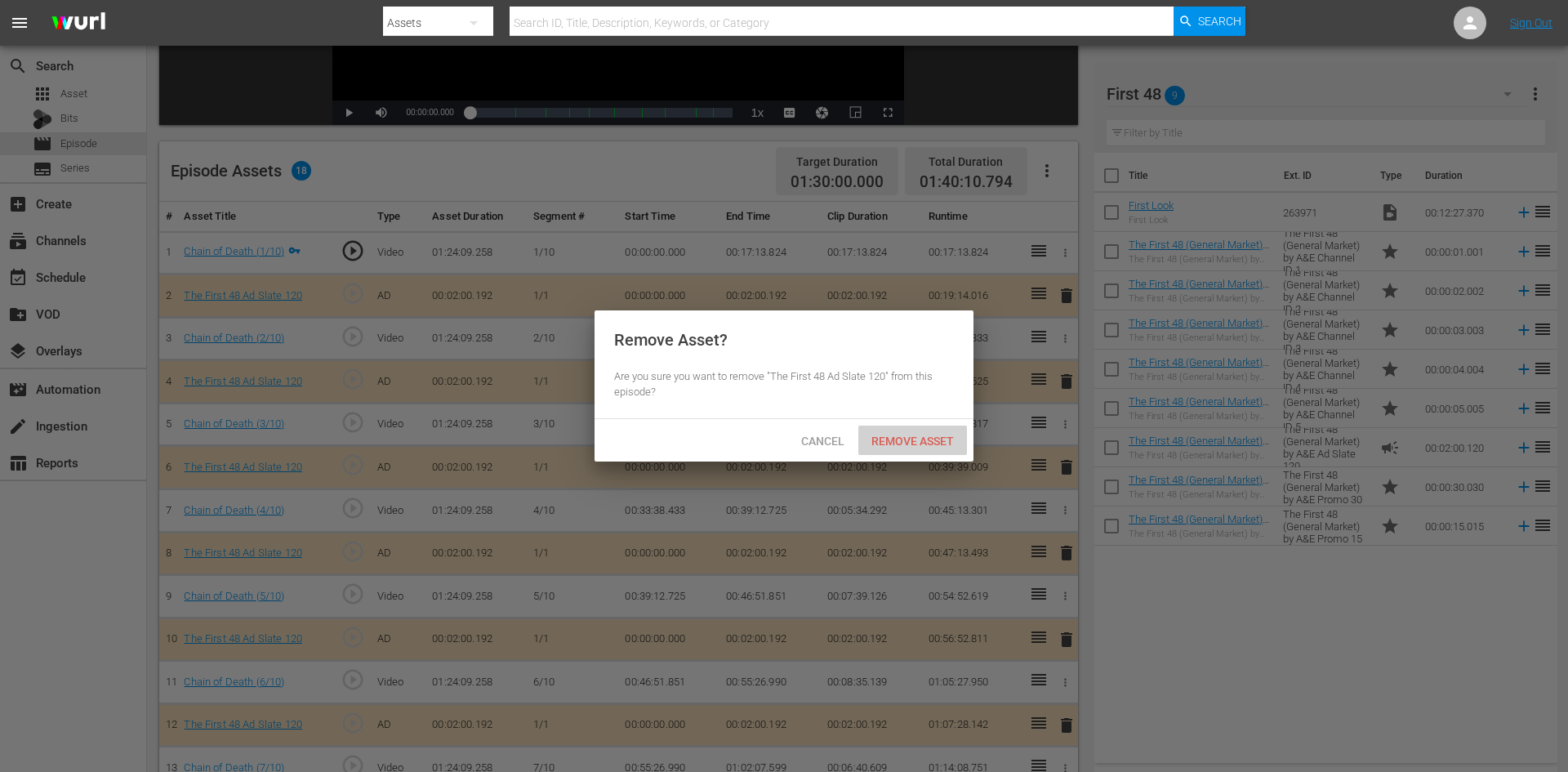
click at [893, 429] on div "Remove Asset" at bounding box center [913, 440] width 109 height 31
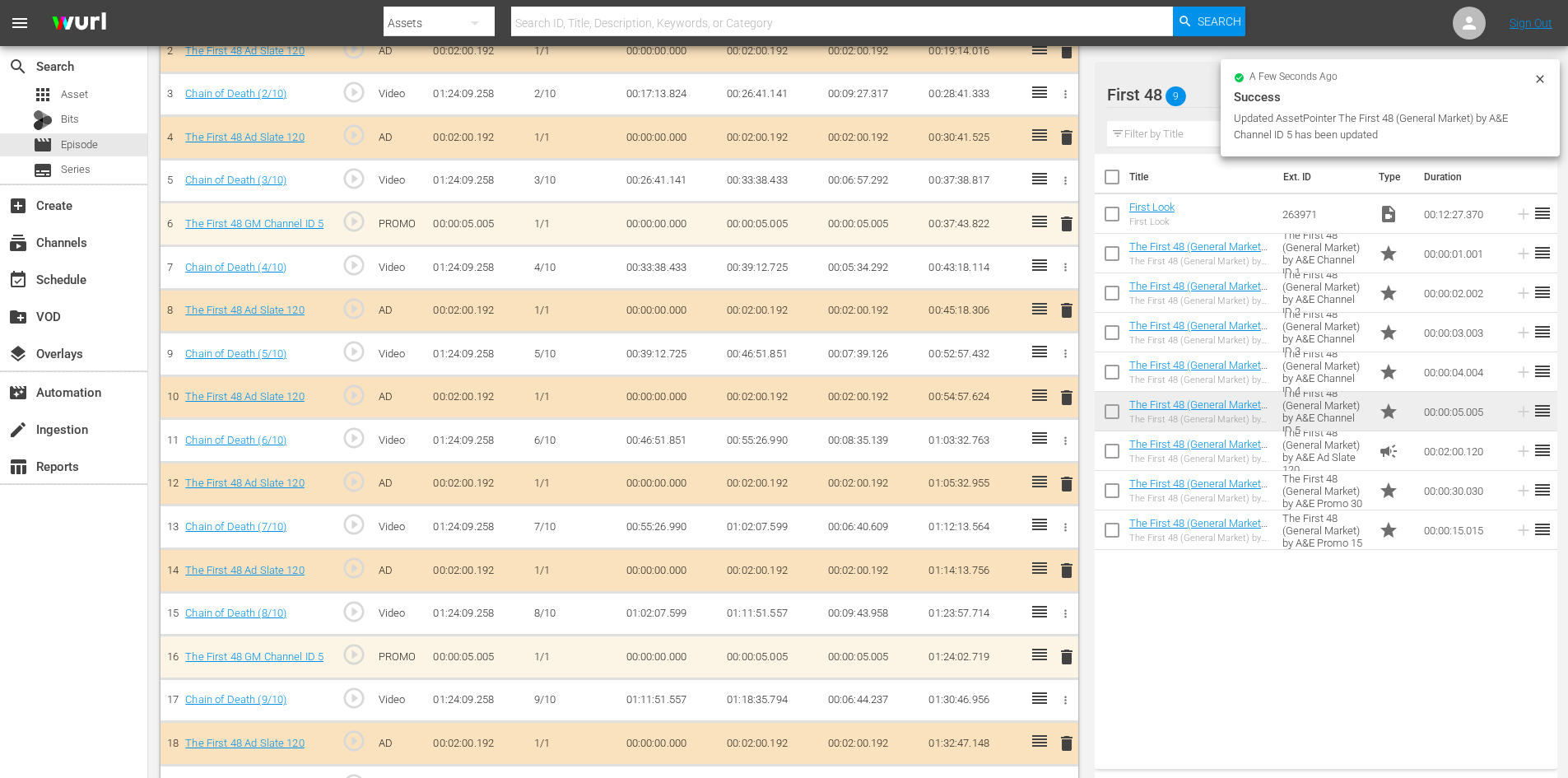
scroll to position [584, 0]
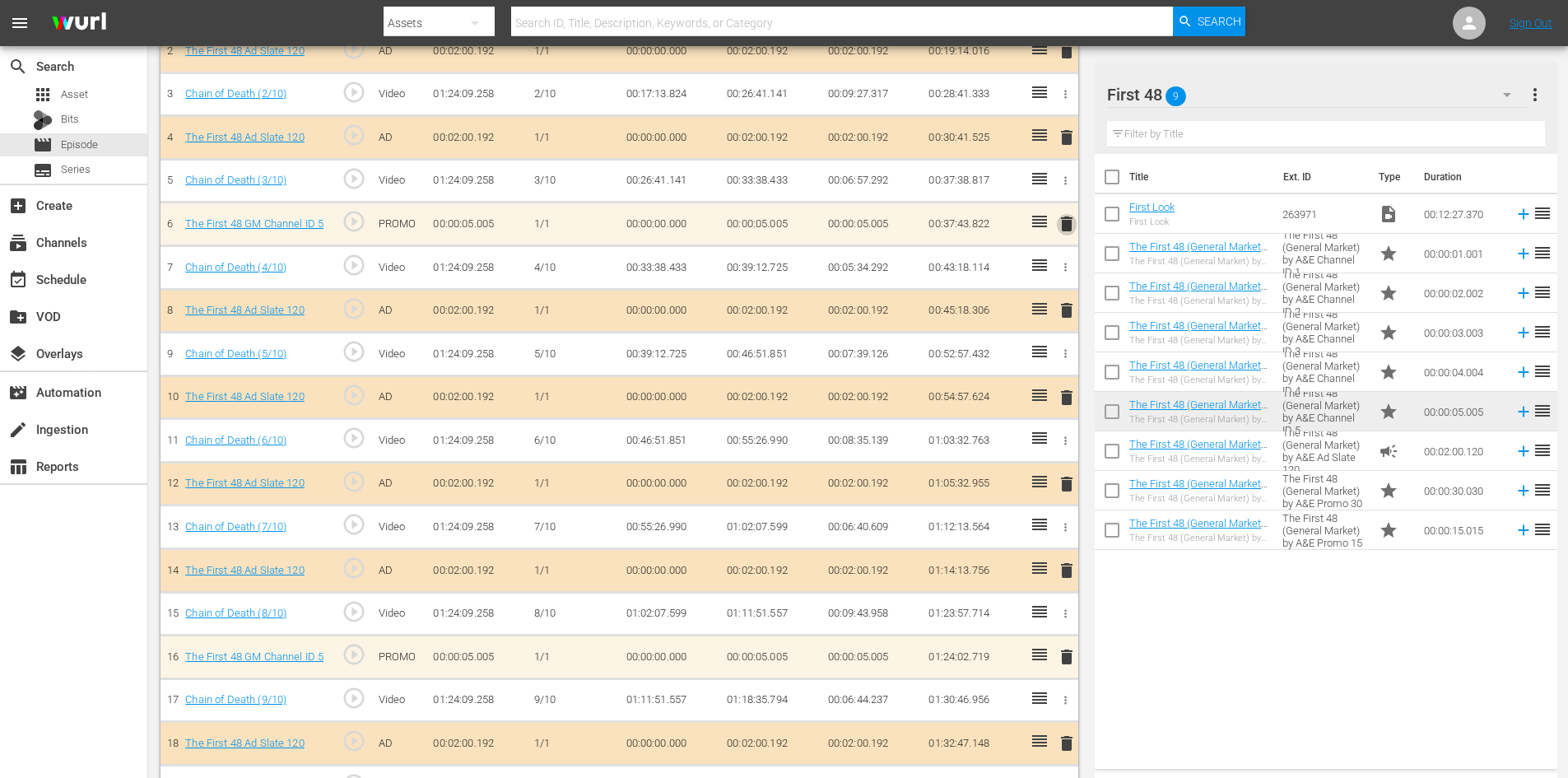
click at [1067, 225] on span "delete" at bounding box center [1067, 224] width 20 height 20
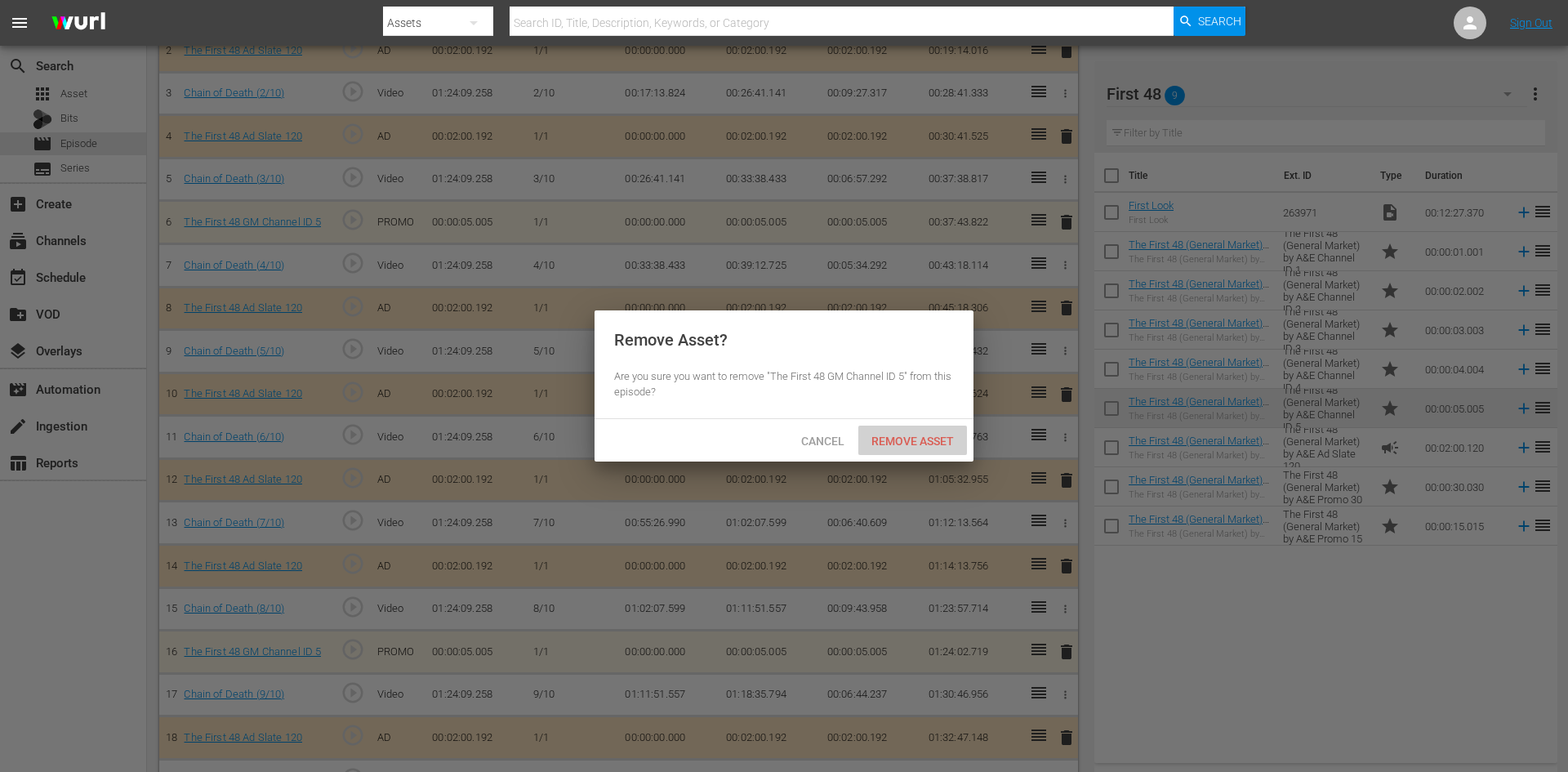
click at [925, 435] on span "Remove Asset" at bounding box center [913, 441] width 109 height 13
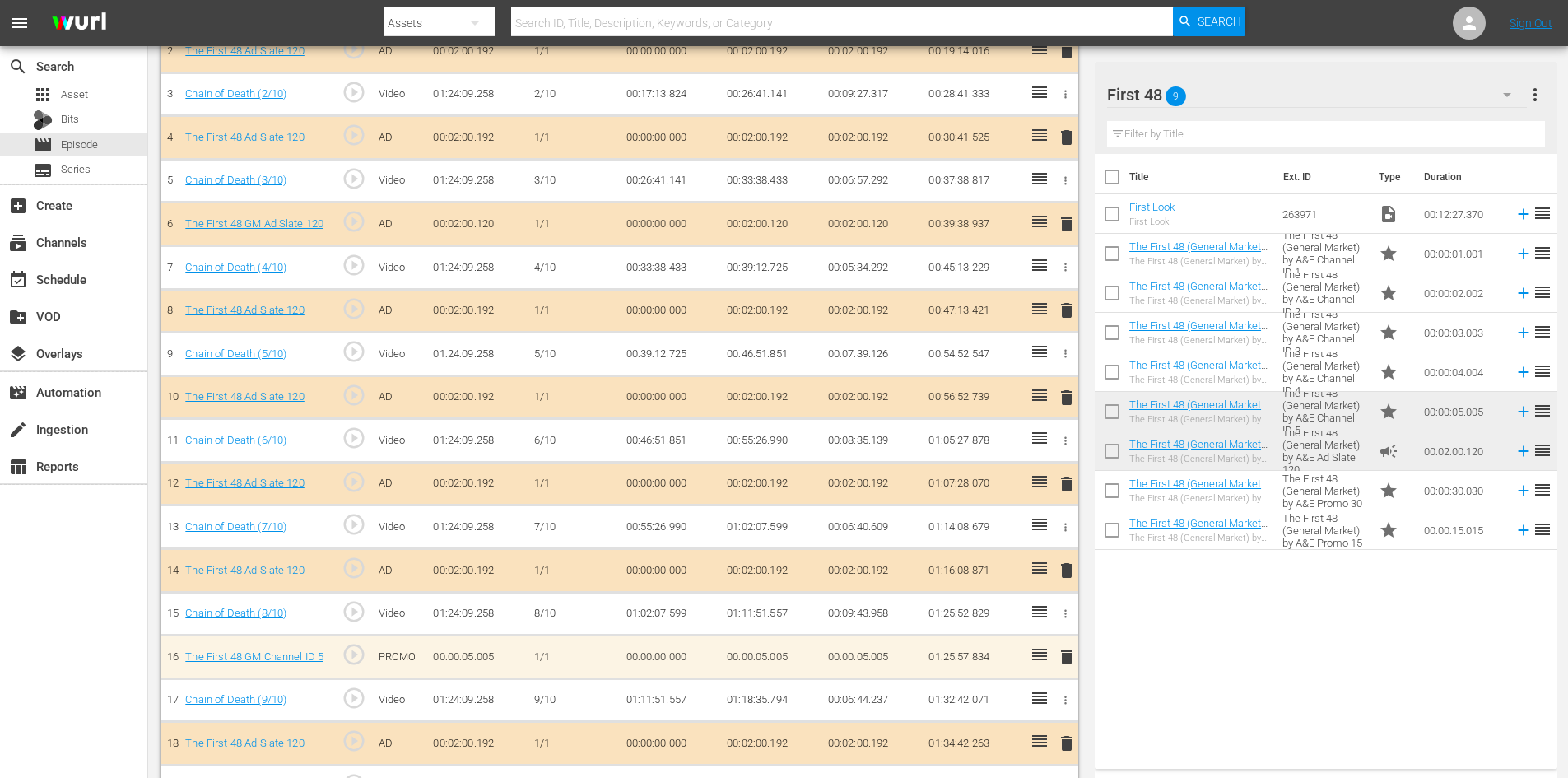
click at [1069, 654] on span "delete" at bounding box center [1067, 656] width 20 height 20
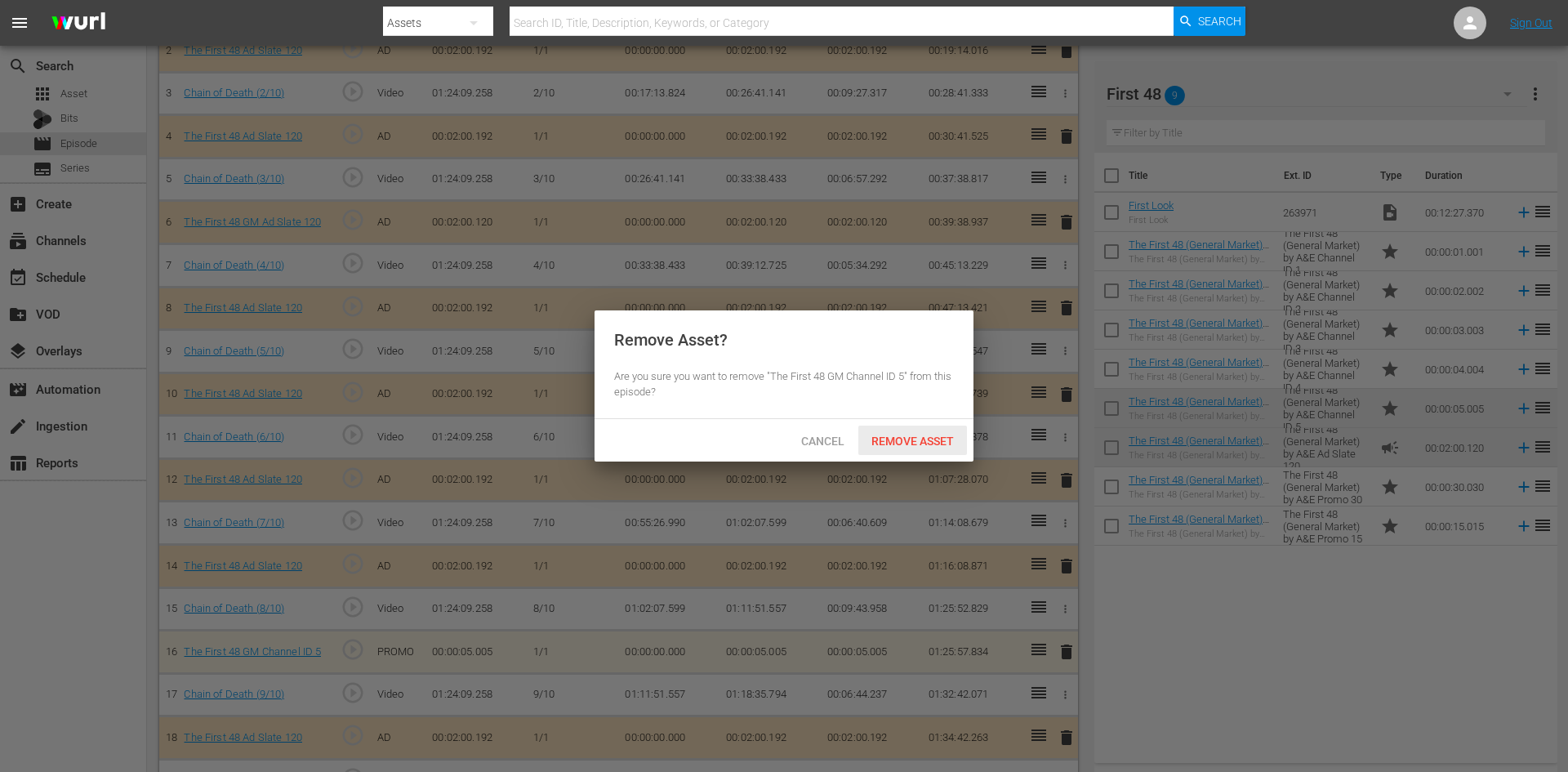
click at [925, 439] on span "Remove Asset" at bounding box center [913, 441] width 109 height 13
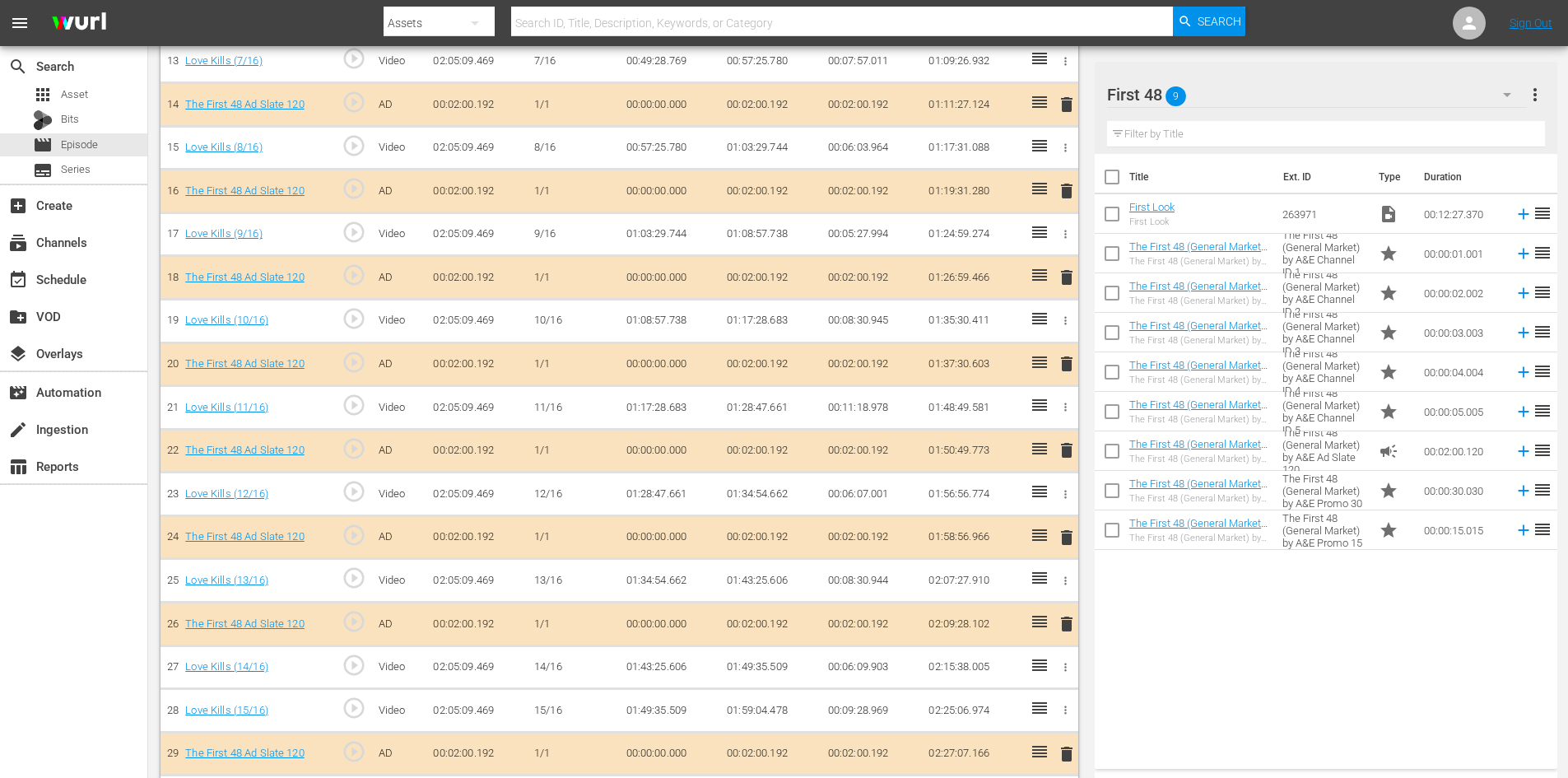
scroll to position [1021, 0]
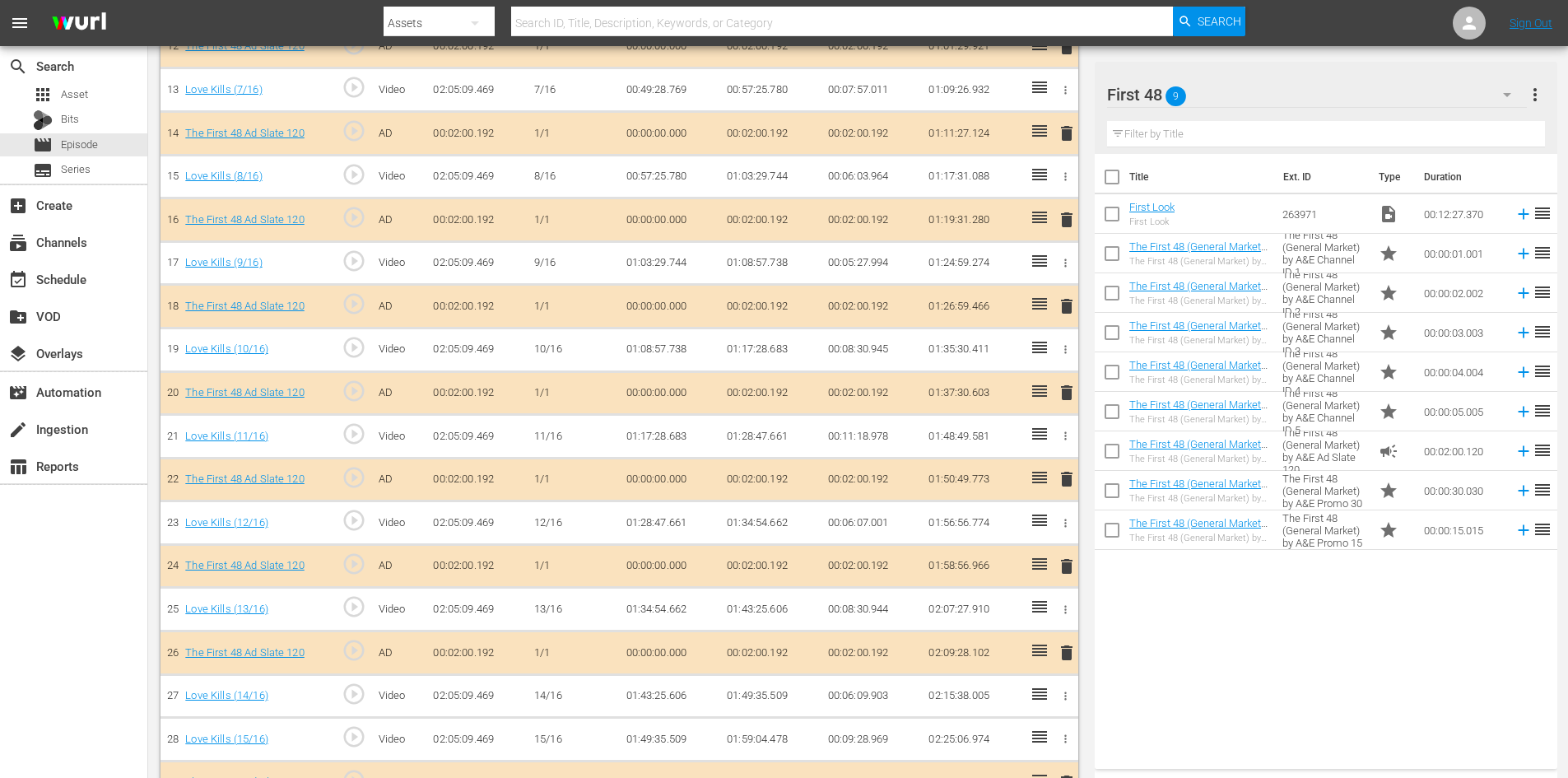
click at [1070, 222] on span "delete" at bounding box center [1067, 220] width 20 height 20
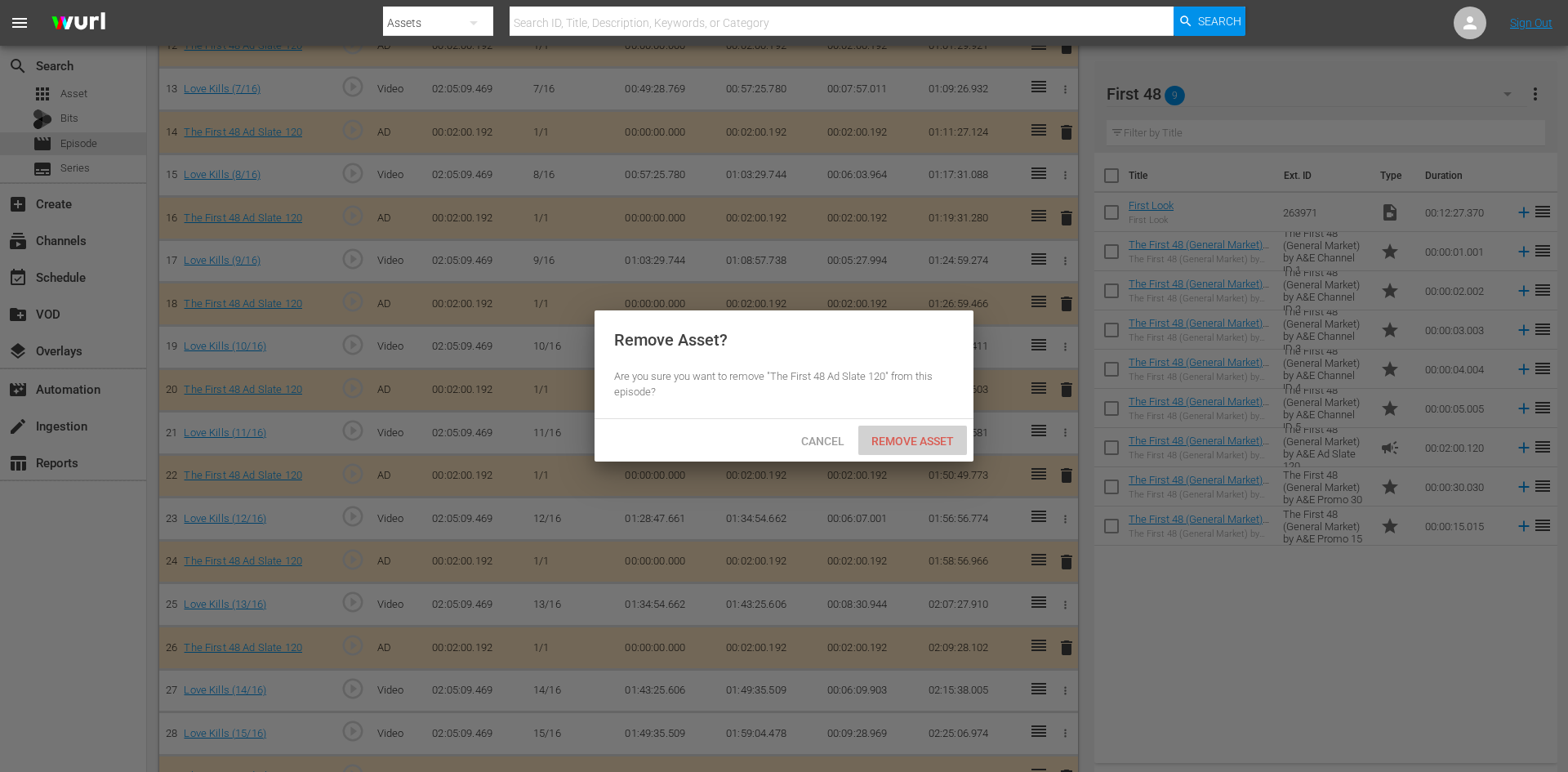
click at [887, 438] on span "Remove Asset" at bounding box center [913, 441] width 109 height 13
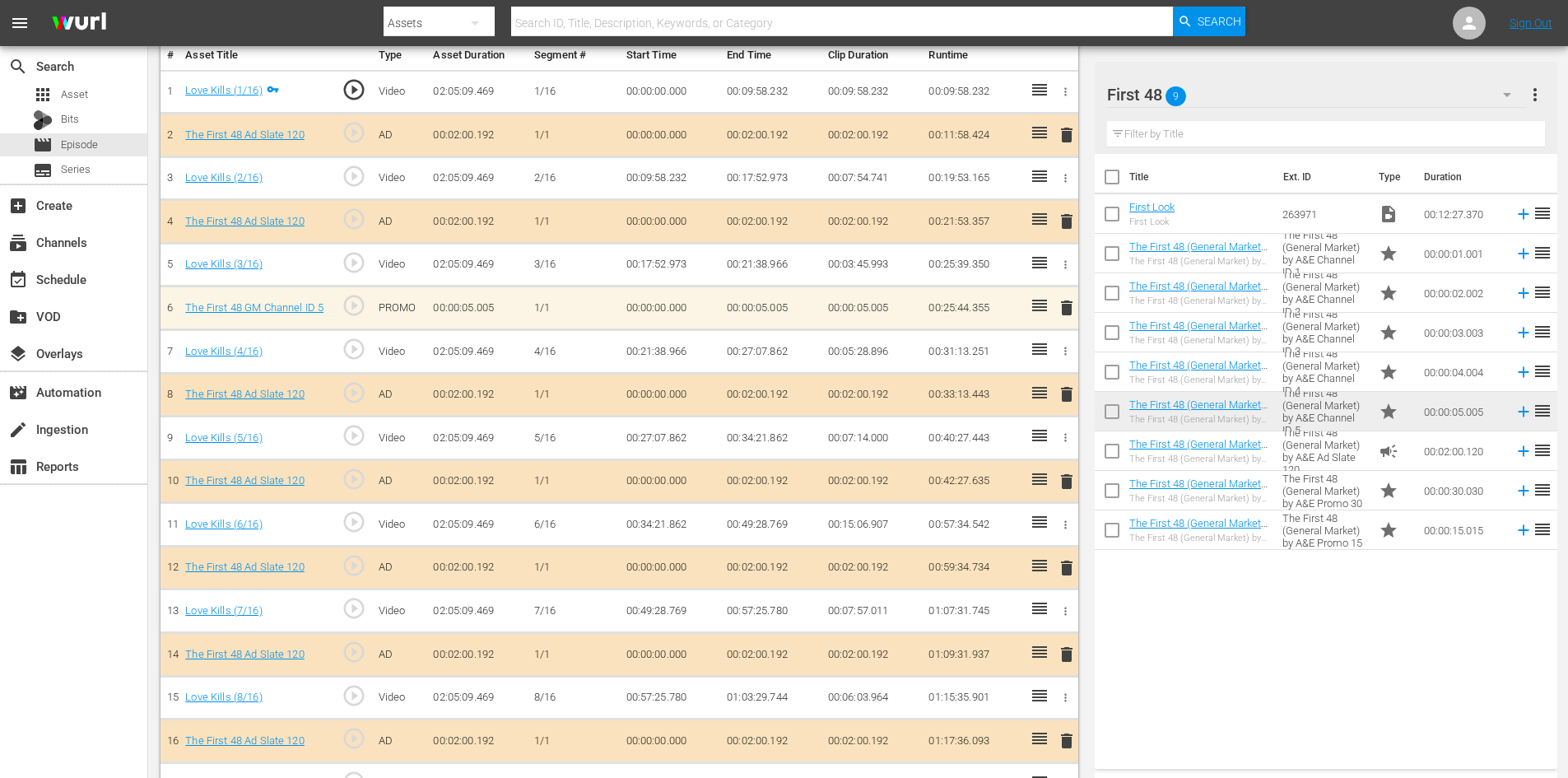
scroll to position [487, 0]
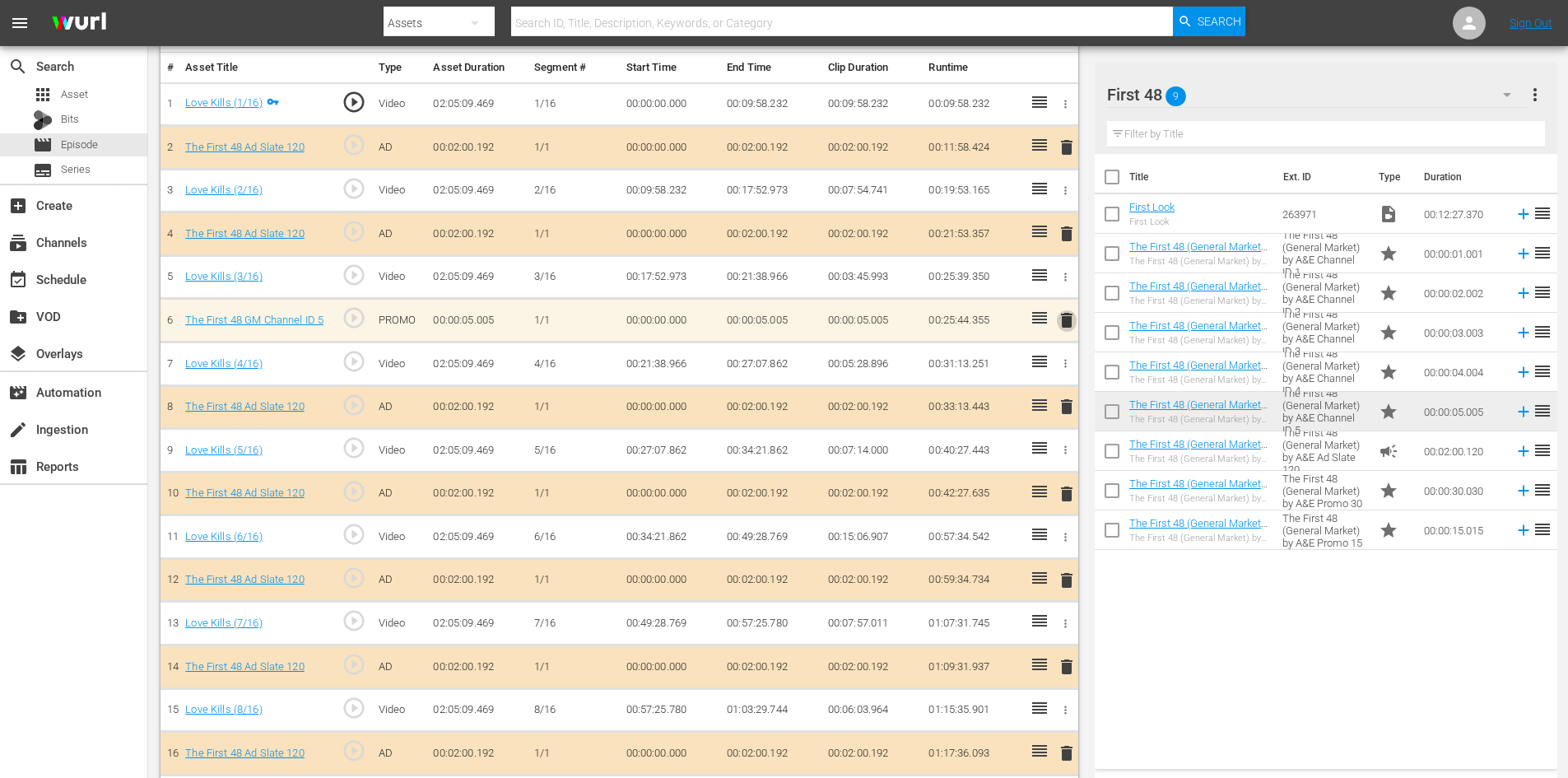
click at [1065, 320] on span "delete" at bounding box center [1067, 321] width 20 height 20
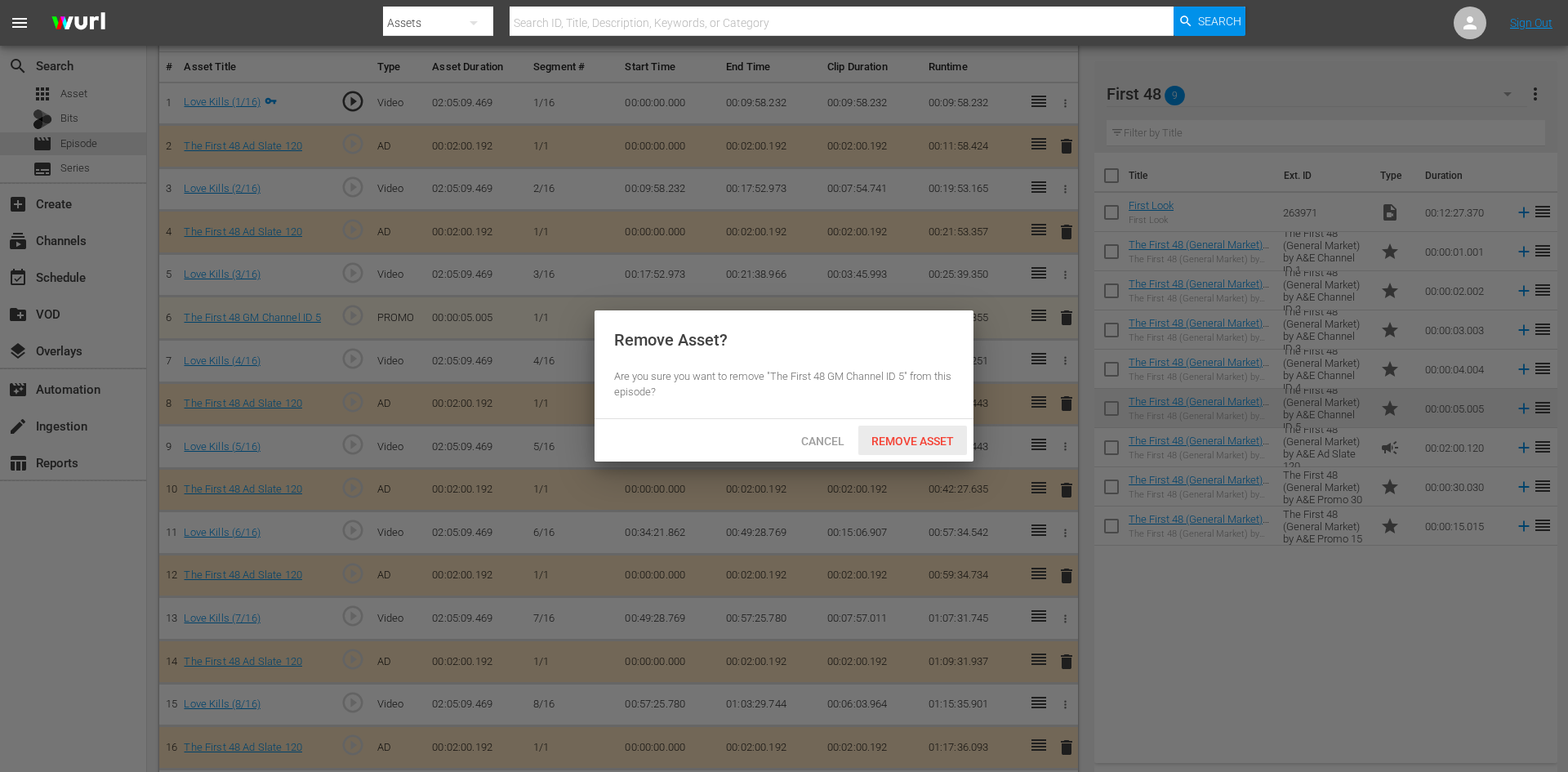
click at [880, 439] on span "Remove Asset" at bounding box center [913, 441] width 109 height 13
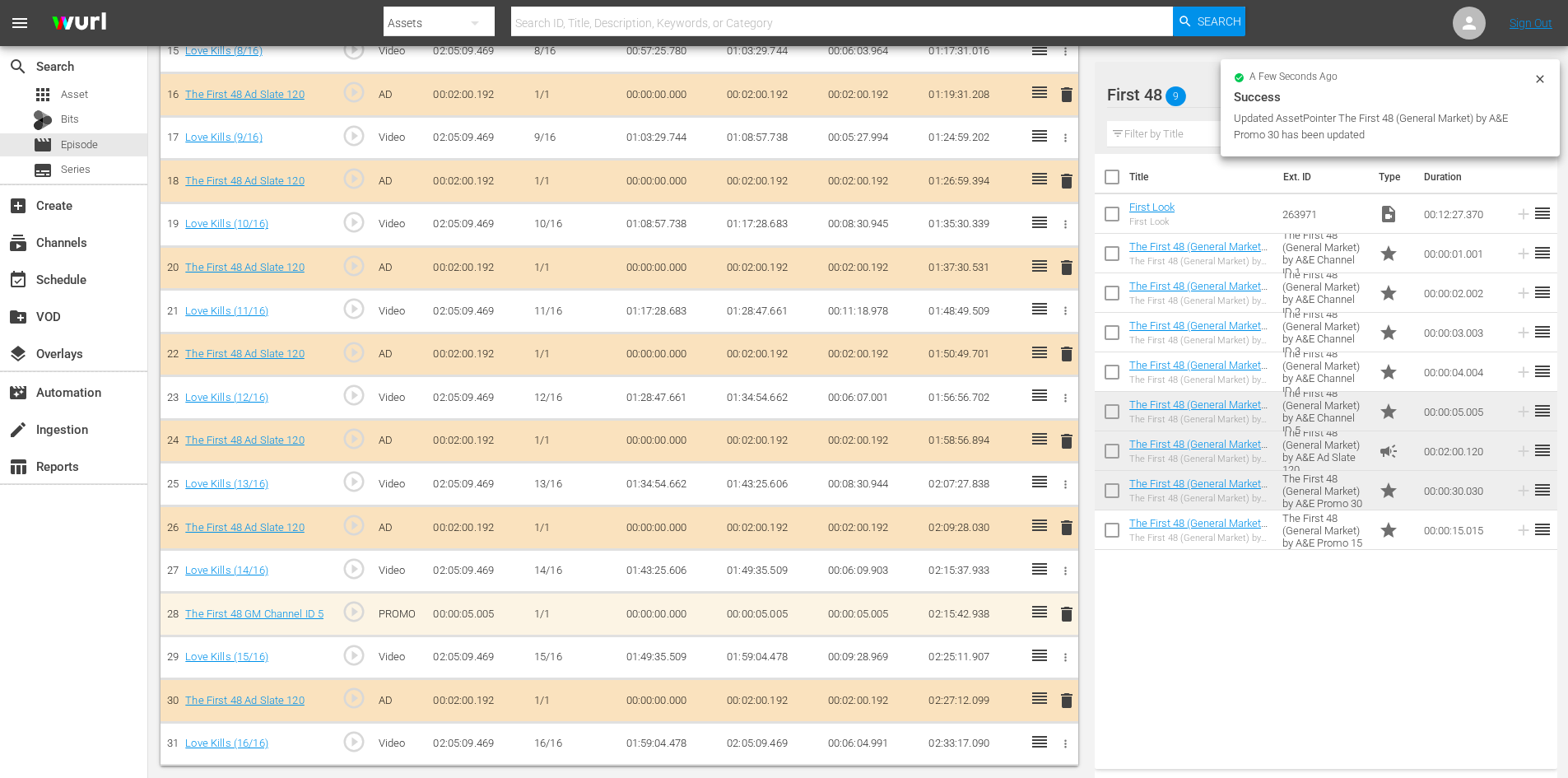
scroll to position [1146, 0]
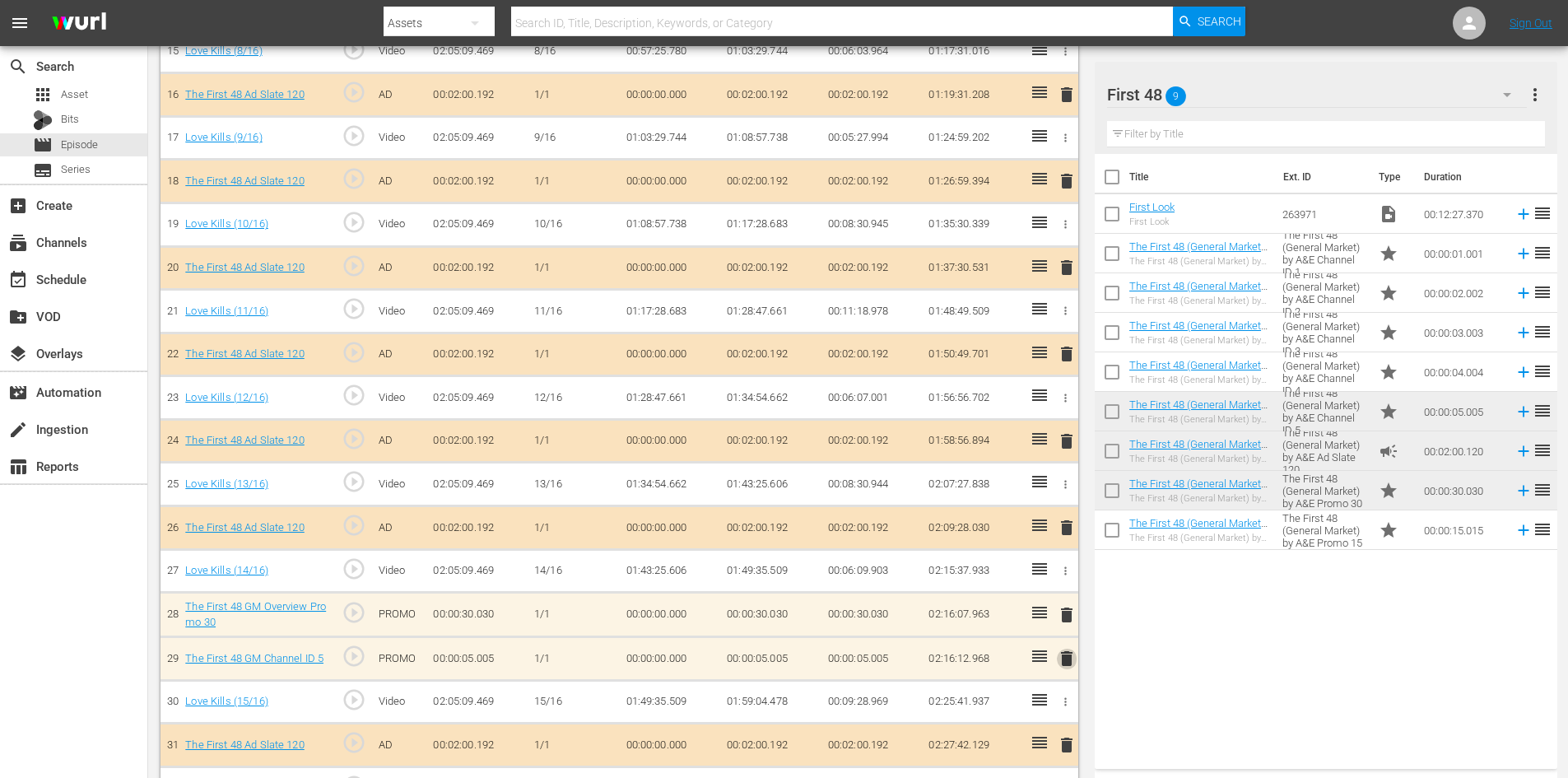
click at [1068, 658] on span "delete" at bounding box center [1067, 658] width 20 height 20
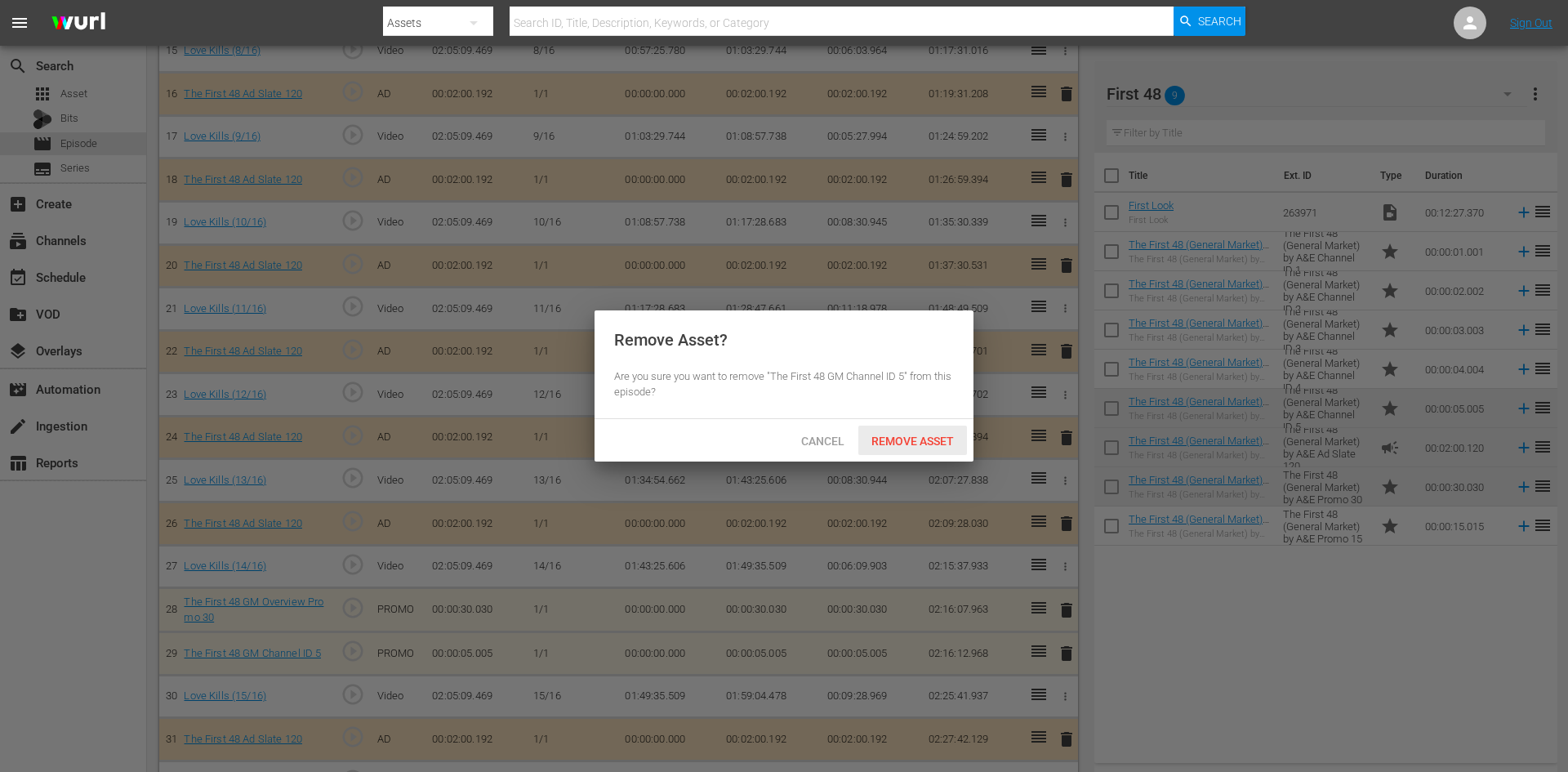
click at [912, 441] on span "Remove Asset" at bounding box center [913, 441] width 109 height 13
